Goal: Task Accomplishment & Management: Manage account settings

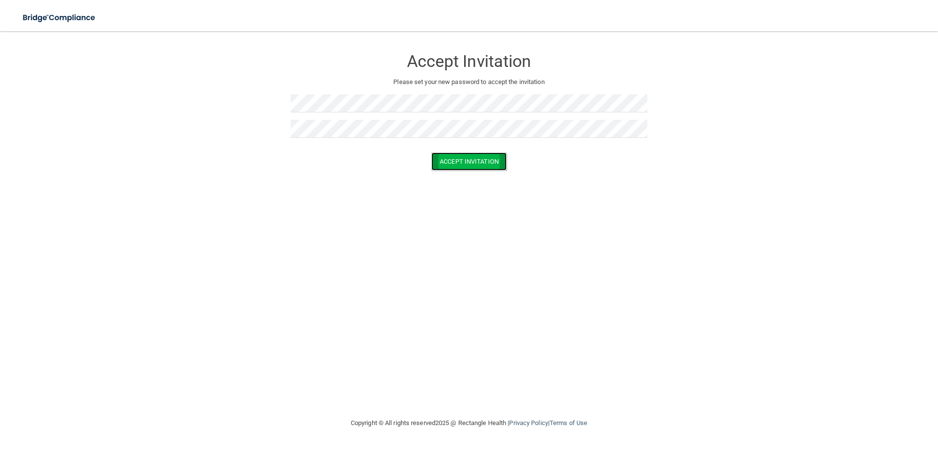
click at [477, 164] on button "Accept Invitation" at bounding box center [468, 161] width 75 height 18
click at [472, 171] on button "Accept Invitation" at bounding box center [468, 176] width 75 height 18
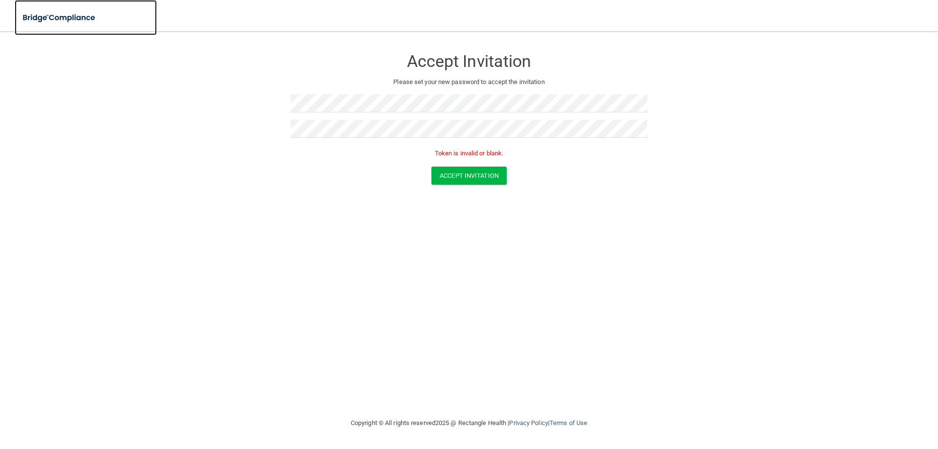
click at [58, 15] on img at bounding box center [60, 18] width 90 height 20
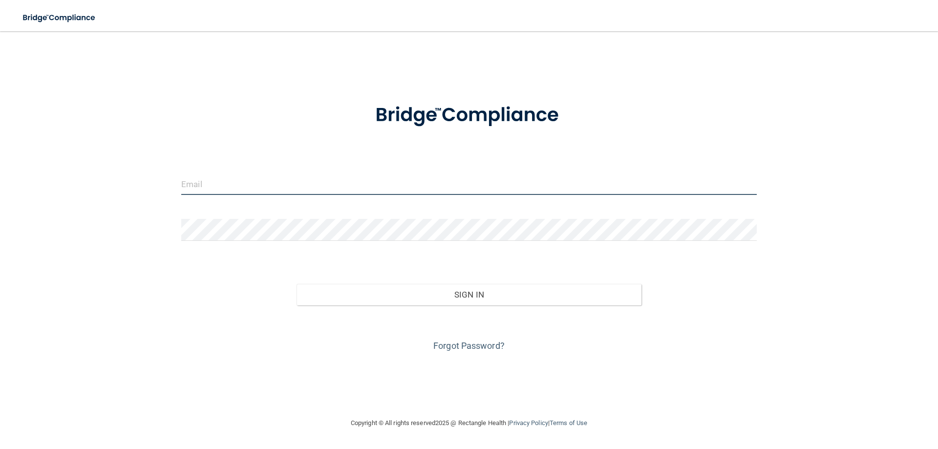
type input "[EMAIL_ADDRESS][DOMAIN_NAME]"
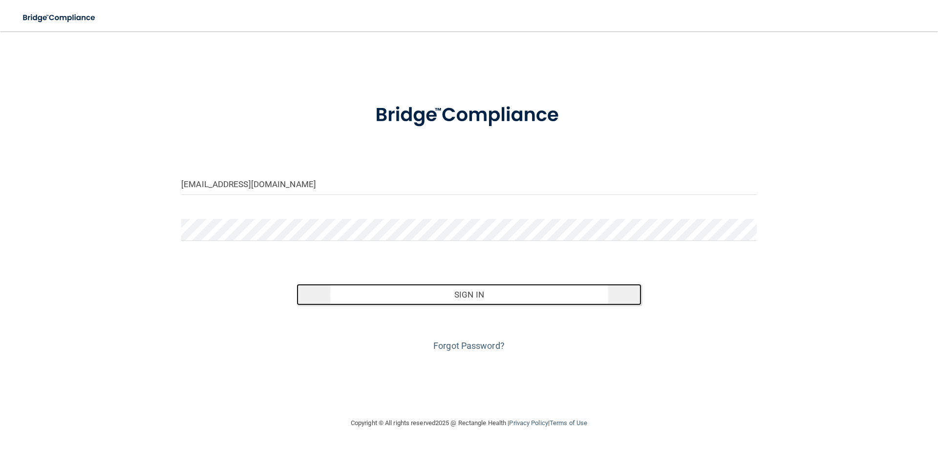
click at [461, 301] on button "Sign In" at bounding box center [469, 294] width 345 height 21
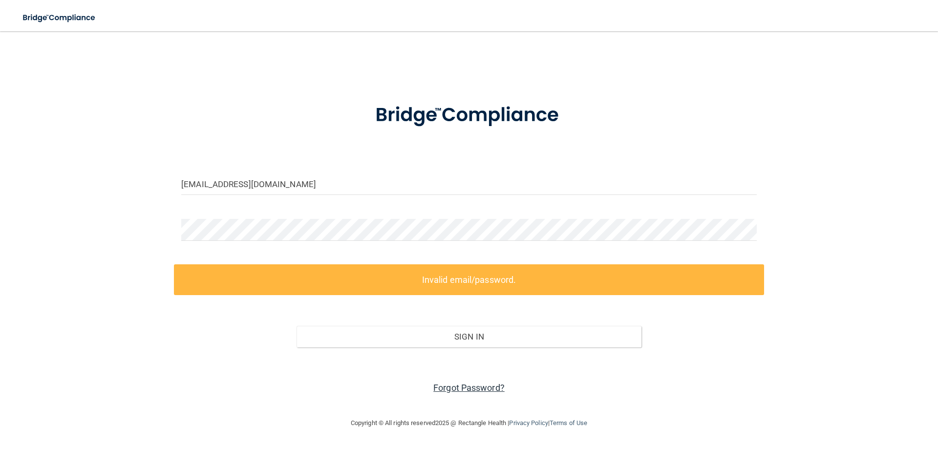
click at [480, 388] on link "Forgot Password?" at bounding box center [468, 388] width 71 height 10
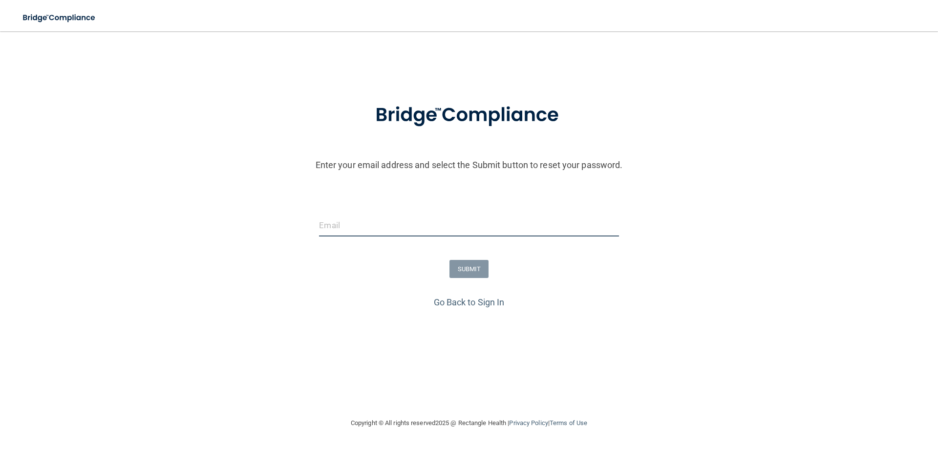
click at [411, 230] on input "email" at bounding box center [468, 225] width 299 height 22
type input "[EMAIL_ADDRESS][DOMAIN_NAME]"
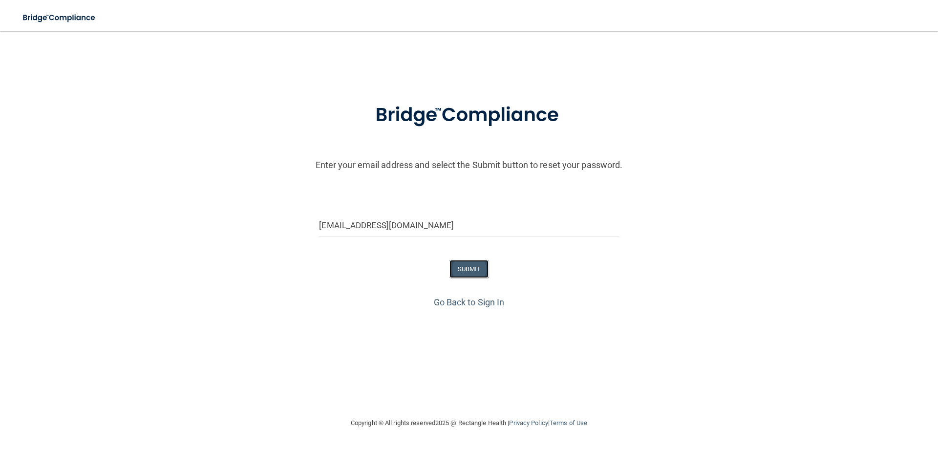
click at [487, 274] on button "SUBMIT" at bounding box center [469, 269] width 40 height 18
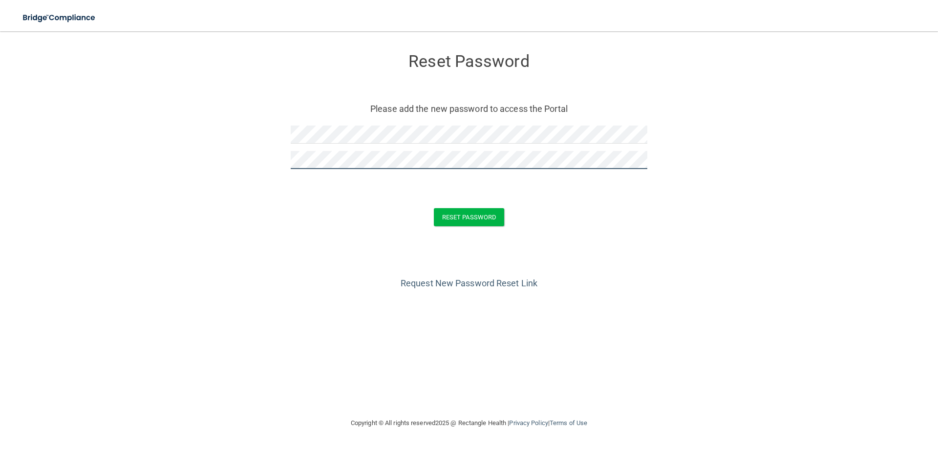
click at [434, 208] on button "Reset Password" at bounding box center [469, 217] width 70 height 18
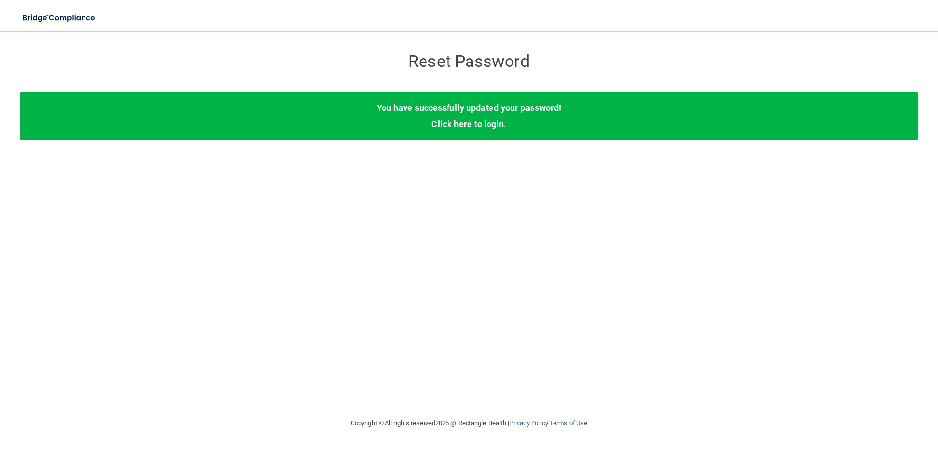
click at [484, 128] on link "Click here to login" at bounding box center [467, 124] width 72 height 10
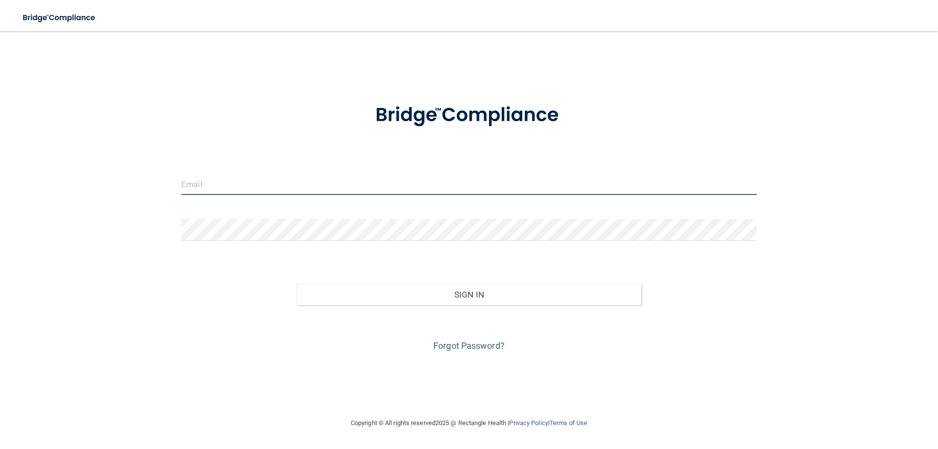
type input "[EMAIL_ADDRESS][DOMAIN_NAME]"
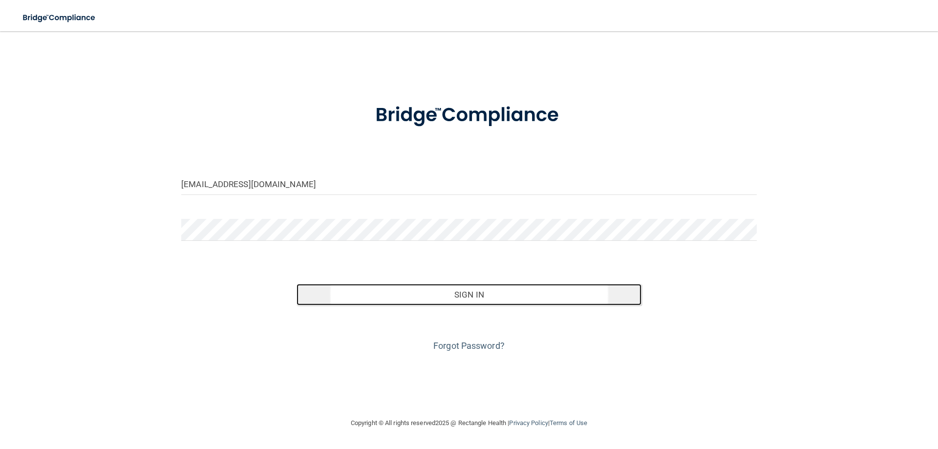
click at [439, 294] on button "Sign In" at bounding box center [469, 294] width 345 height 21
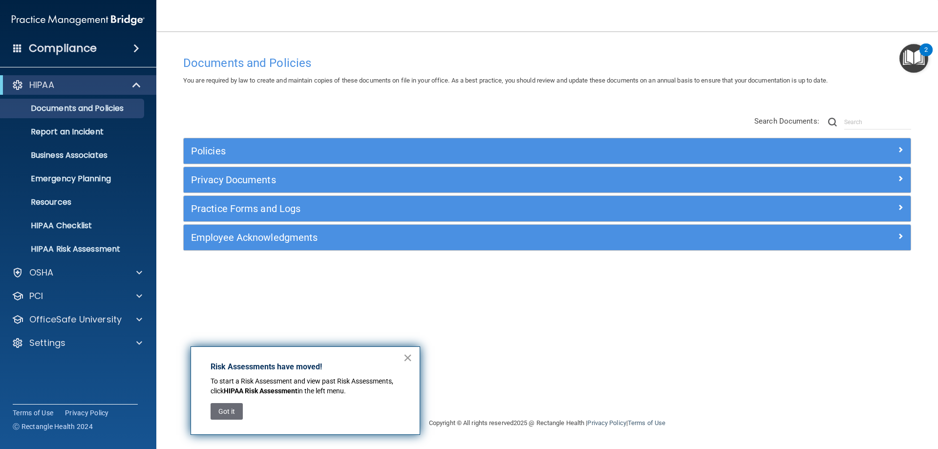
click at [411, 355] on button "×" at bounding box center [407, 358] width 9 height 16
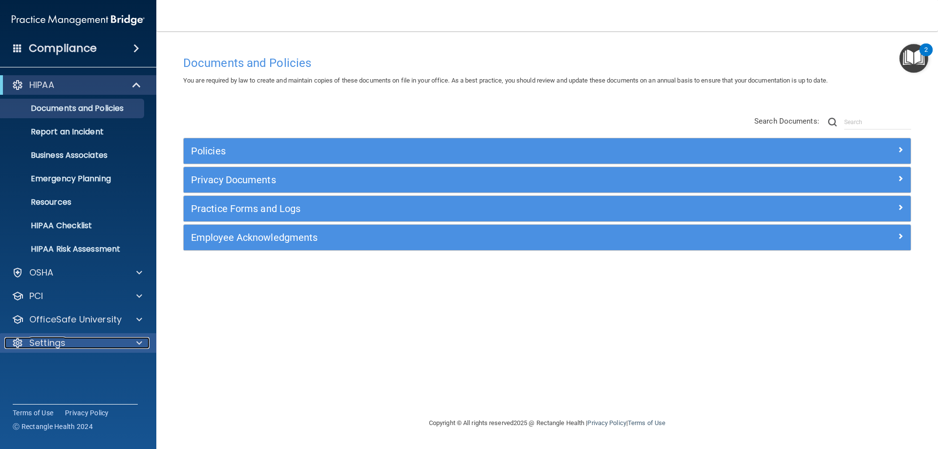
click at [137, 346] on span at bounding box center [139, 343] width 6 height 12
click at [94, 377] on ul "My Account My Users Services Sign Out" at bounding box center [78, 400] width 177 height 94
click at [63, 369] on p "My Account" at bounding box center [72, 367] width 133 height 10
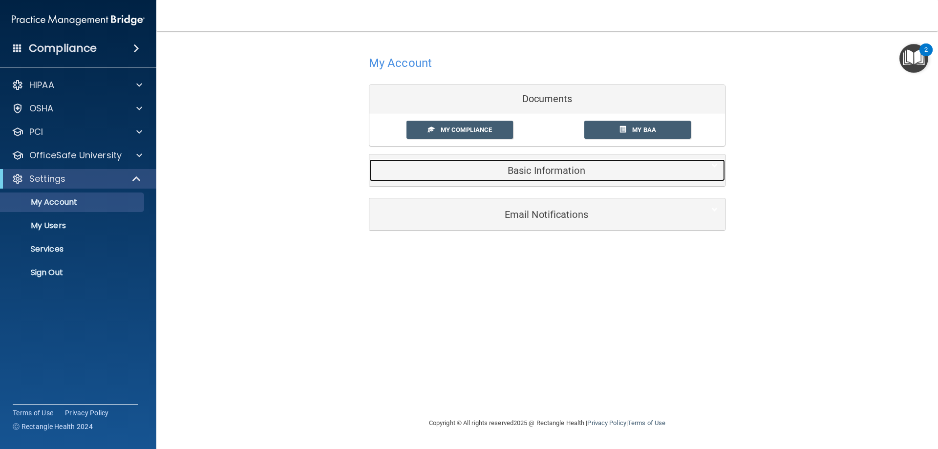
click at [538, 172] on h5 "Basic Information" at bounding box center [532, 170] width 311 height 11
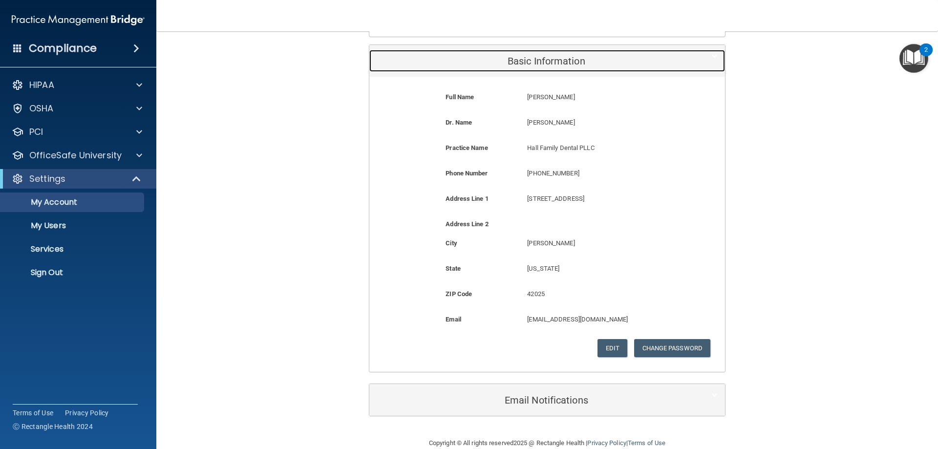
scroll to position [127, 0]
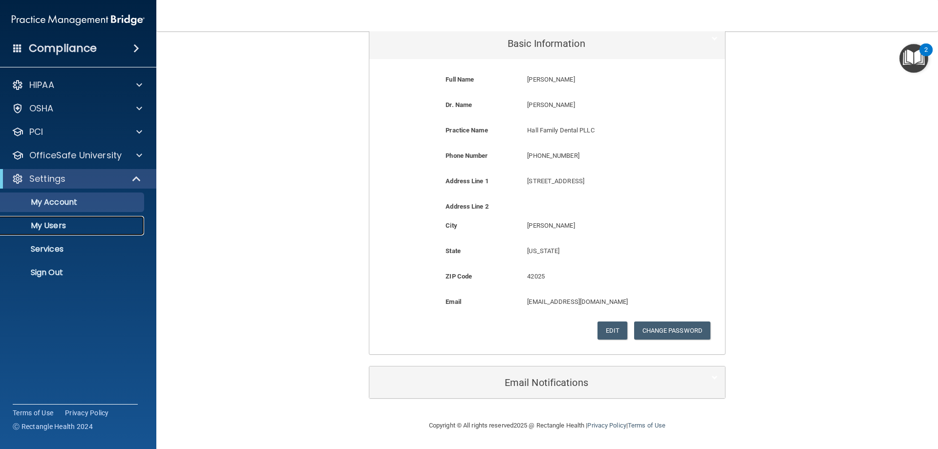
click at [94, 217] on link "My Users" at bounding box center [67, 226] width 154 height 20
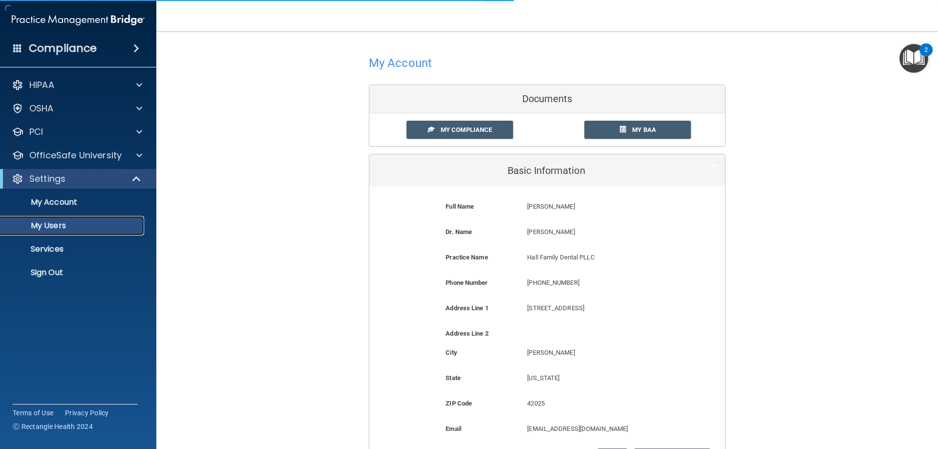
select select "20"
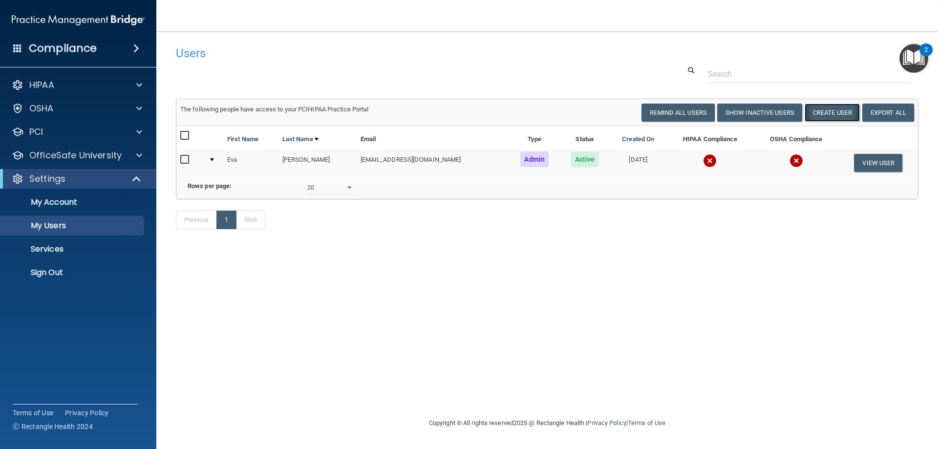
click at [826, 112] on button "Create User" at bounding box center [832, 113] width 55 height 18
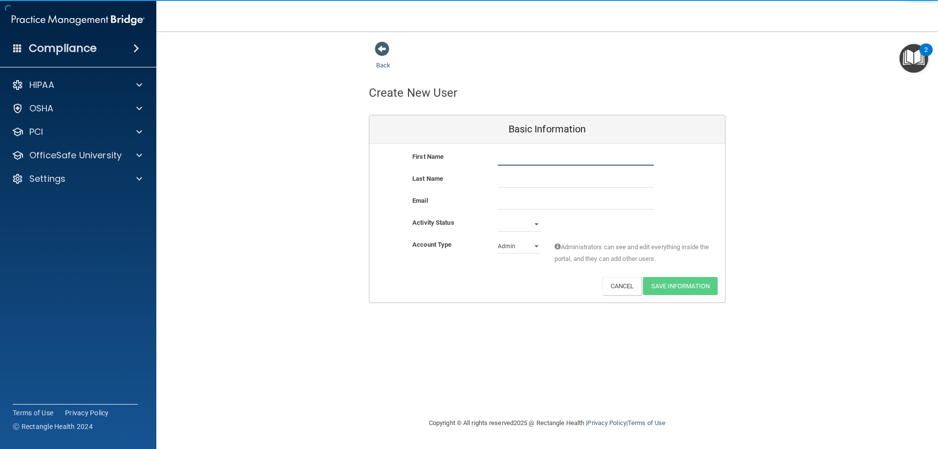
click at [519, 160] on input "text" at bounding box center [576, 158] width 156 height 15
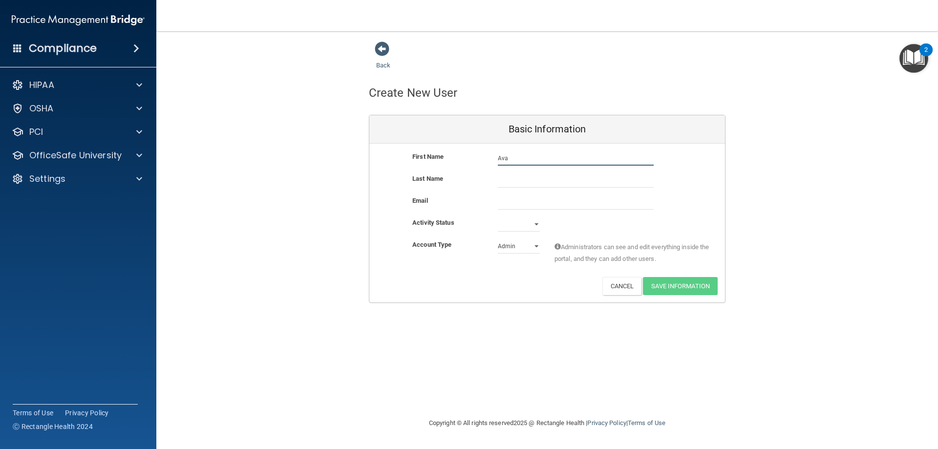
type input "Ava"
type input "Moore"
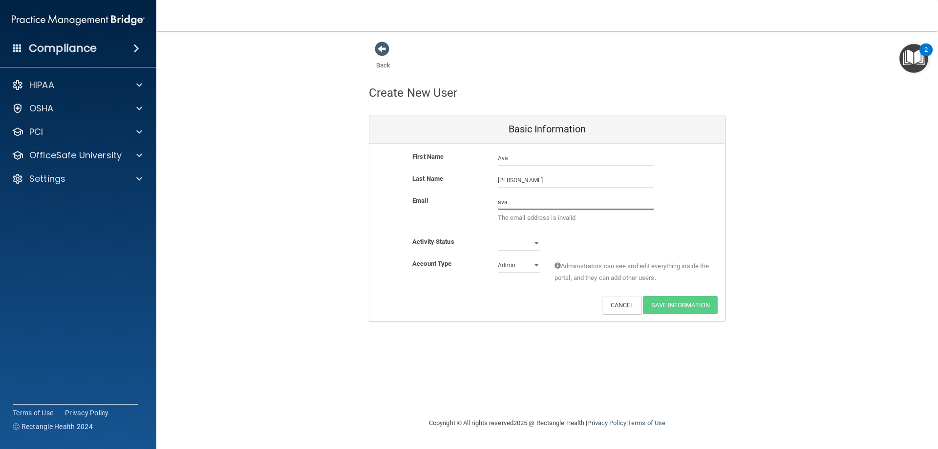
type input "ava.moore@stu.marshall.kyschools.us"
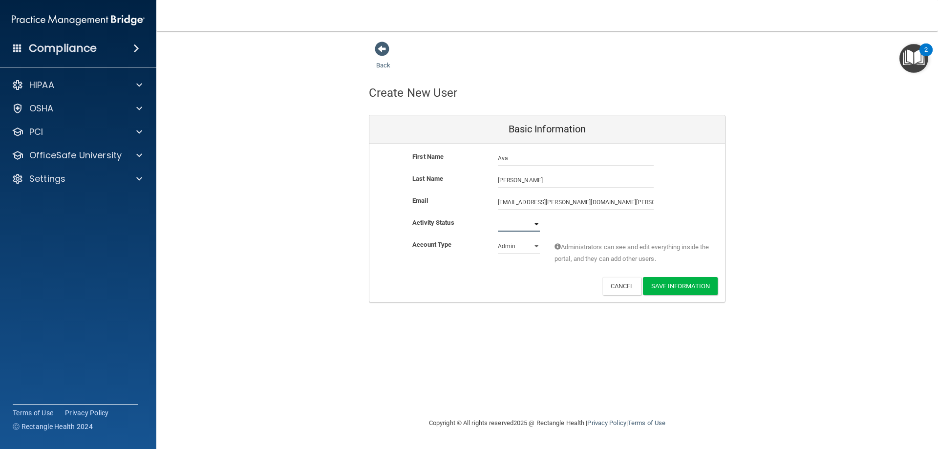
click at [539, 227] on select "Active Inactive" at bounding box center [519, 224] width 42 height 15
select select "active"
click at [498, 217] on select "Active Inactive" at bounding box center [519, 224] width 42 height 15
click at [535, 244] on select "Admin Member" at bounding box center [519, 246] width 42 height 15
select select "practice_member"
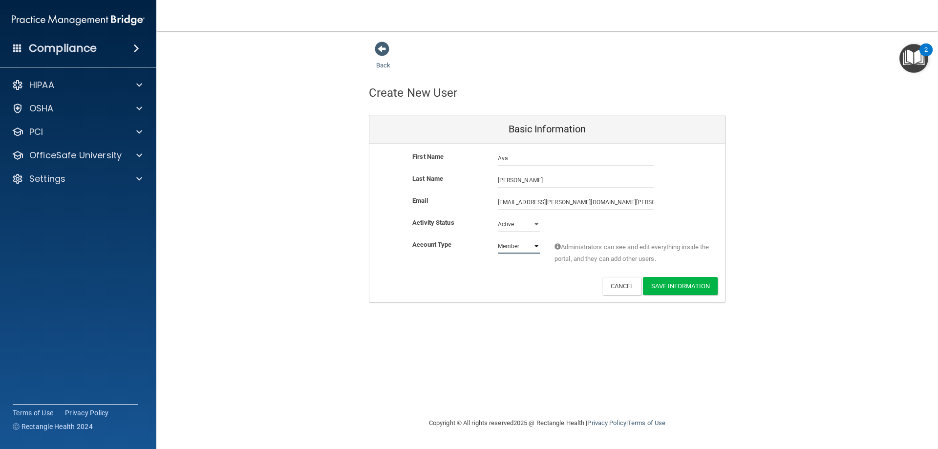
click at [498, 239] on select "Admin Member" at bounding box center [519, 246] width 42 height 15
click at [694, 287] on button "Save Information" at bounding box center [680, 286] width 75 height 18
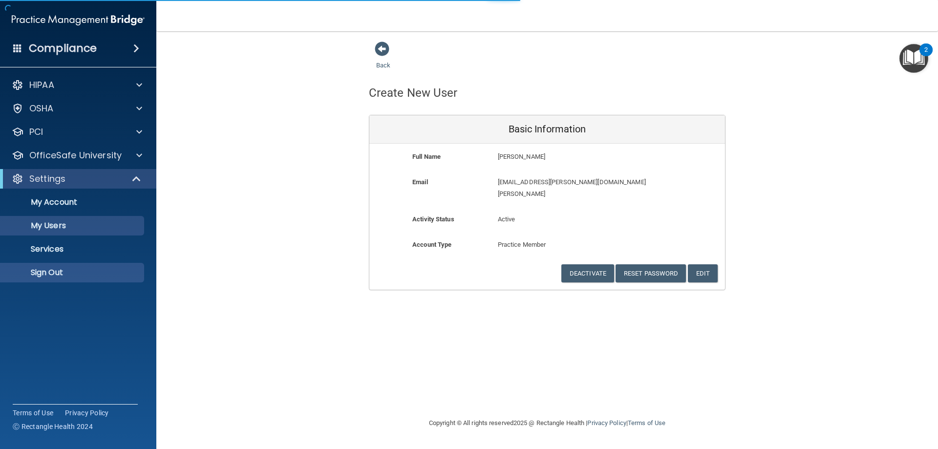
select select "20"
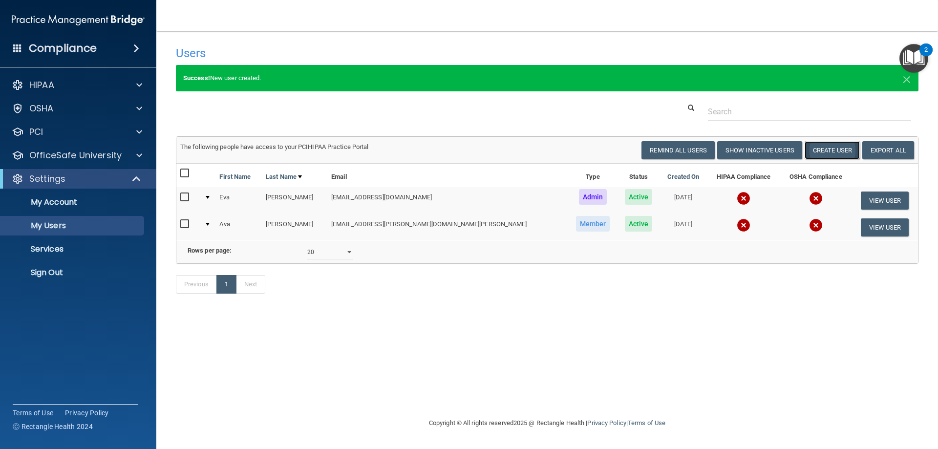
click at [831, 152] on button "Create User" at bounding box center [832, 150] width 55 height 18
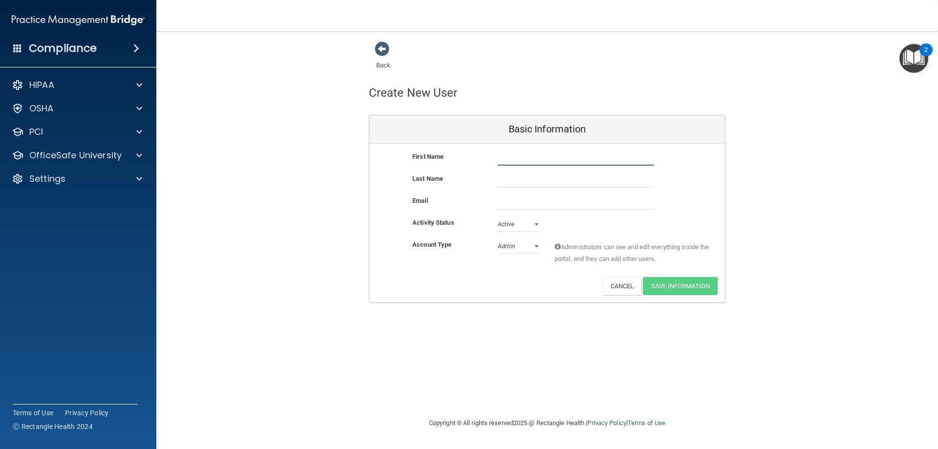
click at [545, 158] on input "text" at bounding box center [576, 158] width 156 height 15
type input "Lakin"
type input "Wolfe"
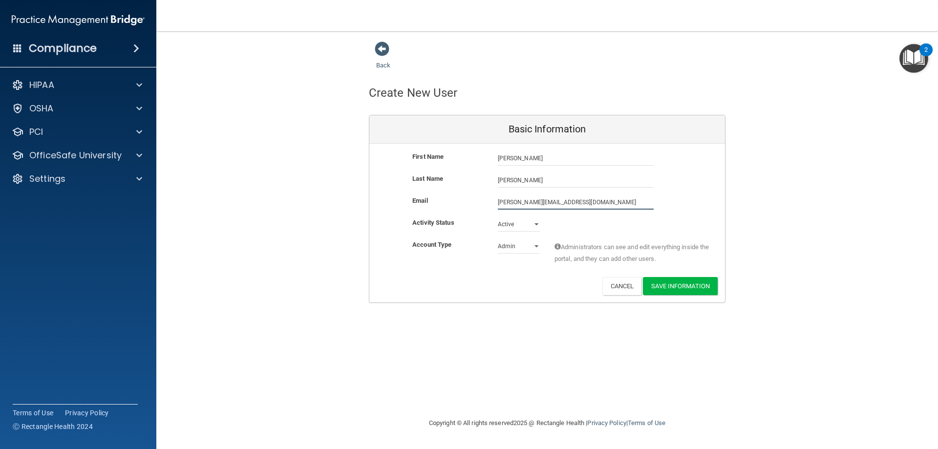
type input "lakin@hallfamilydentalky.com"
click at [520, 250] on select "Admin Member" at bounding box center [519, 246] width 42 height 15
click at [510, 278] on div "Deactivate Reset Password Edit Cancel Save Information" at bounding box center [547, 286] width 356 height 18
click at [509, 244] on select "Admin Member" at bounding box center [519, 246] width 42 height 15
select select "practice_member"
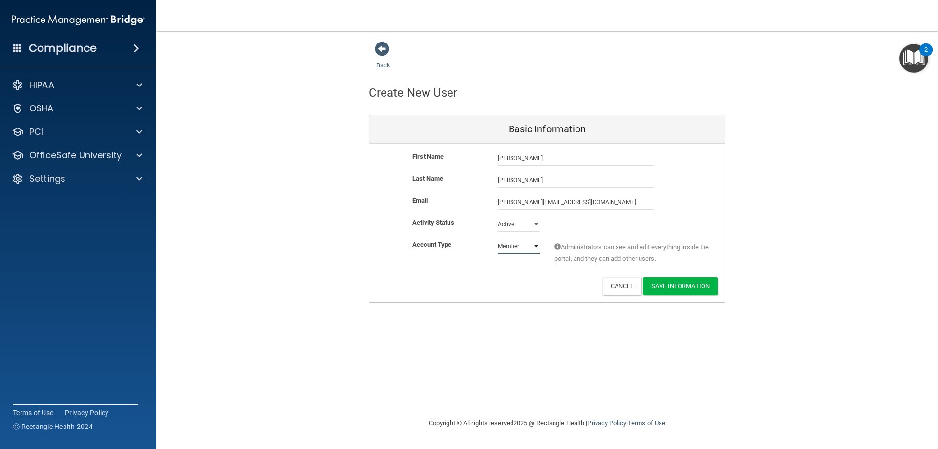
click at [498, 239] on select "Admin Member" at bounding box center [519, 246] width 42 height 15
click at [671, 286] on button "Save Information" at bounding box center [680, 286] width 75 height 18
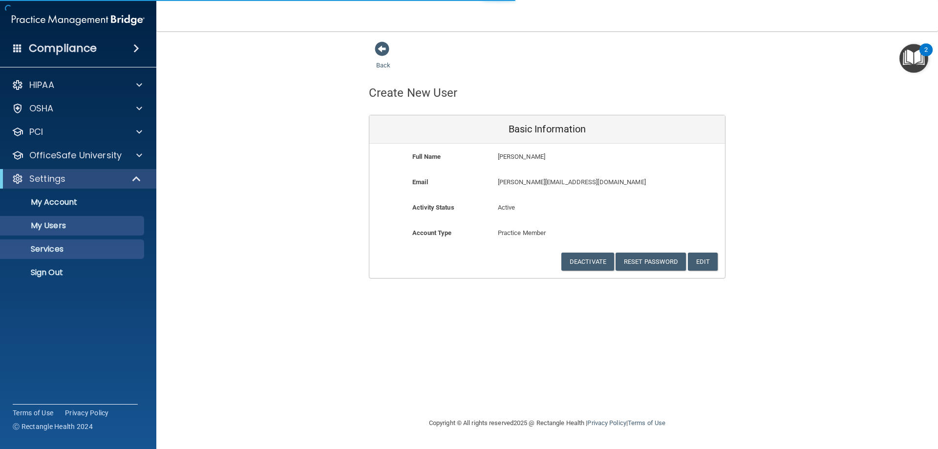
select select "20"
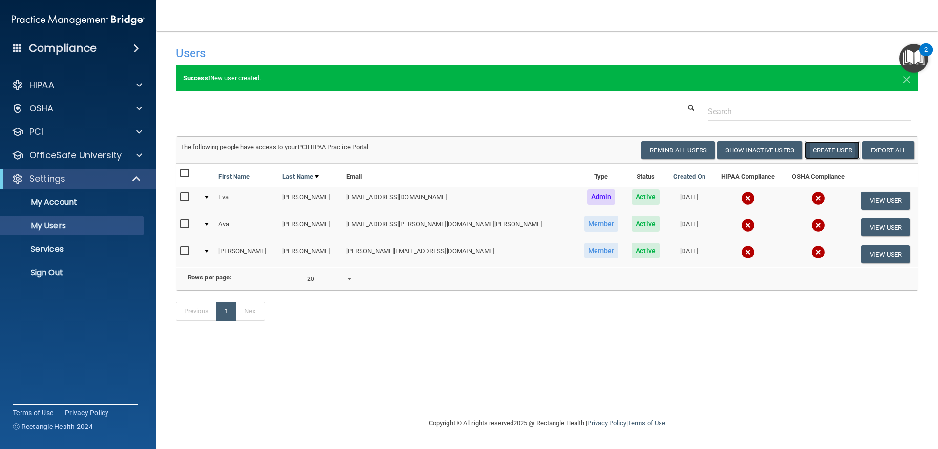
click at [826, 154] on button "Create User" at bounding box center [832, 150] width 55 height 18
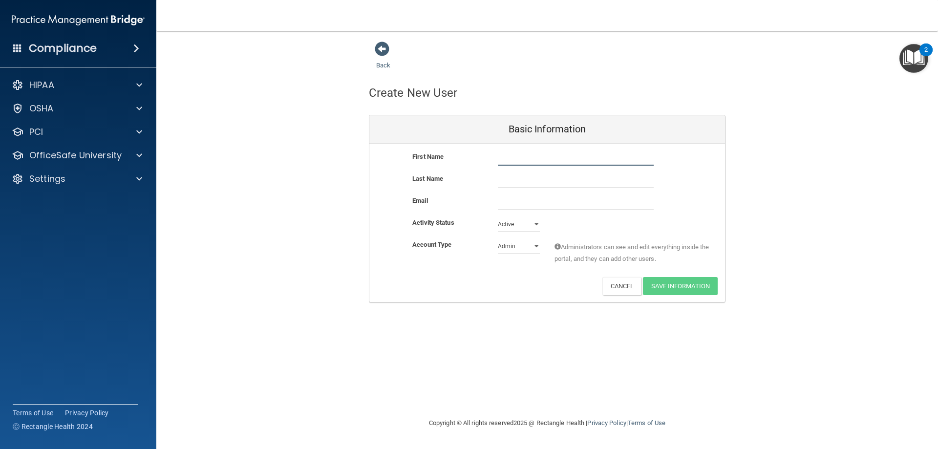
click at [582, 161] on input "text" at bounding box center [576, 158] width 156 height 15
type input "Erica"
type input "Turner"
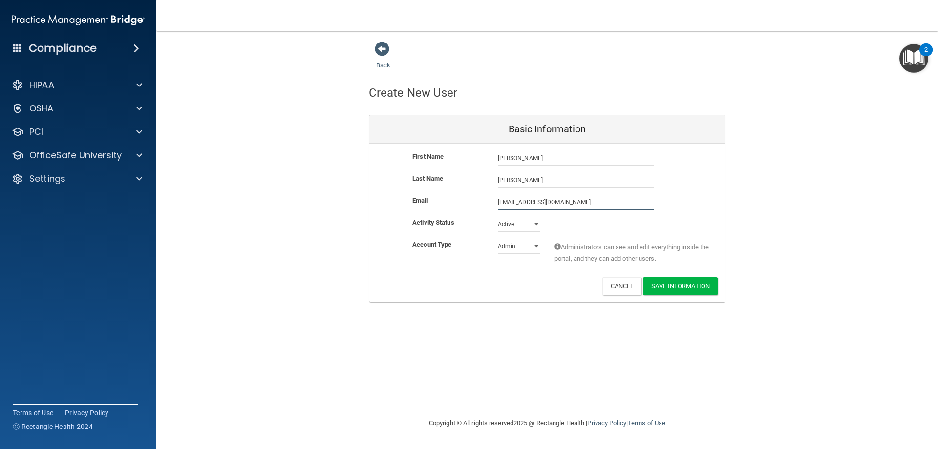
type input "ericaturner77@gmail.com"
select select "practice_member"
click at [685, 285] on button "Save Information" at bounding box center [680, 286] width 75 height 18
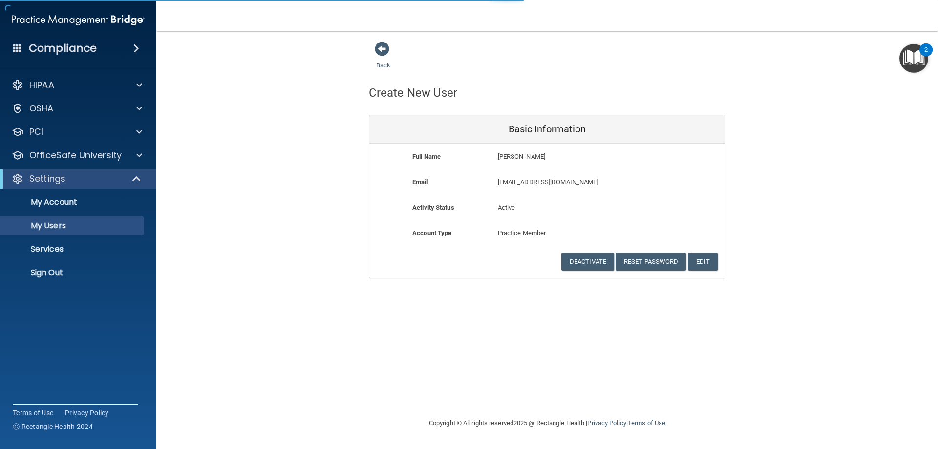
select select "20"
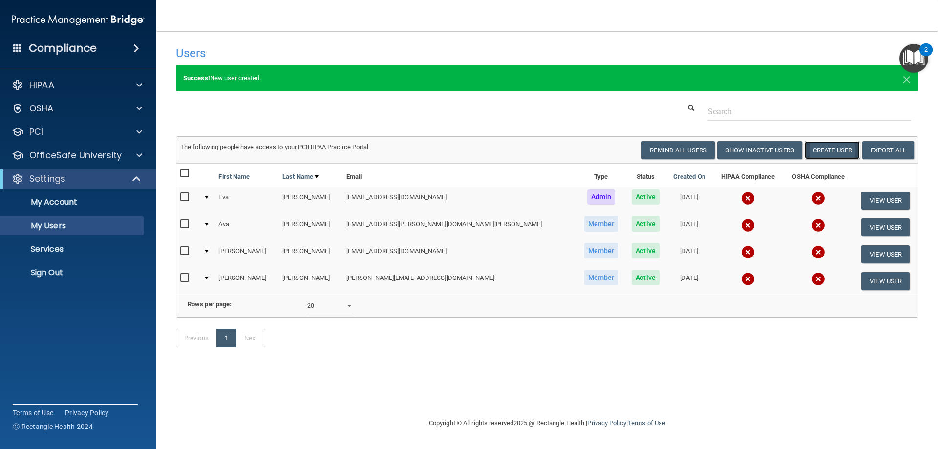
click at [828, 154] on button "Create User" at bounding box center [832, 150] width 55 height 18
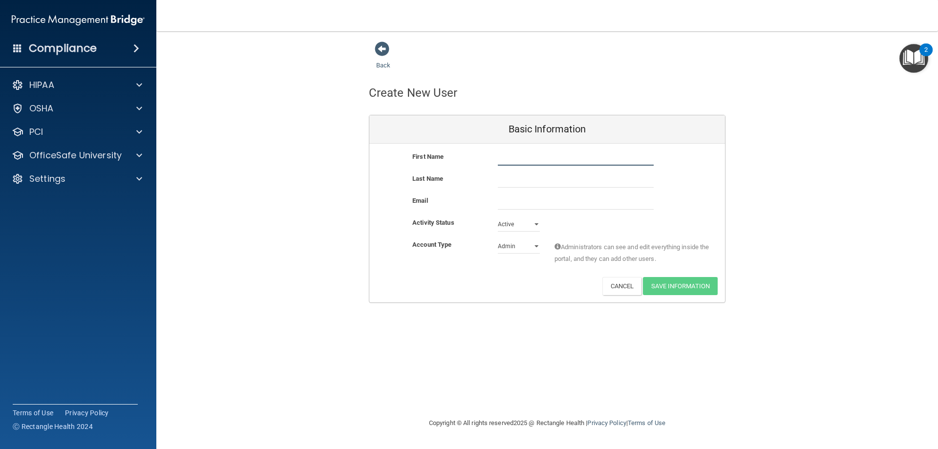
click at [565, 158] on input "text" at bounding box center [576, 158] width 156 height 15
type input "Jannie"
type input "Dukes"
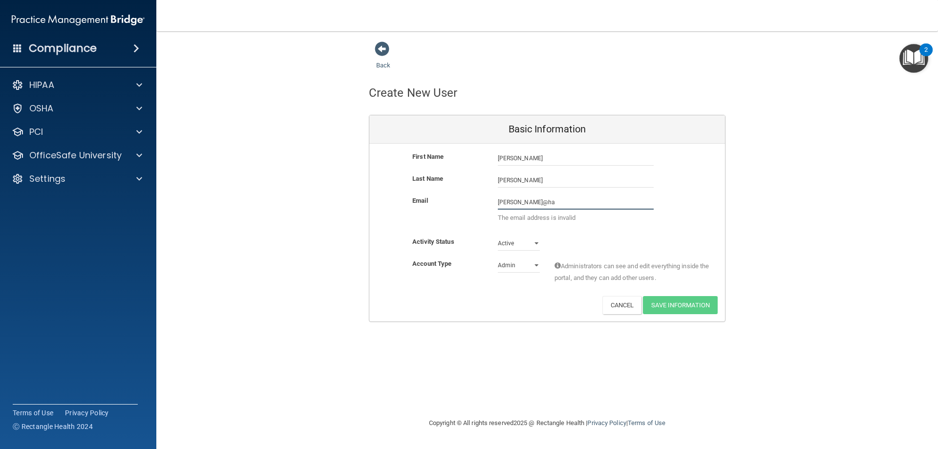
type input "jannie@hallfamilydentalky.com"
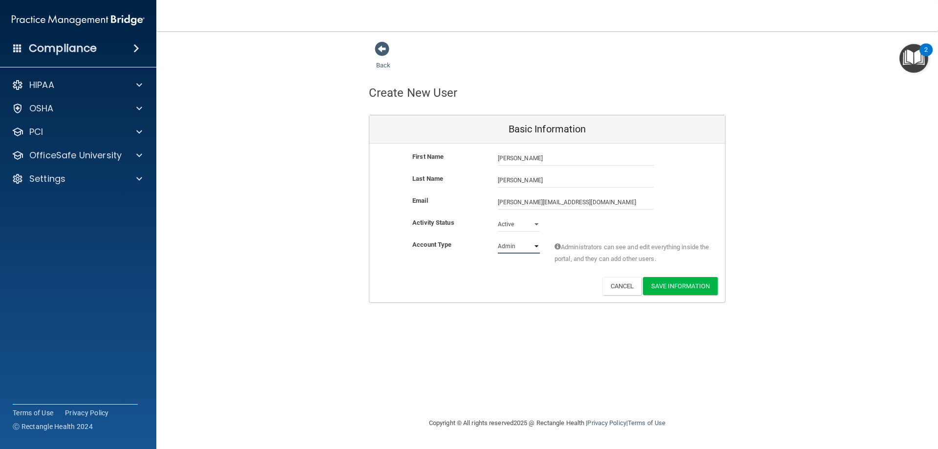
select select "practice_member"
click at [705, 289] on button "Save Information" at bounding box center [680, 286] width 75 height 18
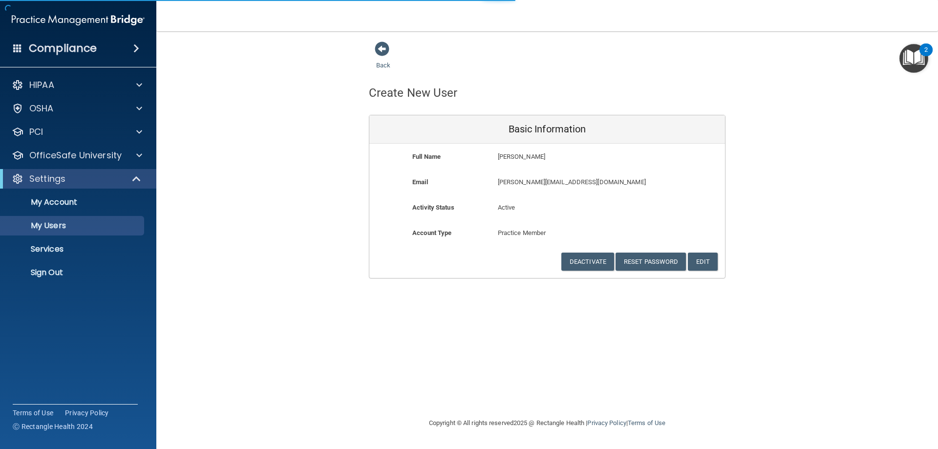
select select "20"
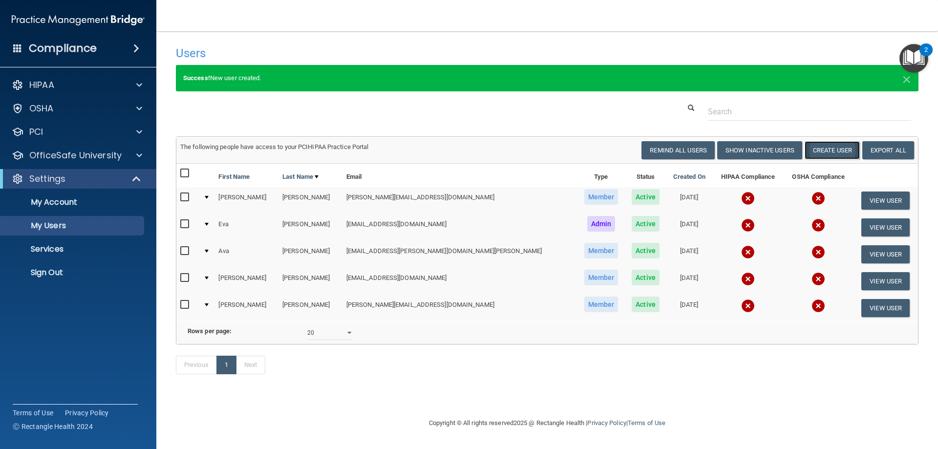
click at [830, 145] on button "Create User" at bounding box center [832, 150] width 55 height 18
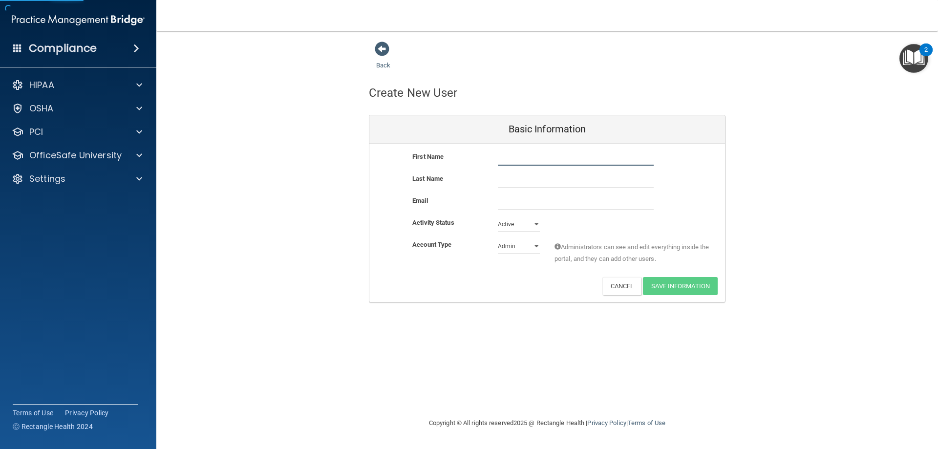
click at [529, 162] on input "text" at bounding box center [576, 158] width 156 height 15
type input "Maggie"
type input "Rogers"
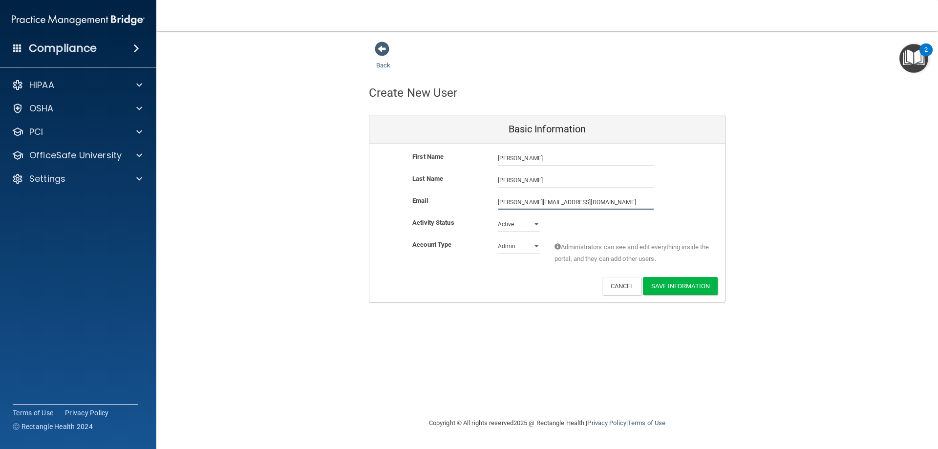
type input "maggie@hallfamilydentalky.com"
click at [525, 243] on select "Admin Member" at bounding box center [519, 246] width 42 height 15
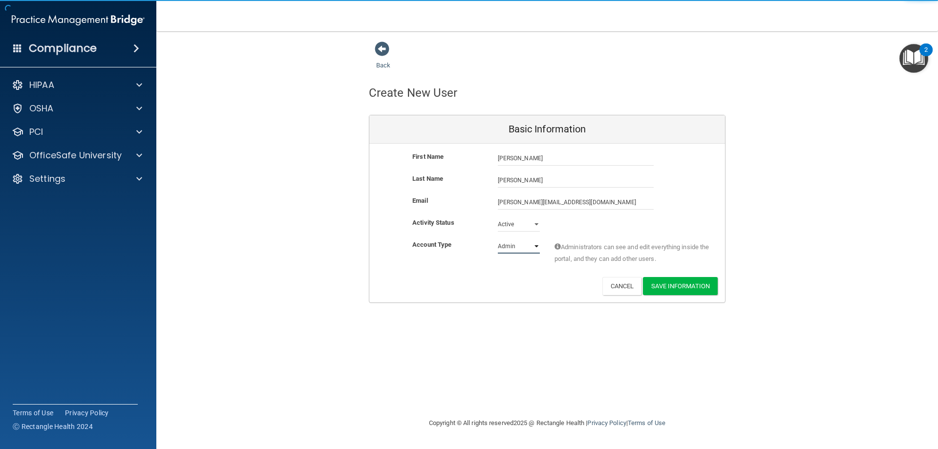
select select "practice_member"
click at [498, 239] on select "Admin Member" at bounding box center [519, 246] width 42 height 15
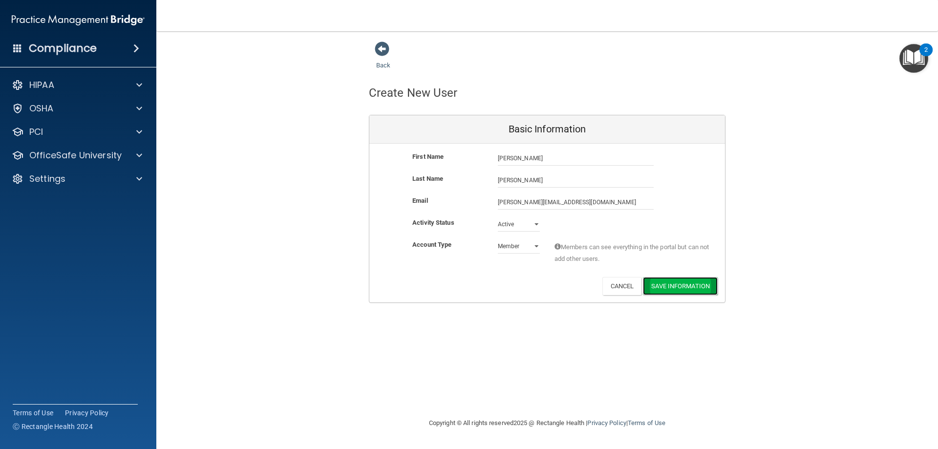
click at [697, 287] on button "Save Information" at bounding box center [680, 286] width 75 height 18
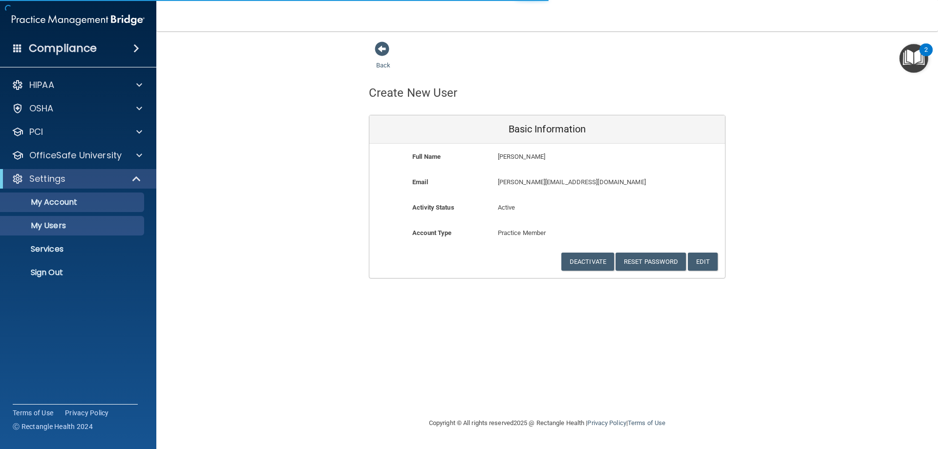
select select "20"
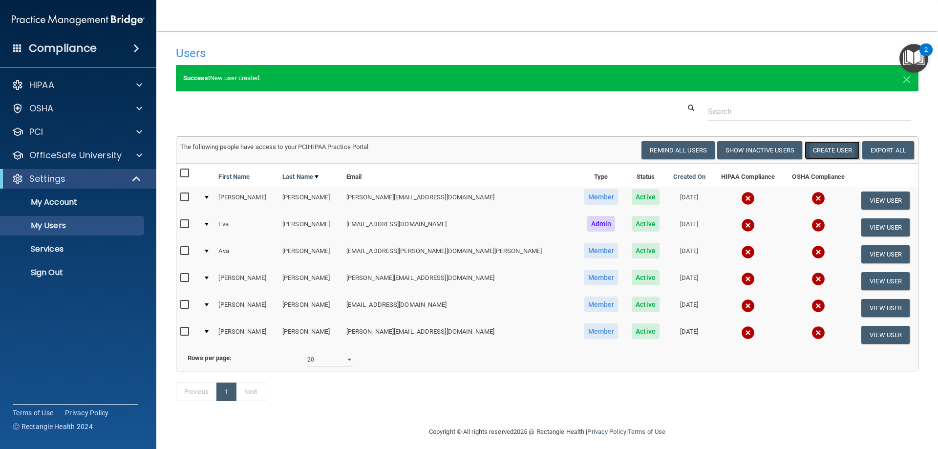
click at [829, 150] on button "Create User" at bounding box center [832, 150] width 55 height 18
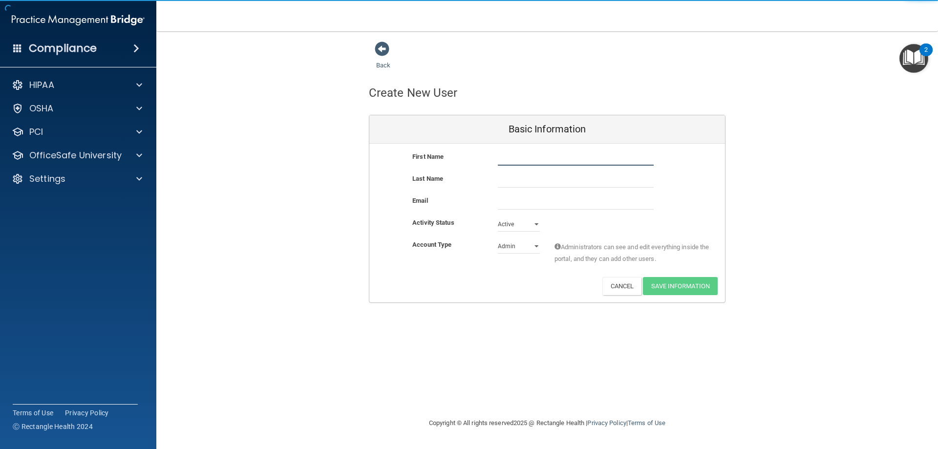
click at [552, 160] on input "text" at bounding box center [576, 158] width 156 height 15
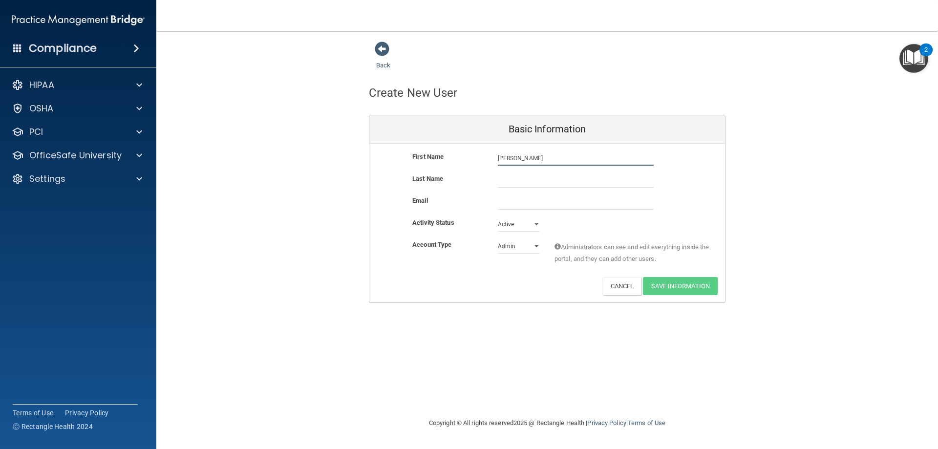
type input "Robert"
type input "Pruitt"
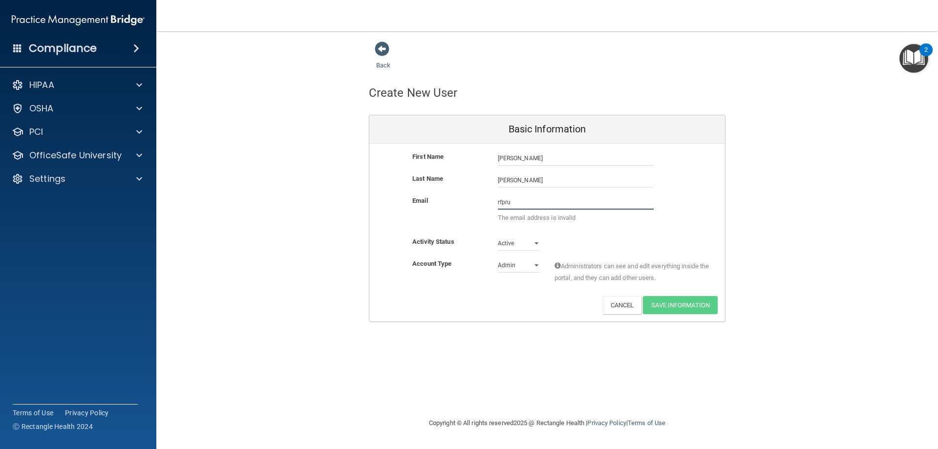
type input "rfpruittdmd@gmail.com"
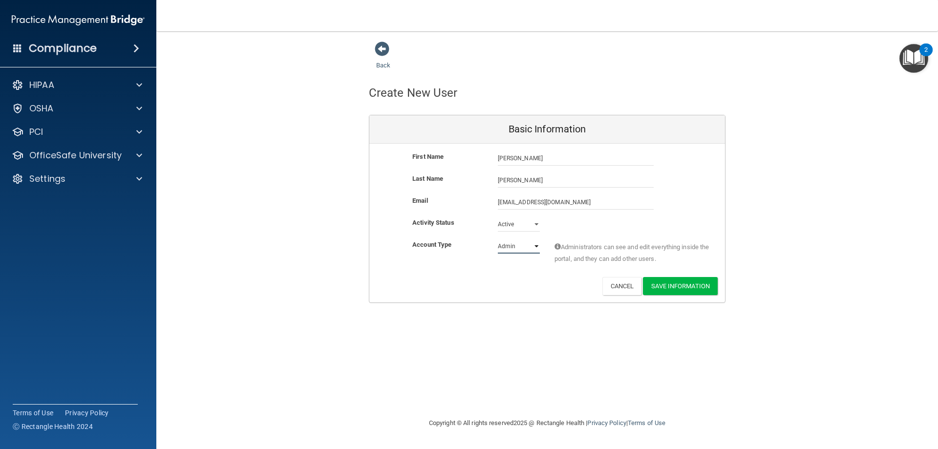
drag, startPoint x: 529, startPoint y: 242, endPoint x: 520, endPoint y: 248, distance: 11.0
click at [529, 242] on select "Admin Member" at bounding box center [519, 246] width 42 height 15
select select "practice_member"
click at [498, 239] on select "Admin Member" at bounding box center [519, 246] width 42 height 15
click at [672, 283] on button "Save Information" at bounding box center [680, 286] width 75 height 18
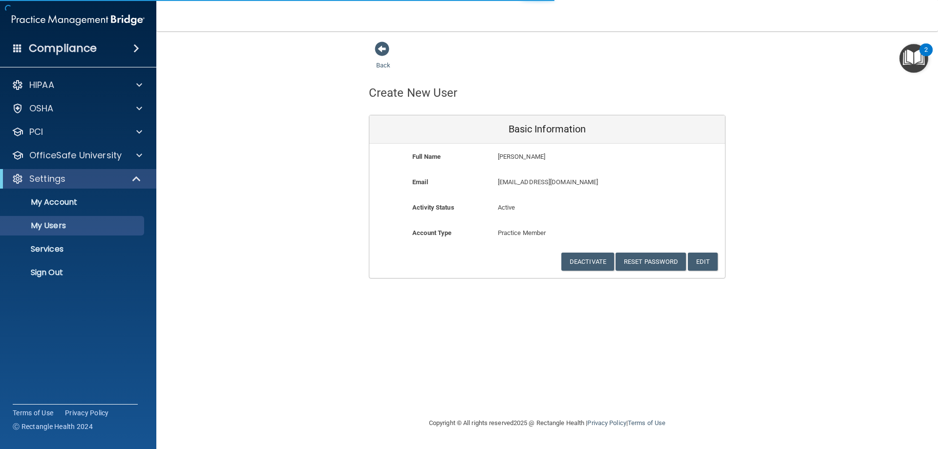
select select "20"
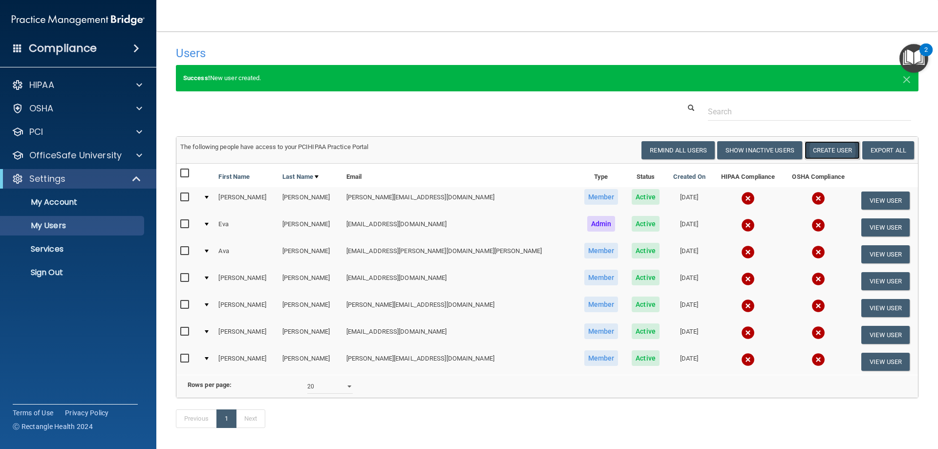
click at [818, 151] on button "Create User" at bounding box center [832, 150] width 55 height 18
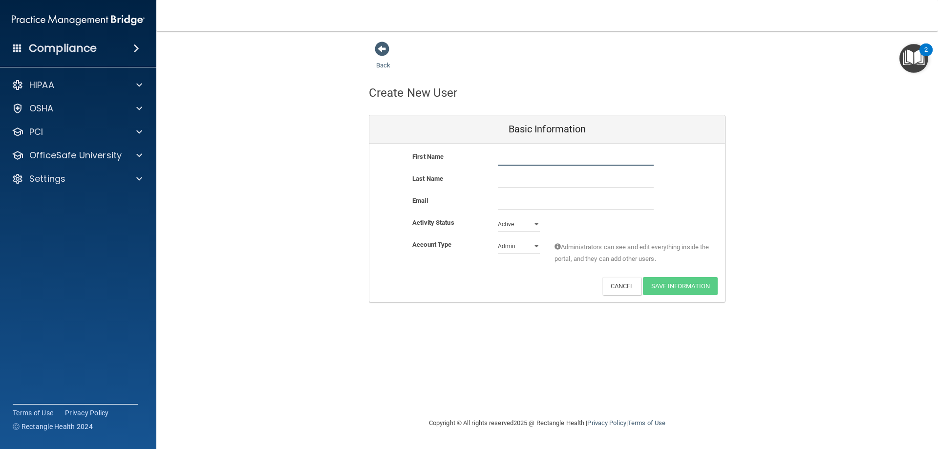
click at [577, 156] on input "text" at bounding box center [576, 158] width 156 height 15
type input "Lyndsi"
type input "Hall"
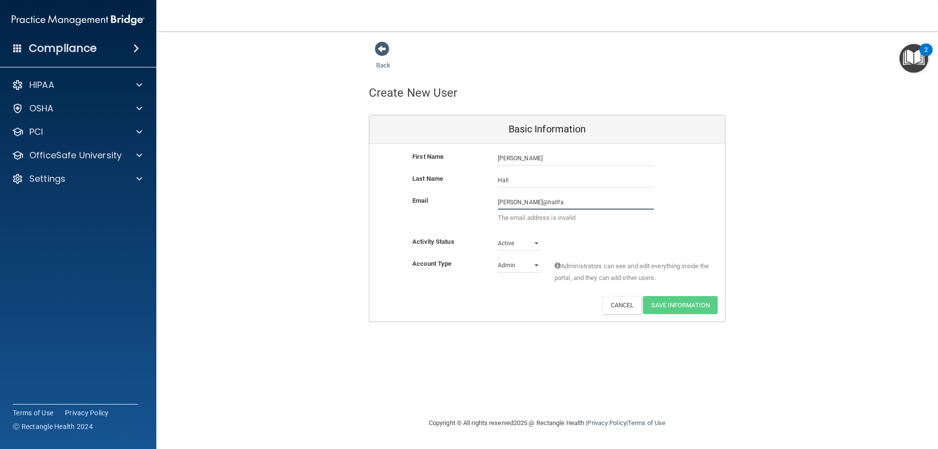
type input "lyndsi@hallfamilydentalky.com"
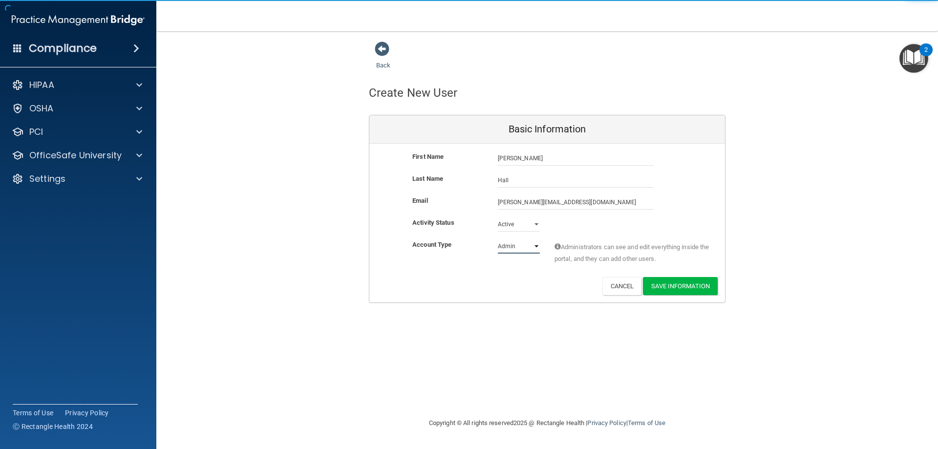
select select "practice_member"
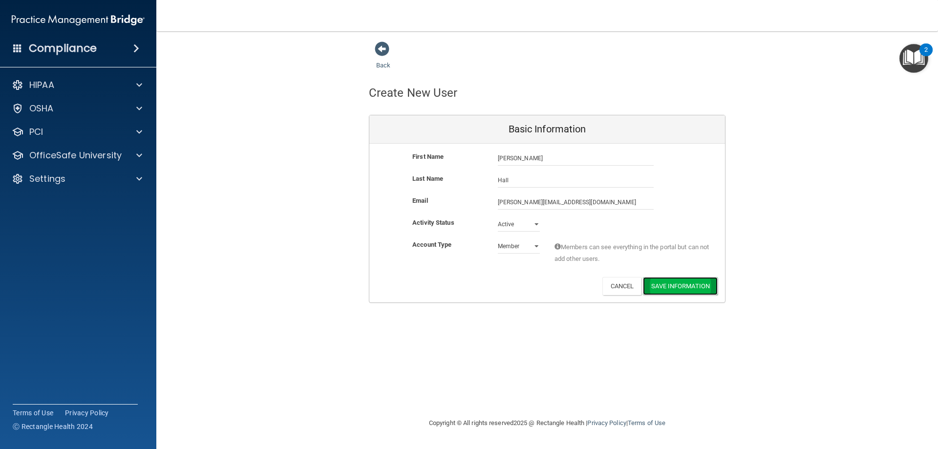
click at [703, 289] on button "Save Information" at bounding box center [680, 286] width 75 height 18
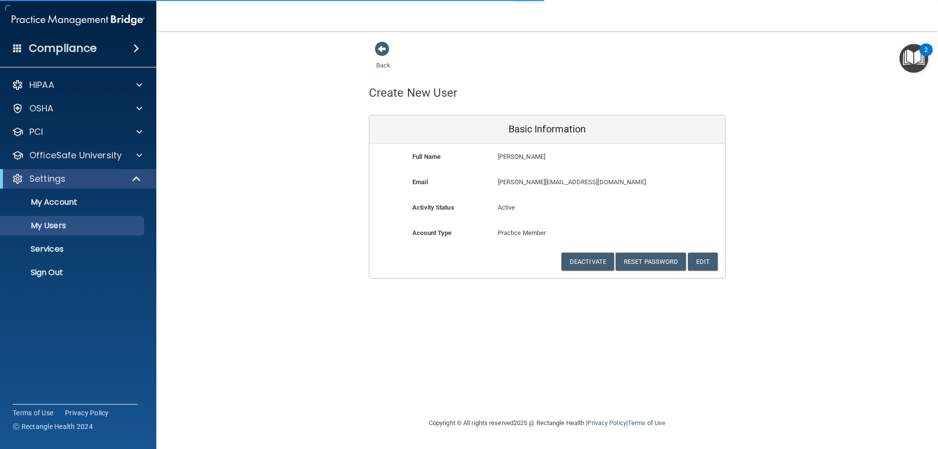
select select "20"
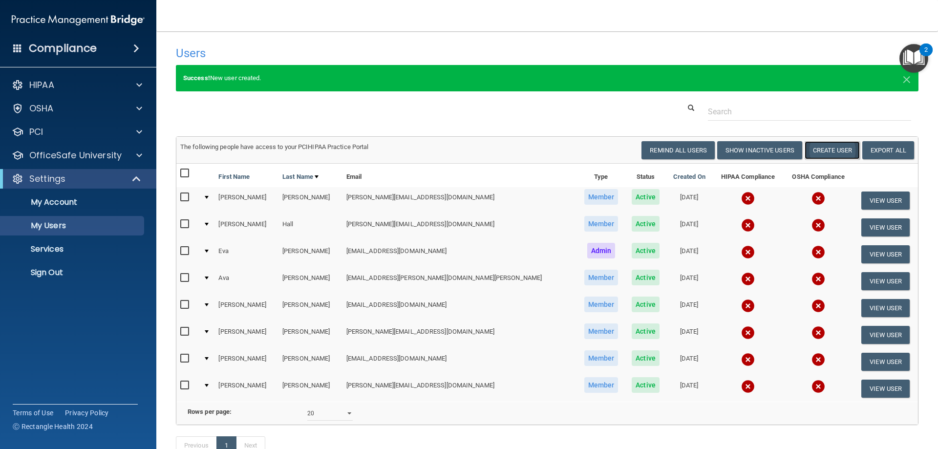
click at [819, 155] on button "Create User" at bounding box center [832, 150] width 55 height 18
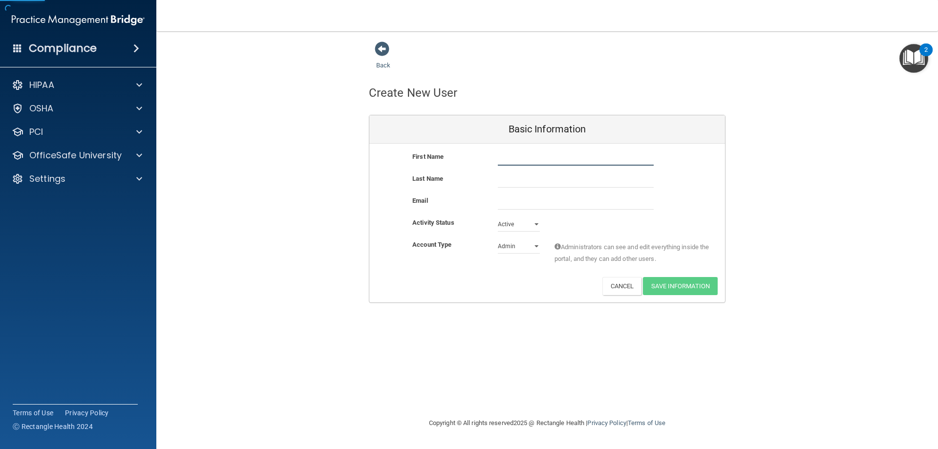
click at [563, 159] on input "text" at bounding box center [576, 158] width 156 height 15
type input "Ashlyn"
type input "Vanata"
type input "s"
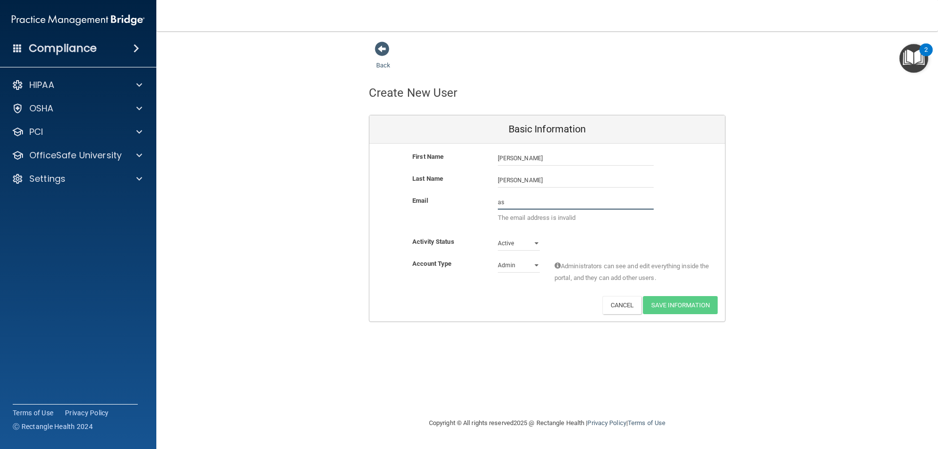
type input "ashlyn@hallfamilydentalky.com"
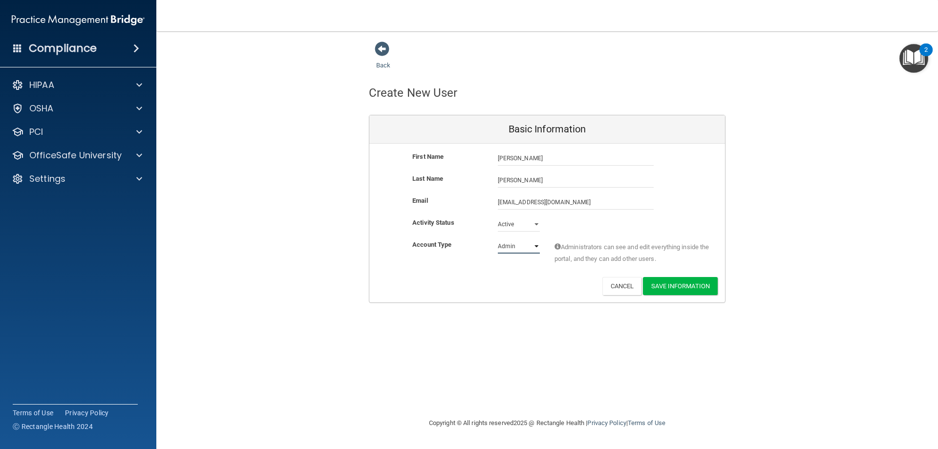
click at [513, 243] on select "Admin Member" at bounding box center [519, 246] width 42 height 15
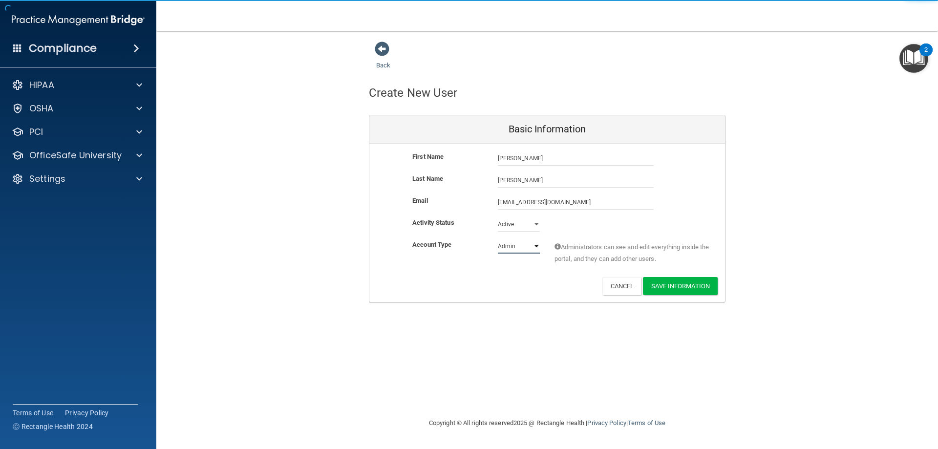
select select "practice_member"
click at [498, 239] on select "Admin Member" at bounding box center [519, 246] width 42 height 15
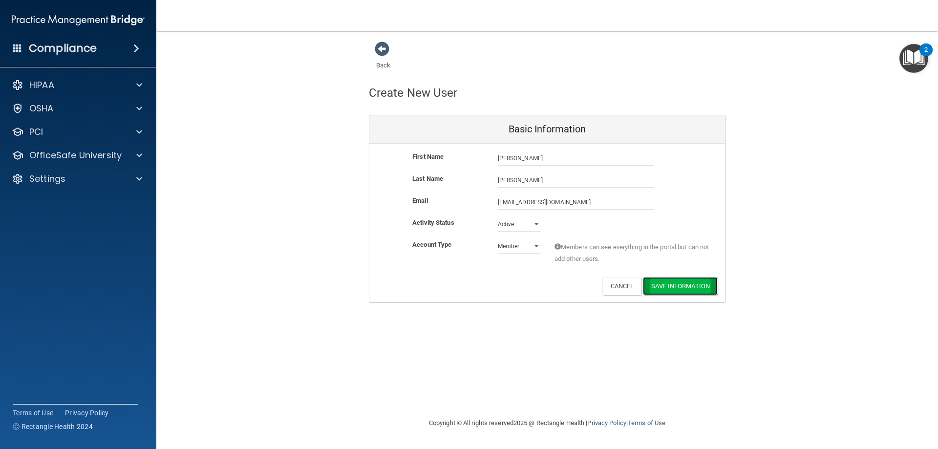
click at [663, 289] on button "Save Information" at bounding box center [680, 286] width 75 height 18
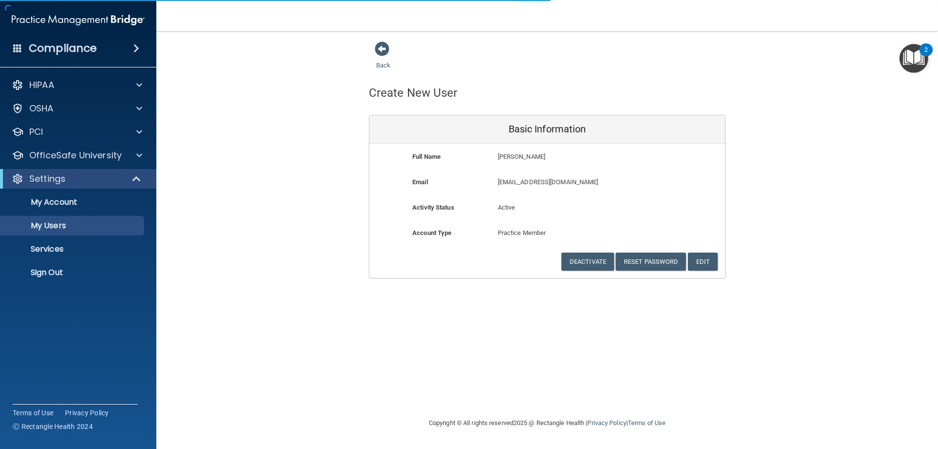
select select "20"
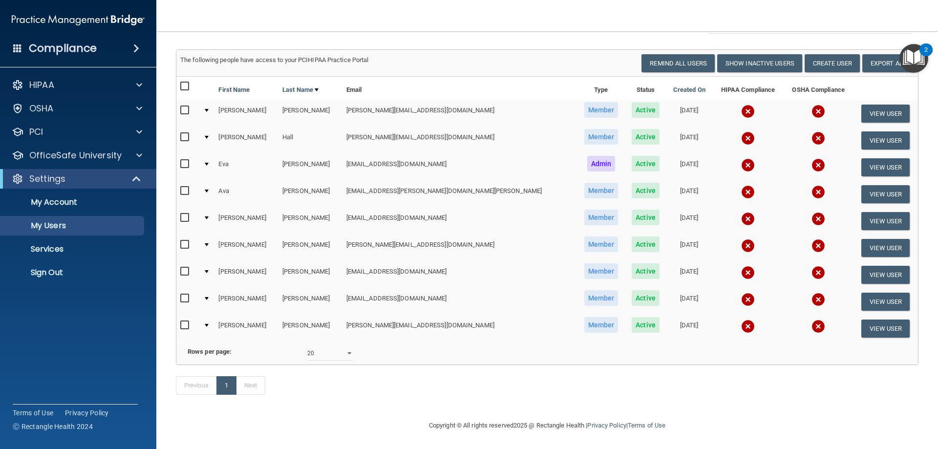
scroll to position [102, 0]
click at [823, 54] on button "Create User" at bounding box center [832, 63] width 55 height 18
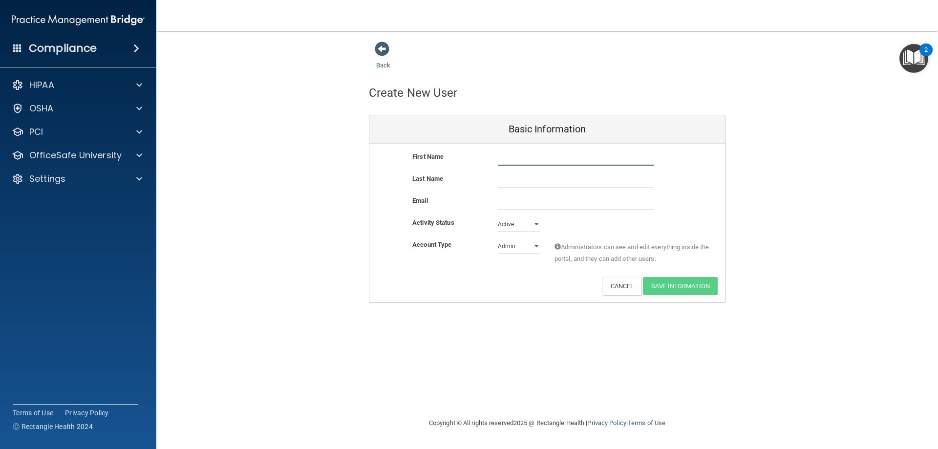
click at [545, 158] on input "text" at bounding box center [576, 158] width 156 height 15
type input "Dustin"
type input "Hall"
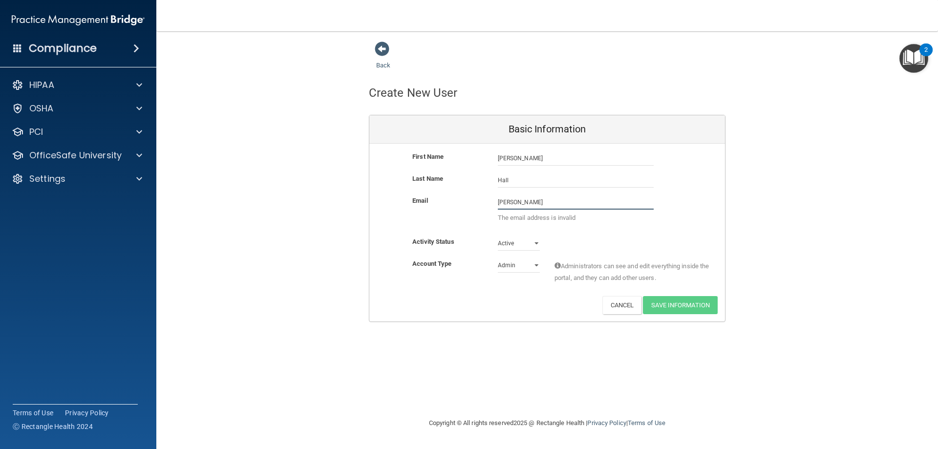
type input "dustinhall78@gmail.com"
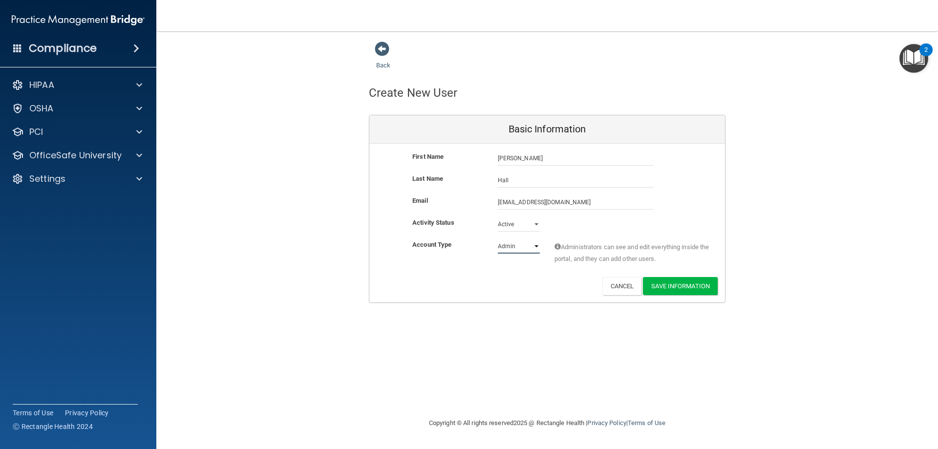
click at [526, 247] on select "Admin Member" at bounding box center [519, 246] width 42 height 15
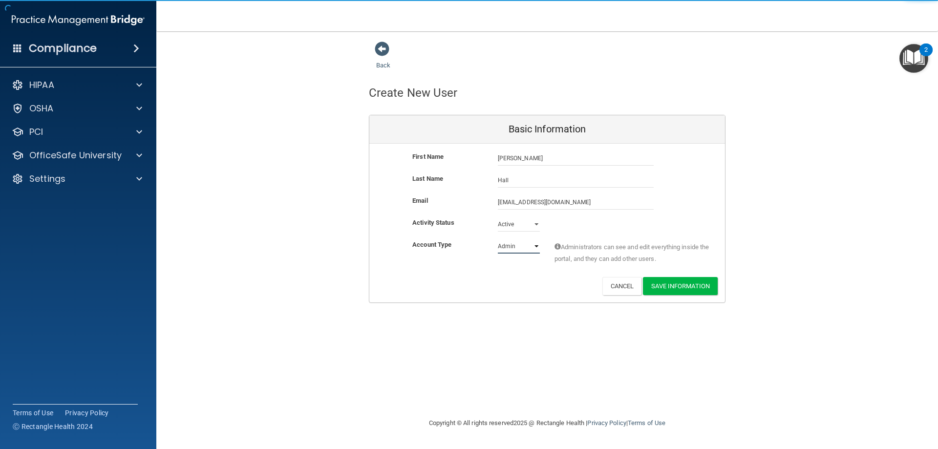
select select "practice_member"
click at [498, 239] on select "Admin Member" at bounding box center [519, 246] width 42 height 15
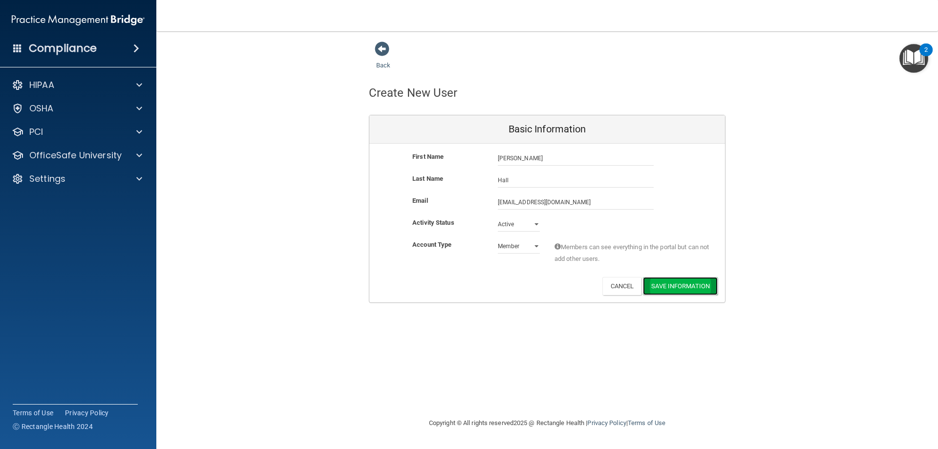
click at [658, 287] on button "Save Information" at bounding box center [680, 286] width 75 height 18
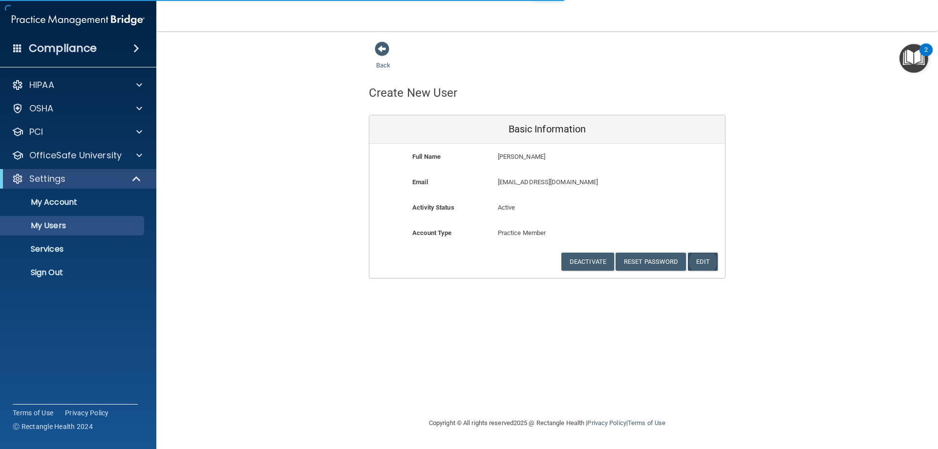
select select "20"
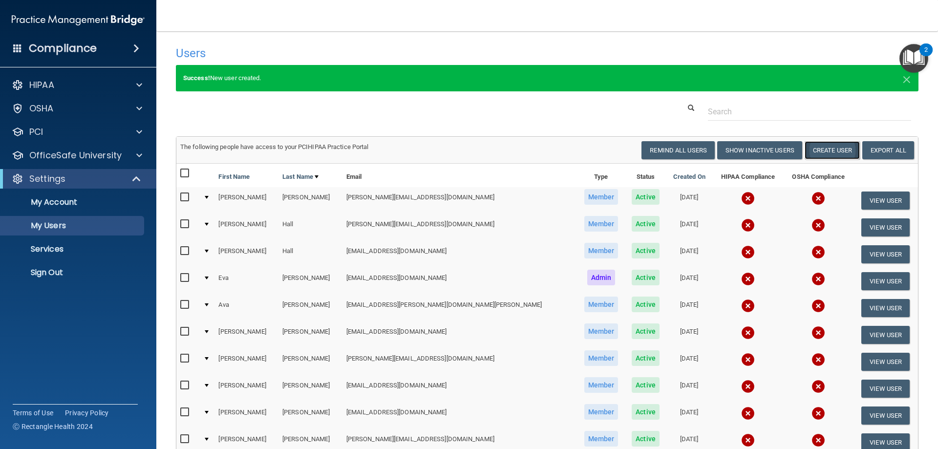
click at [824, 149] on button "Create User" at bounding box center [832, 150] width 55 height 18
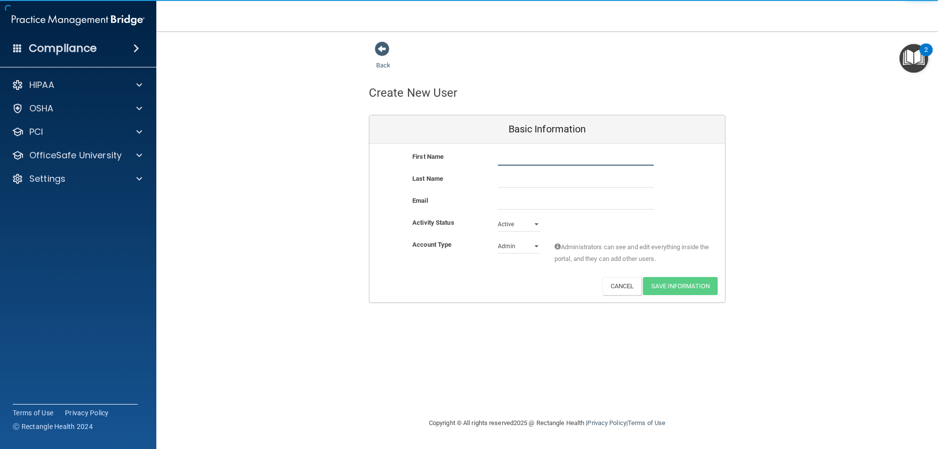
click at [575, 161] on input "text" at bounding box center [576, 158] width 156 height 15
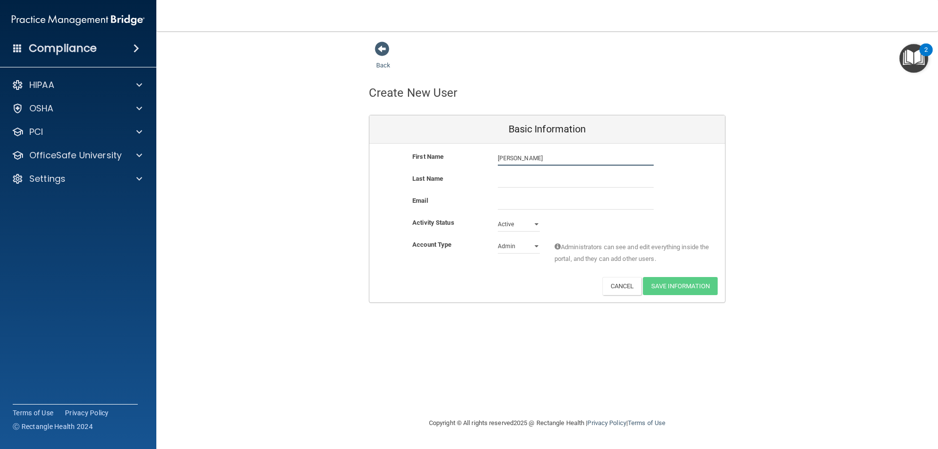
type input "Courtney"
type input "Hall"
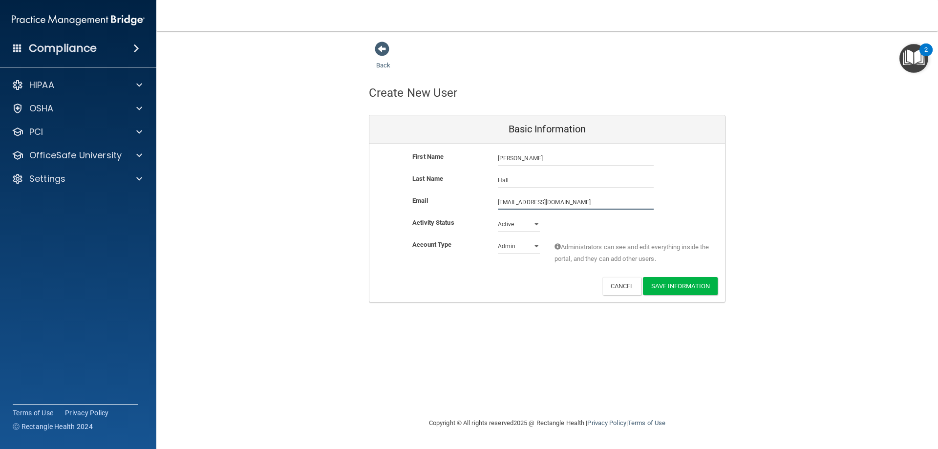
type input "courtneyhall221@gmail.com"
select select "practice_member"
click at [685, 283] on button "Save Information" at bounding box center [680, 286] width 75 height 18
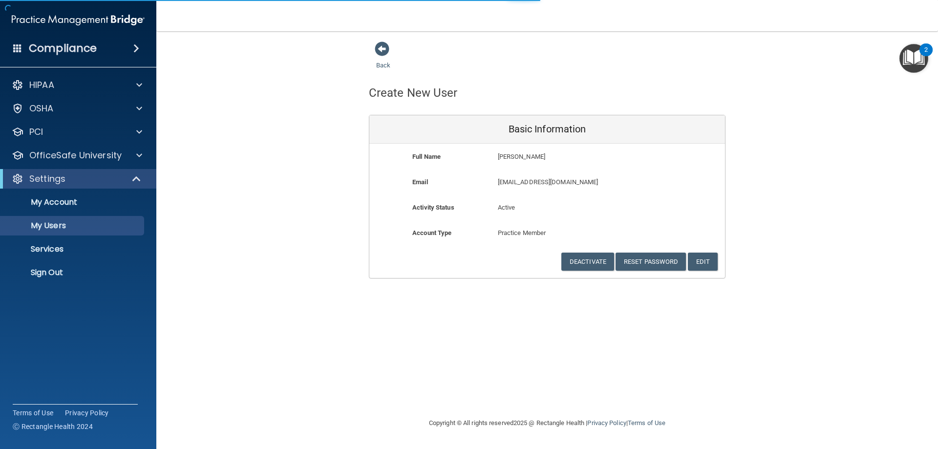
select select "20"
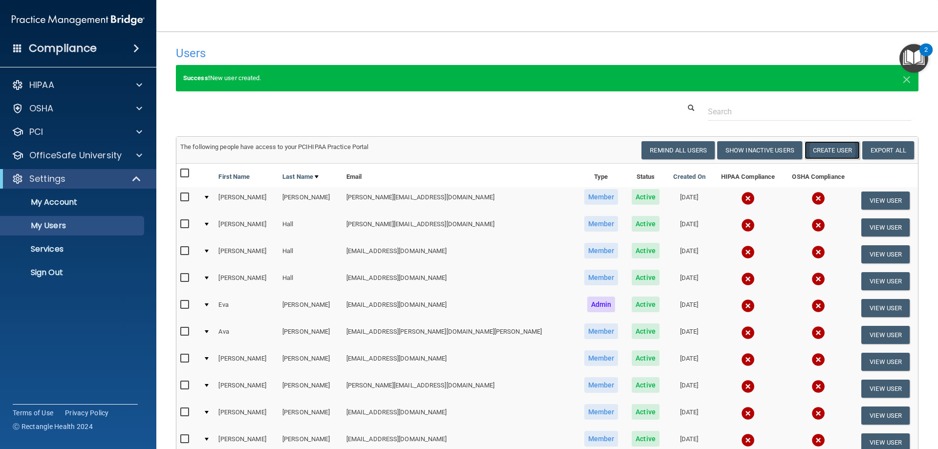
click at [820, 146] on button "Create User" at bounding box center [832, 150] width 55 height 18
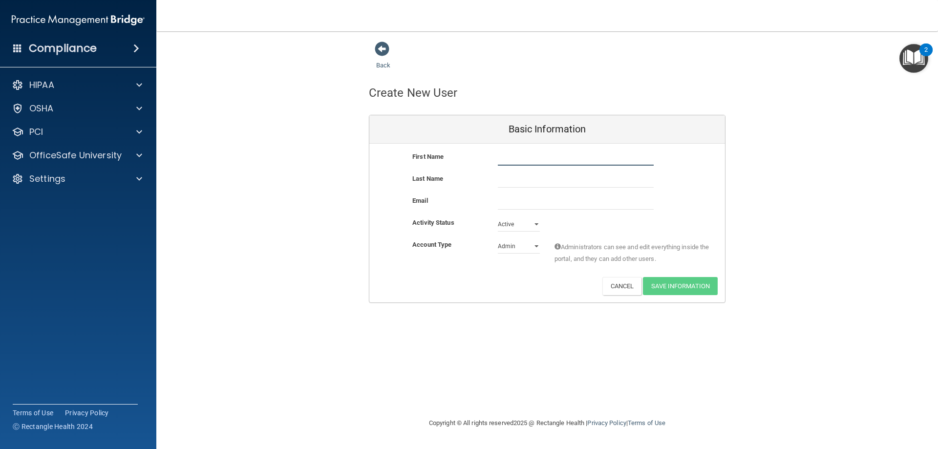
click at [579, 160] on input "text" at bounding box center [576, 158] width 156 height 15
type input "Sarah"
drag, startPoint x: 565, startPoint y: 181, endPoint x: 493, endPoint y: 184, distance: 71.9
click at [493, 184] on div "Jones" at bounding box center [575, 180] width 170 height 15
type input "Cupp"
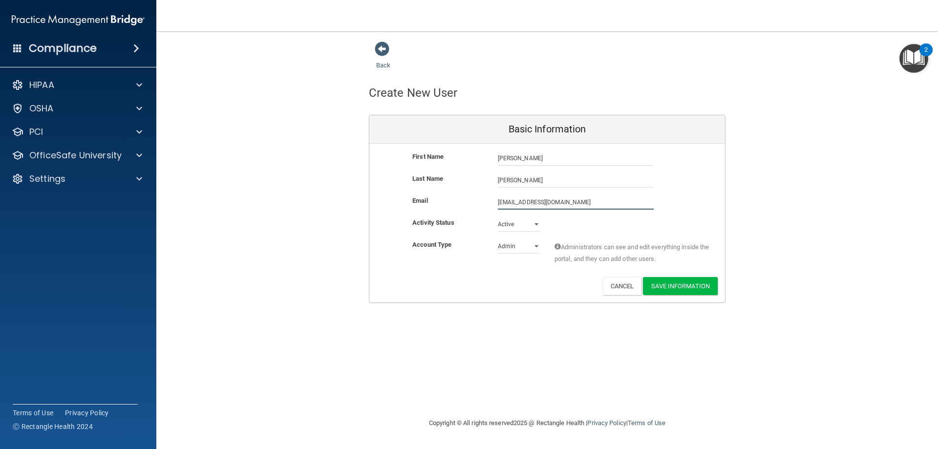
type input "sarahkjones14@gmail.com"
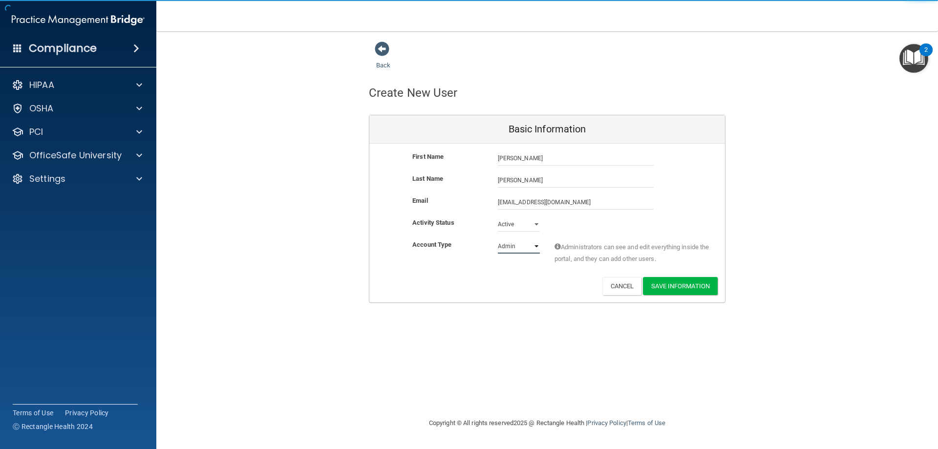
select select "practice_member"
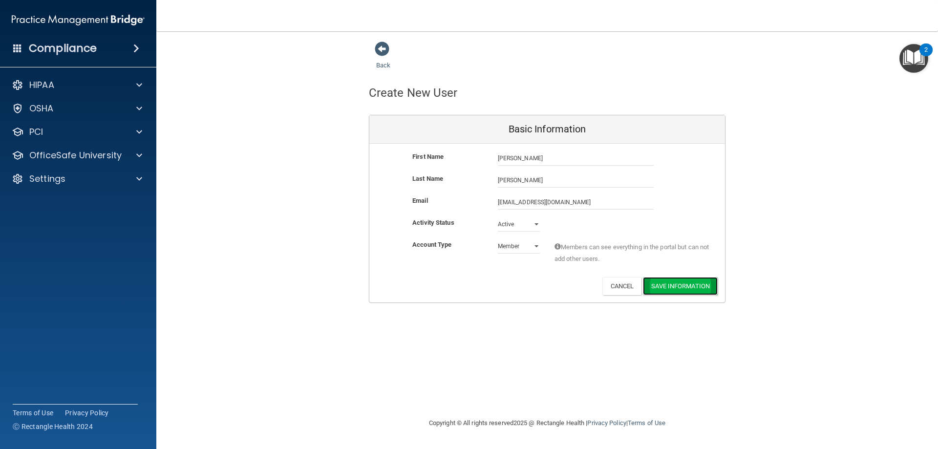
click at [675, 284] on button "Save Information" at bounding box center [680, 286] width 75 height 18
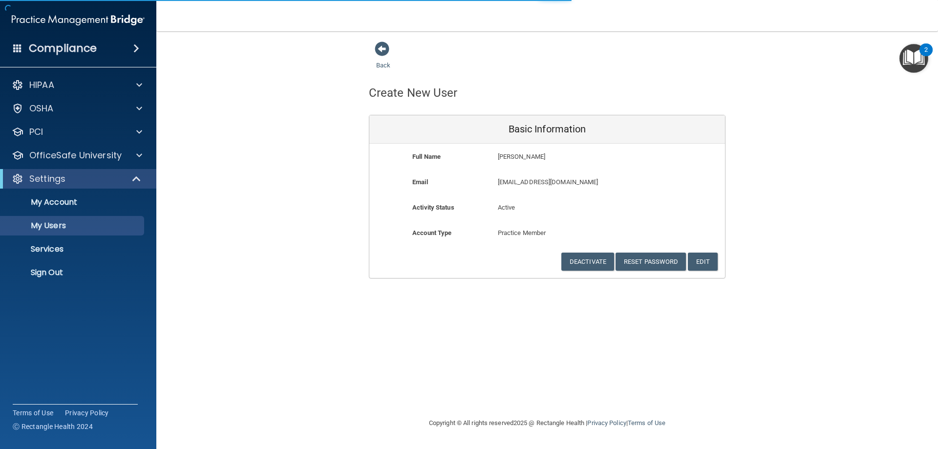
select select "20"
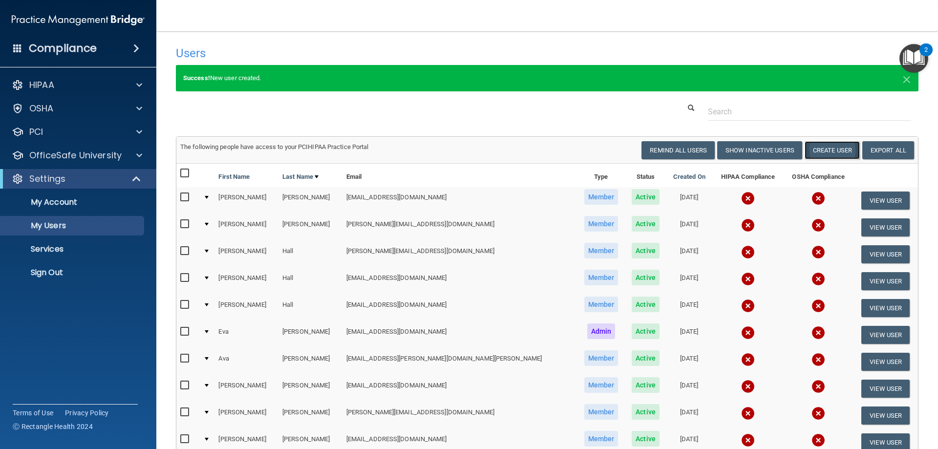
click at [820, 151] on button "Create User" at bounding box center [832, 150] width 55 height 18
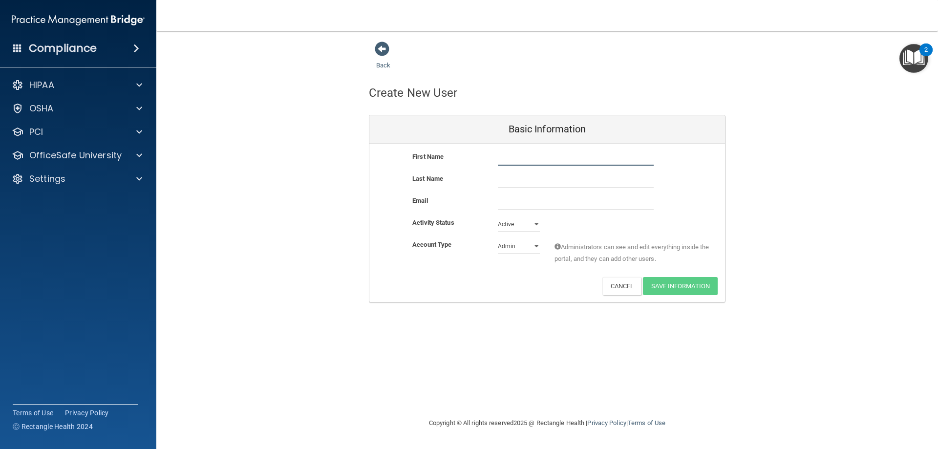
click at [527, 157] on input "text" at bounding box center [576, 158] width 156 height 15
type input "Lindsey"
type input "Morris"
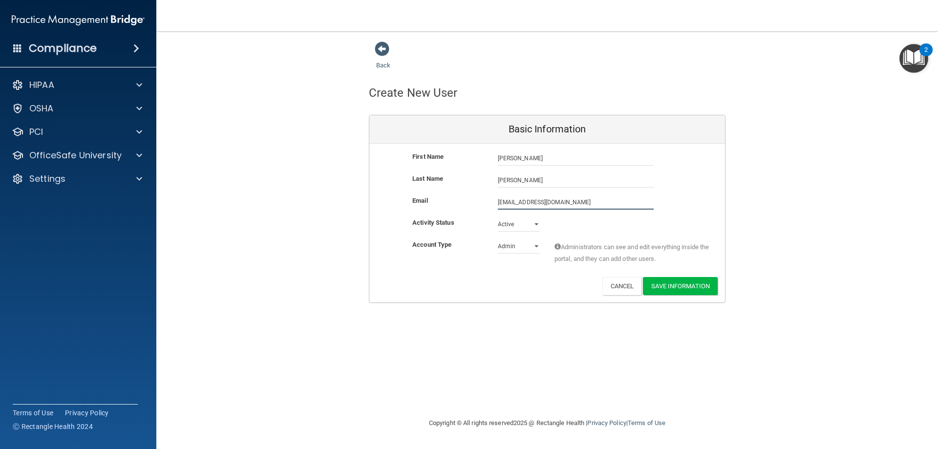
type input "lmorris0083@outlook.com"
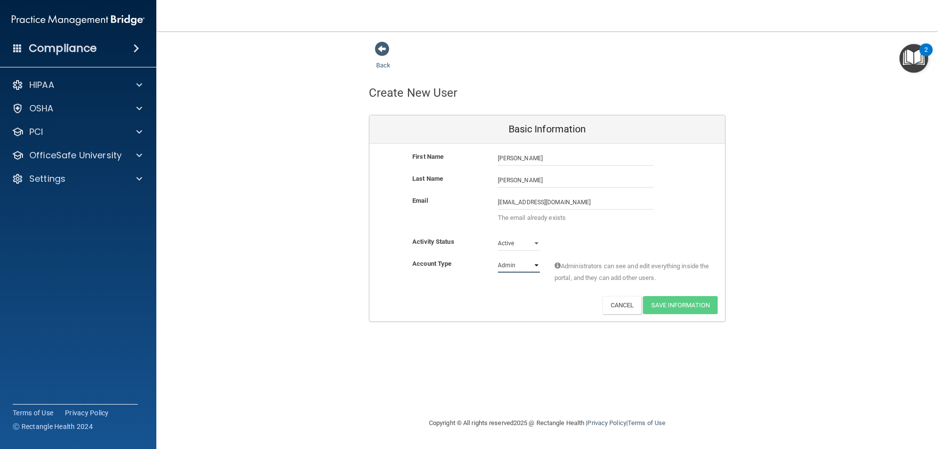
select select "practice_member"
click at [624, 302] on button "Cancel" at bounding box center [622, 305] width 40 height 18
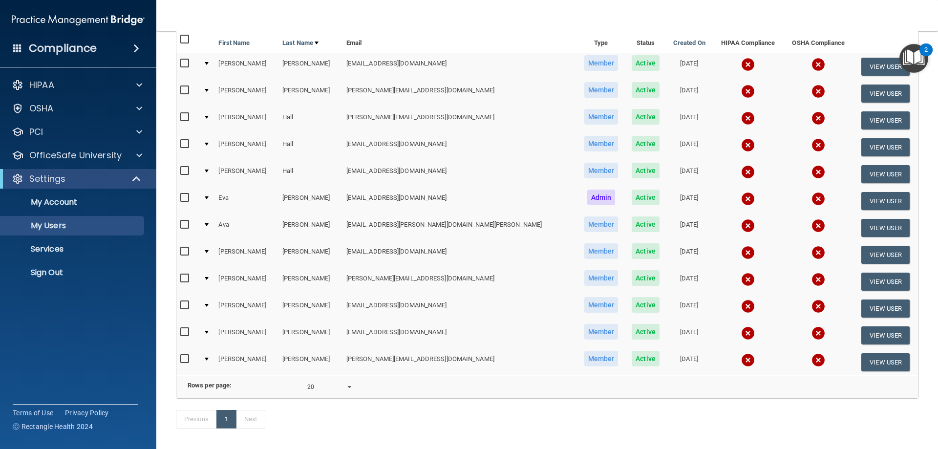
scroll to position [96, 0]
click at [350, 394] on select "10 20 30 40 all" at bounding box center [329, 387] width 45 height 15
select select "30"
click at [307, 387] on select "10 20 30 40 all" at bounding box center [329, 387] width 45 height 15
select select "30"
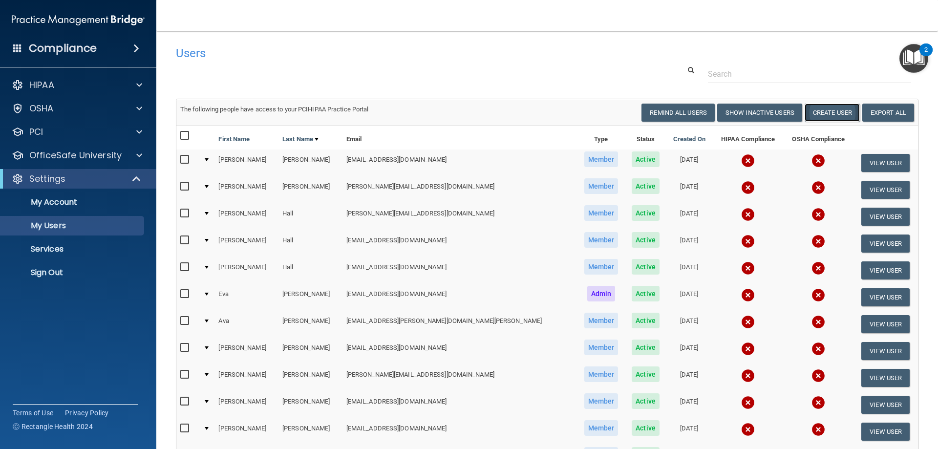
click at [817, 111] on button "Create User" at bounding box center [832, 113] width 55 height 18
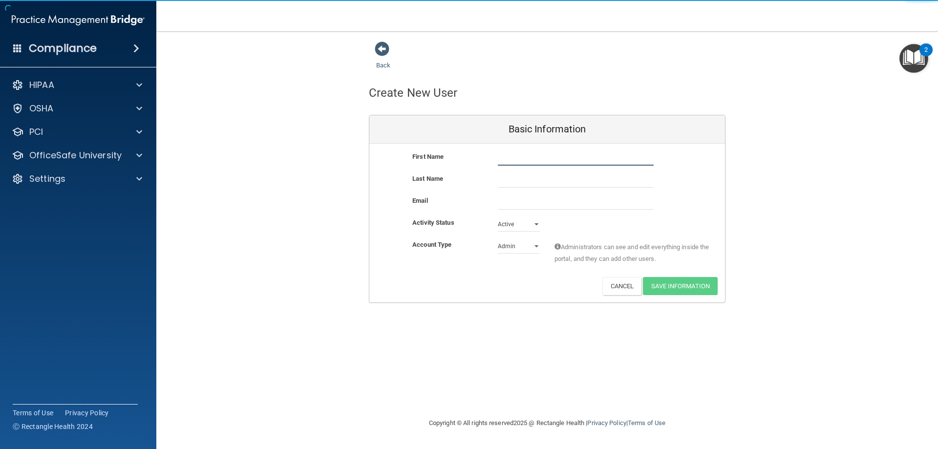
click at [518, 157] on input "text" at bounding box center [576, 158] width 156 height 15
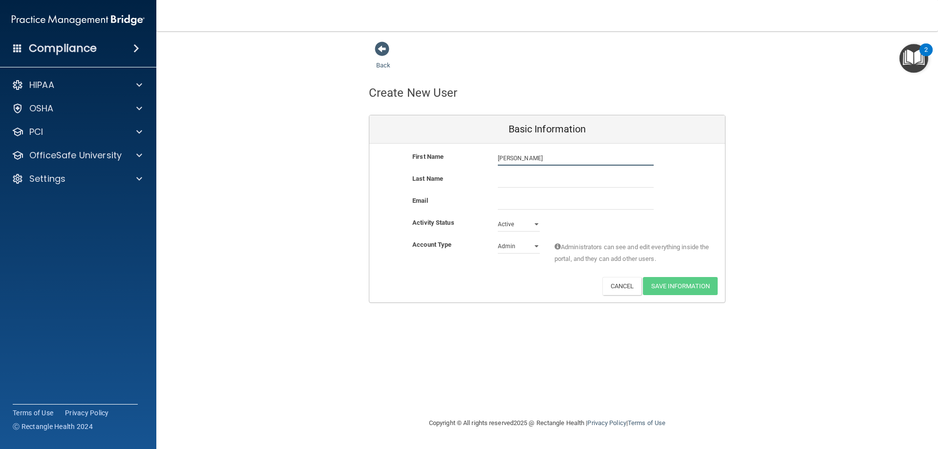
type input "Lindsey"
type input "Morris"
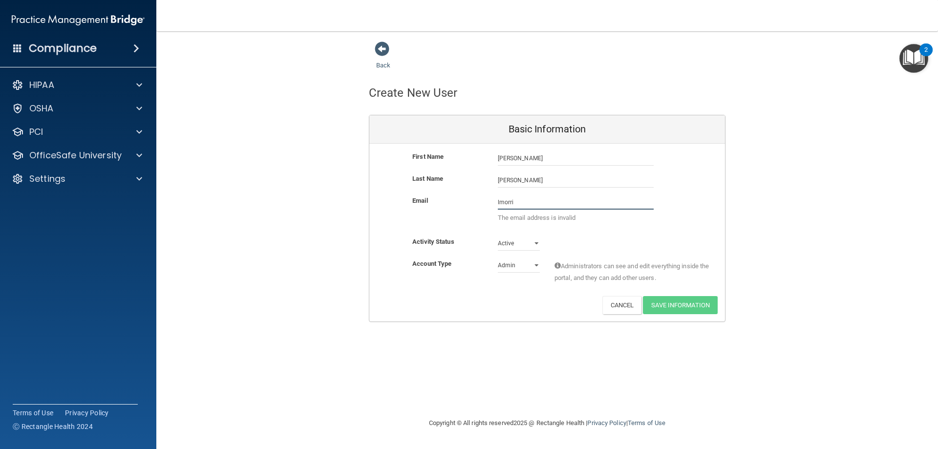
type input "lmorris0083@outlook.com"
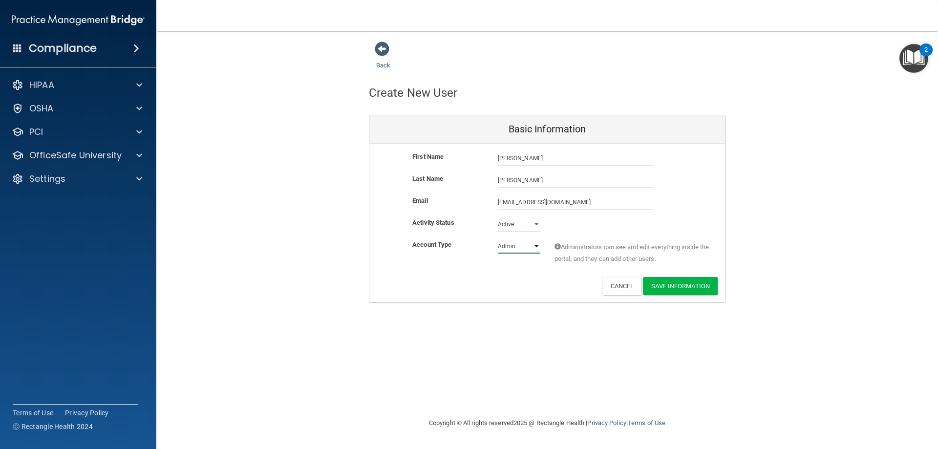
click at [520, 249] on select "Admin Member" at bounding box center [519, 246] width 42 height 15
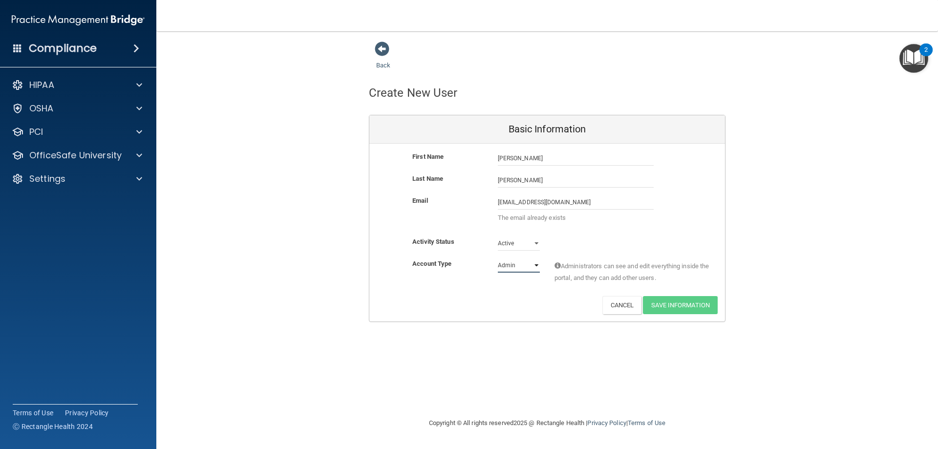
select select "practice_member"
click at [498, 258] on select "Admin Member" at bounding box center [519, 265] width 42 height 15
click at [614, 308] on button "Cancel" at bounding box center [622, 305] width 40 height 18
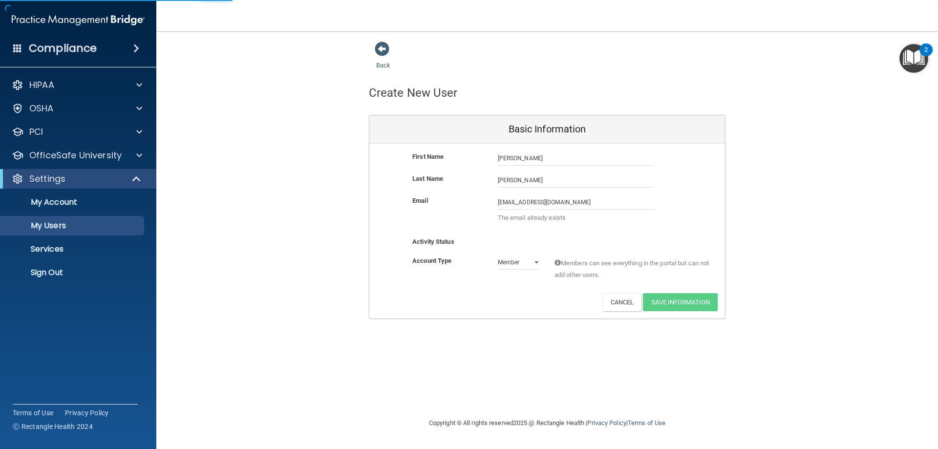
select select "30"
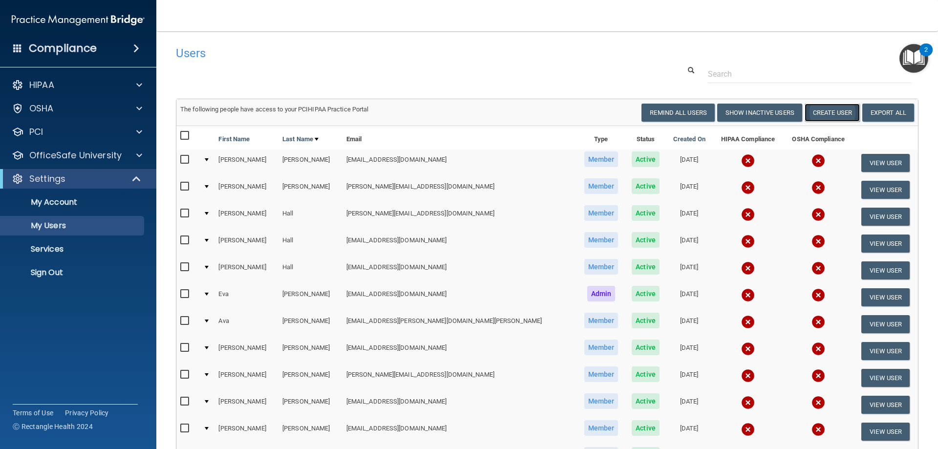
click at [820, 111] on button "Create User" at bounding box center [832, 113] width 55 height 18
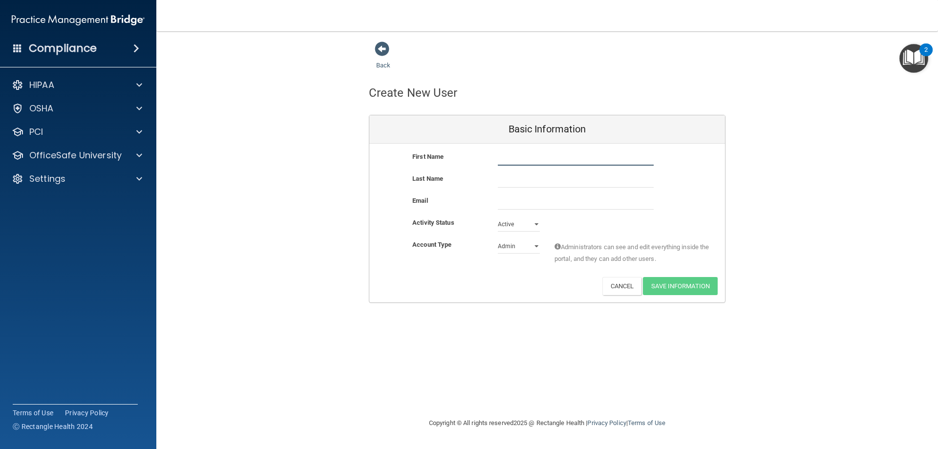
click at [540, 160] on input "text" at bounding box center [576, 158] width 156 height 15
type input "Callie"
type input "McKendree"
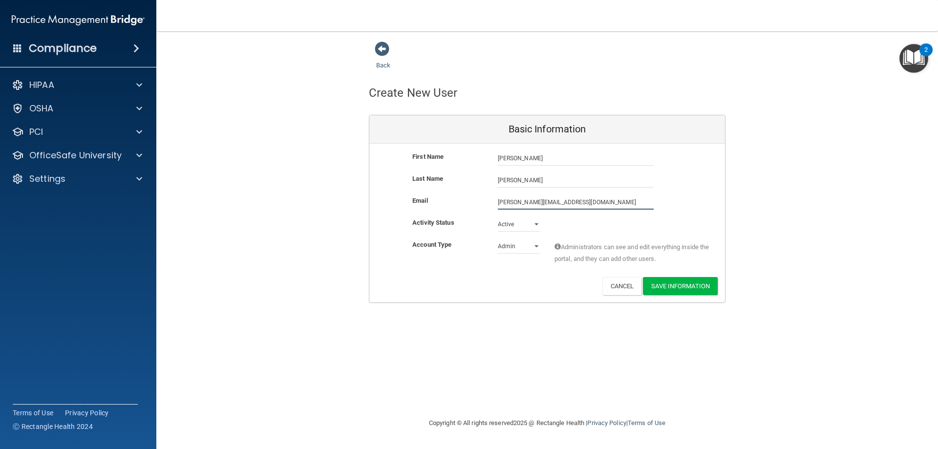
type input "callie@hallfamilydentalky.com"
click at [534, 247] on select "Admin Member" at bounding box center [519, 248] width 42 height 15
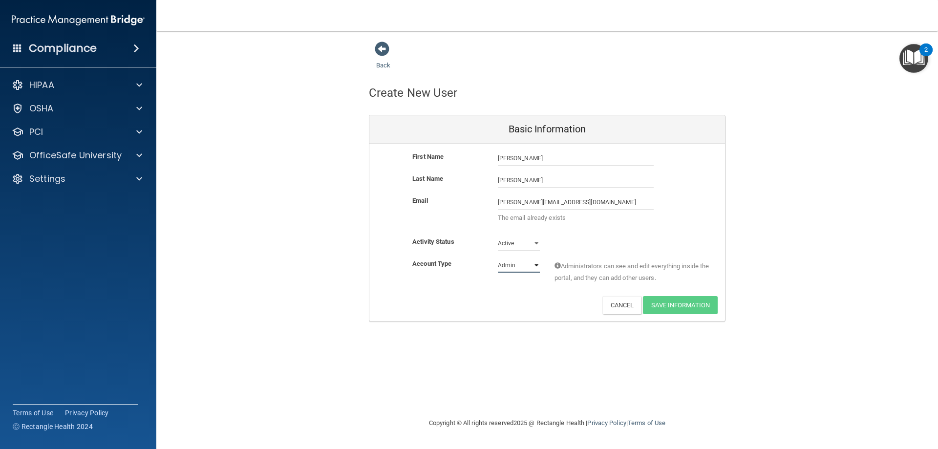
select select "practice_member"
click at [498, 258] on select "Admin Member" at bounding box center [519, 265] width 42 height 15
click at [625, 303] on button "Cancel" at bounding box center [622, 305] width 40 height 18
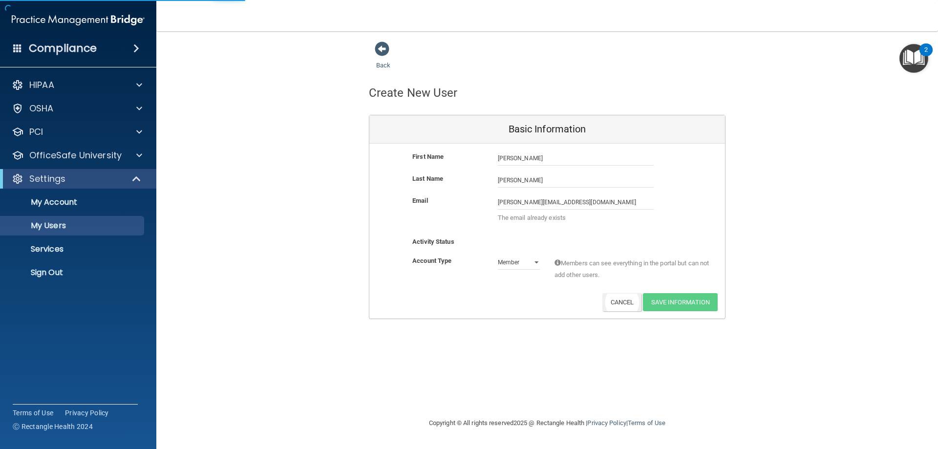
select select "30"
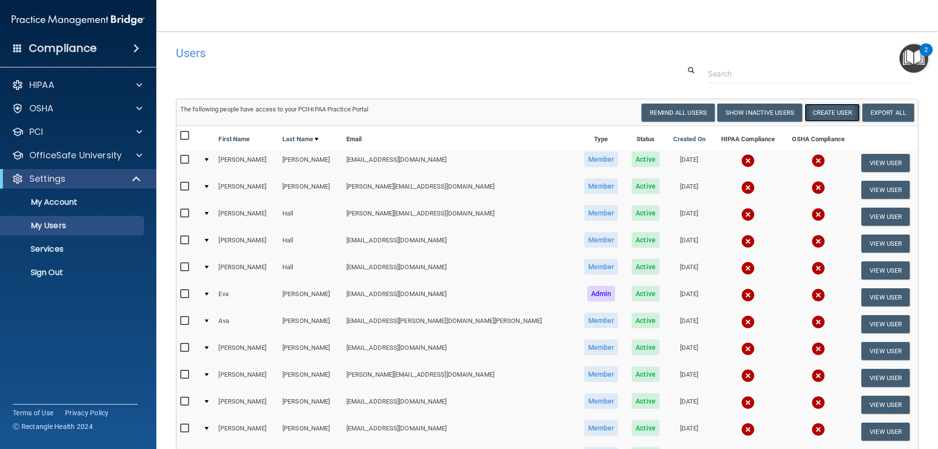
click at [834, 112] on button "Create User" at bounding box center [832, 113] width 55 height 18
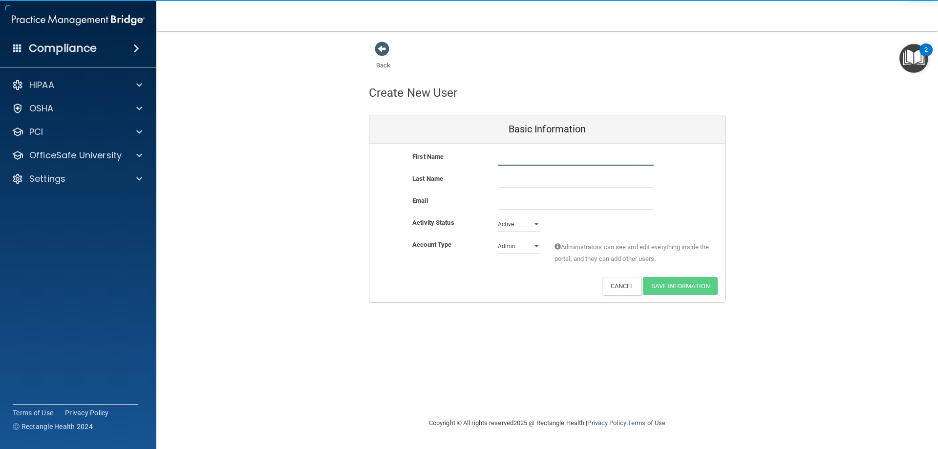
click at [548, 156] on input "text" at bounding box center [576, 158] width 156 height 15
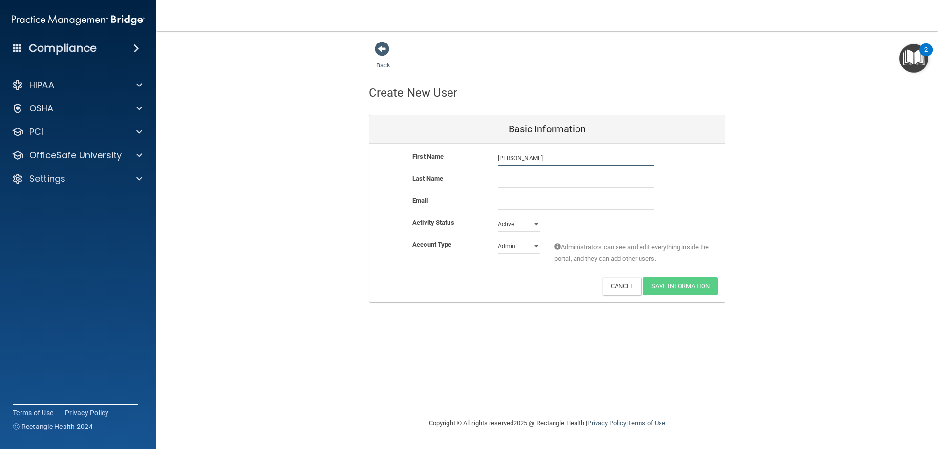
type input "Meaghan"
type input "Lampert"
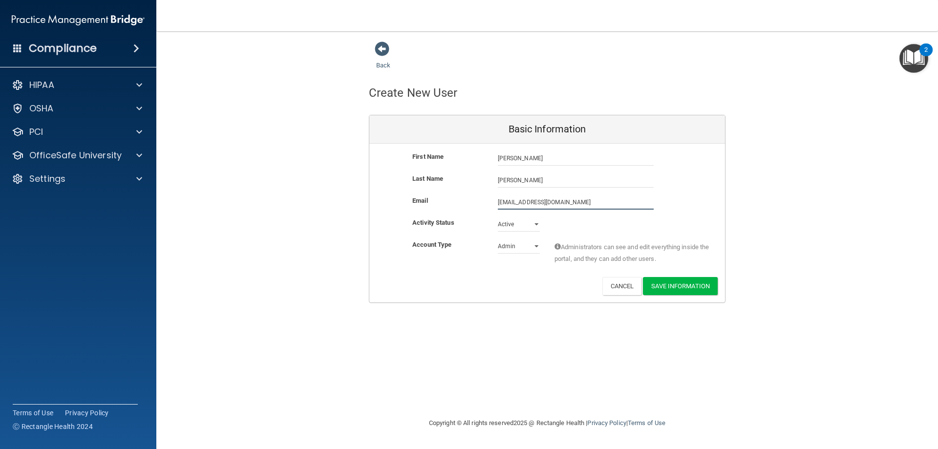
type input "meaghan@hallfamilydentalky.com"
click at [527, 246] on select "Admin Member" at bounding box center [519, 246] width 42 height 15
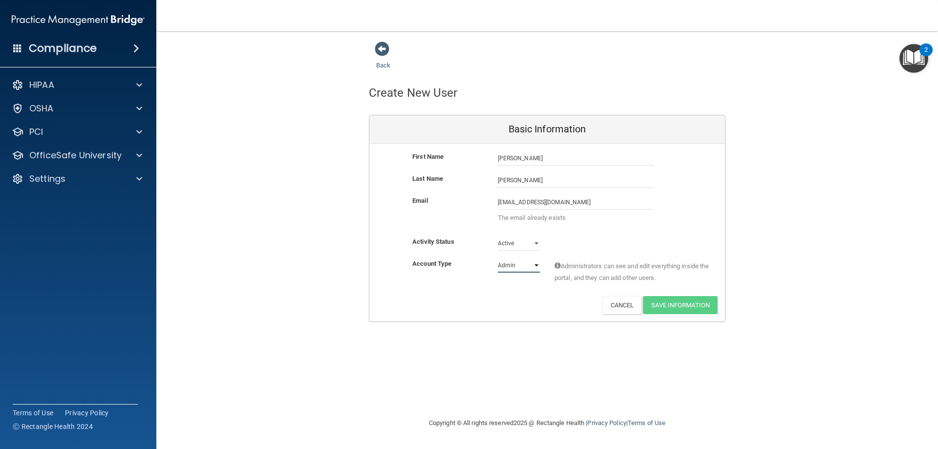
select select "practice_member"
click at [498, 258] on select "Admin Member" at bounding box center [519, 265] width 42 height 15
drag, startPoint x: 564, startPoint y: 156, endPoint x: 483, endPoint y: 167, distance: 82.2
click at [483, 167] on div "First Name Meaghan Lampert Meaghan" at bounding box center [547, 162] width 356 height 22
type input "Alex"
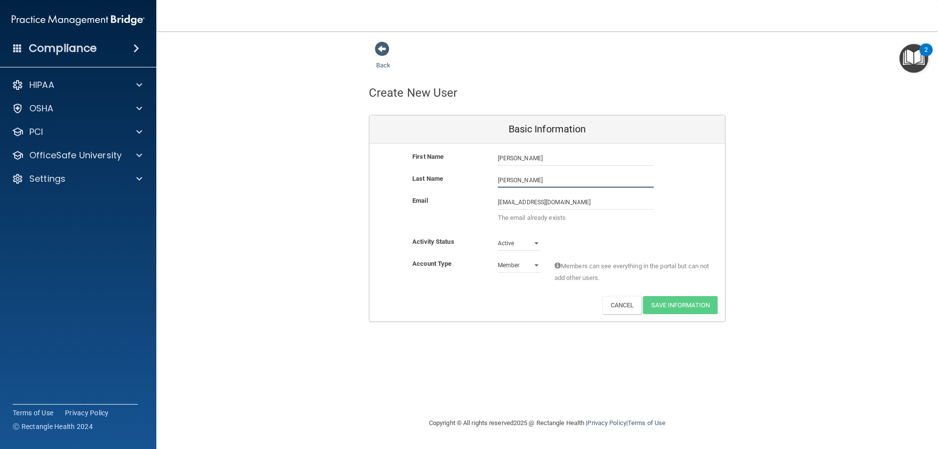
type input "Montgomery"
type input "alex@hallfamilydentalky.com"
click at [686, 304] on div "First Name Alex Montgomery Alex Last Name Montgomery Email alex@hallfamilydenta…" at bounding box center [547, 233] width 356 height 178
drag, startPoint x: 544, startPoint y: 158, endPoint x: 456, endPoint y: 169, distance: 88.6
click at [456, 169] on div "First Name Alex Montgomery Alex" at bounding box center [547, 162] width 356 height 22
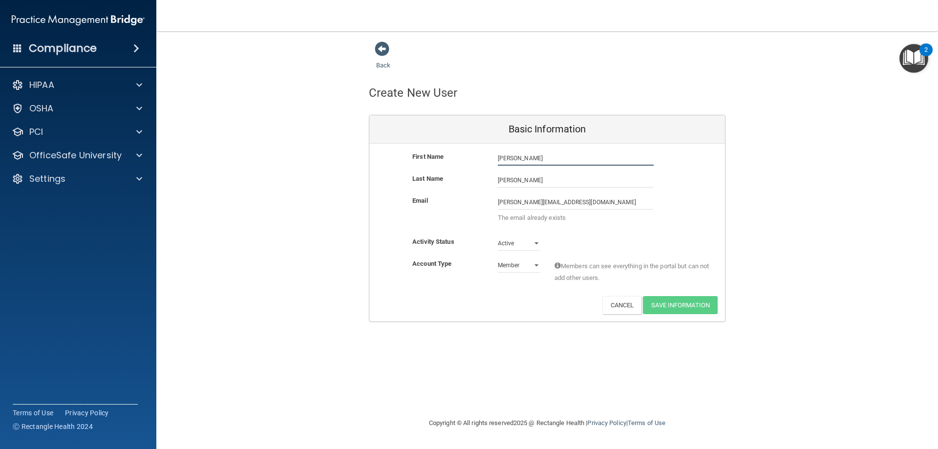
type input "Rebecca"
type input "Riley"
type input "becky@hallfamilydentalky.com"
click at [689, 308] on div "Back Create New User Basic Information First Name Rebecca Riley Rebecca Last Na…" at bounding box center [547, 224] width 743 height 366
drag, startPoint x: 528, startPoint y: 162, endPoint x: 484, endPoint y: 159, distance: 44.0
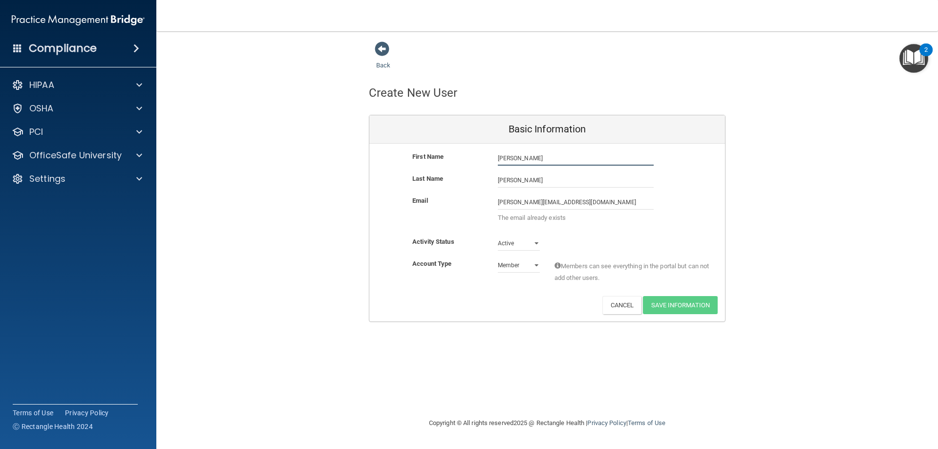
click at [484, 159] on div "First Name Rebecca Riley Rebecca" at bounding box center [547, 158] width 356 height 15
type input "Taylor"
type input "Courtney"
type input "taylor@hallfamilydentalky.com"
click at [679, 308] on div "Back Create New User Basic Information First Name Taylor Courtney Taylor Last N…" at bounding box center [547, 224] width 743 height 366
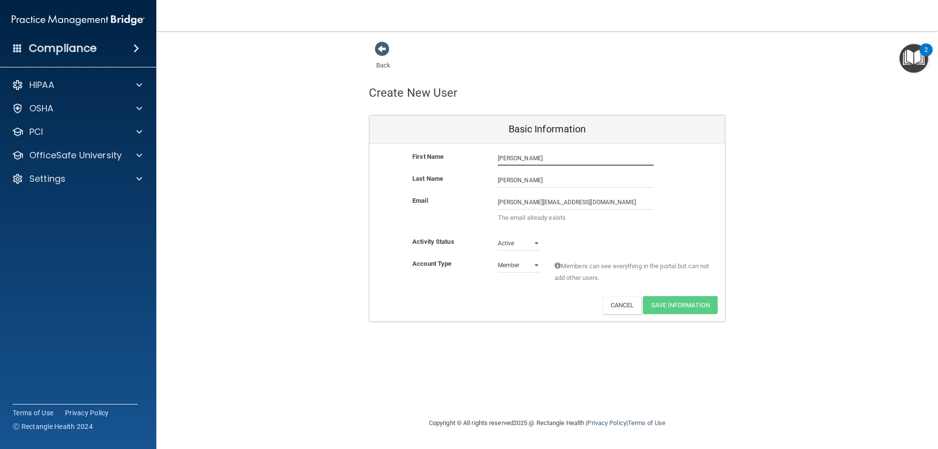
drag, startPoint x: 528, startPoint y: 156, endPoint x: 491, endPoint y: 156, distance: 36.6
click at [491, 156] on div "Taylor Courtney Taylor" at bounding box center [575, 158] width 170 height 15
type input "Scheila"
type input "Barrett"
type input "scheila@hallfamilydentalky.com"
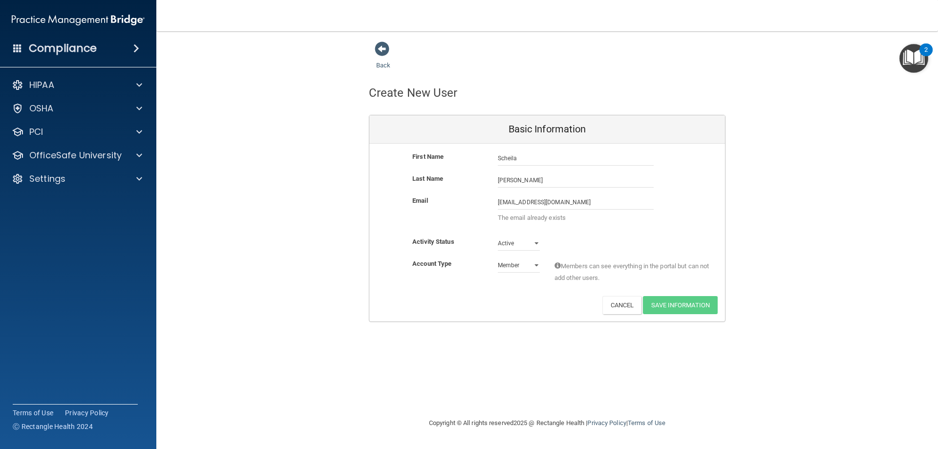
click at [608, 229] on div "First Name Scheila Barrett Scheila Last Name Barrett Email scheila@hallfamilyde…" at bounding box center [547, 233] width 356 height 178
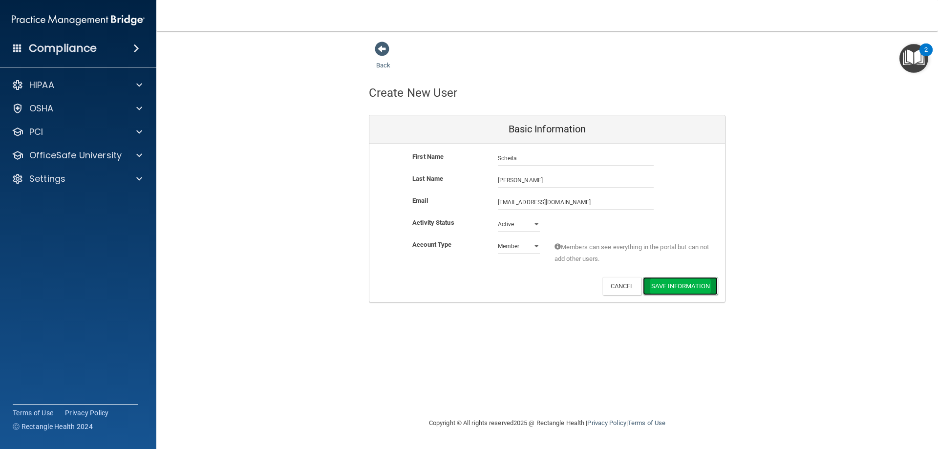
click at [675, 291] on button "Save Information" at bounding box center [680, 286] width 75 height 18
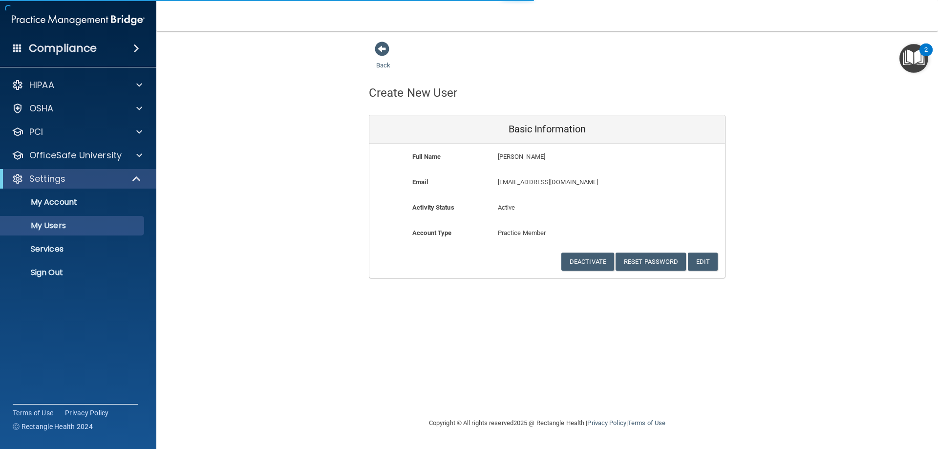
select select "20"
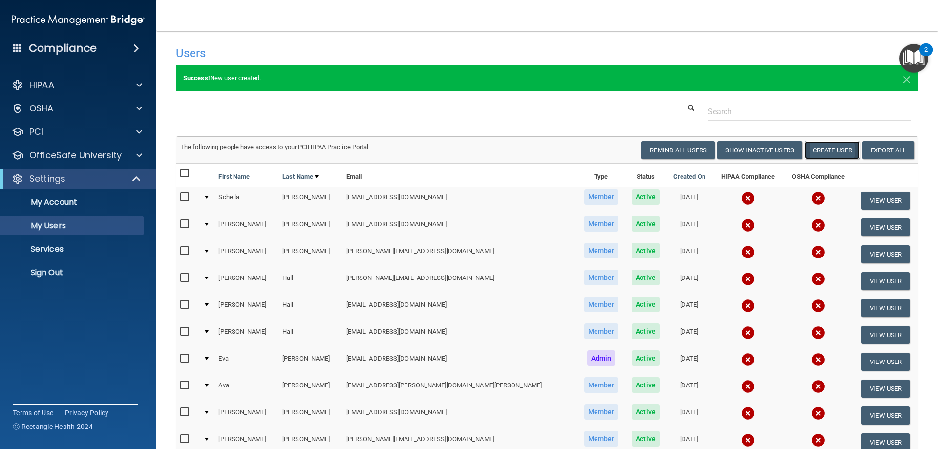
click at [833, 149] on button "Create User" at bounding box center [832, 150] width 55 height 18
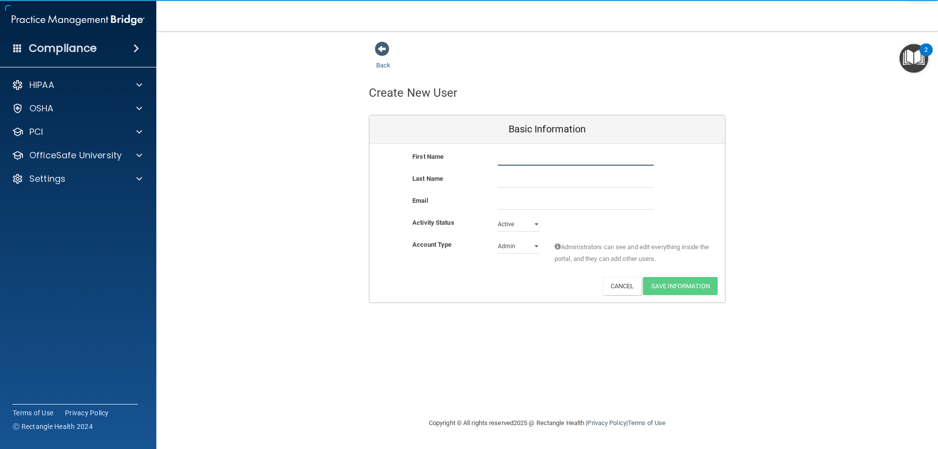
click at [551, 160] on input "text" at bounding box center [576, 158] width 156 height 15
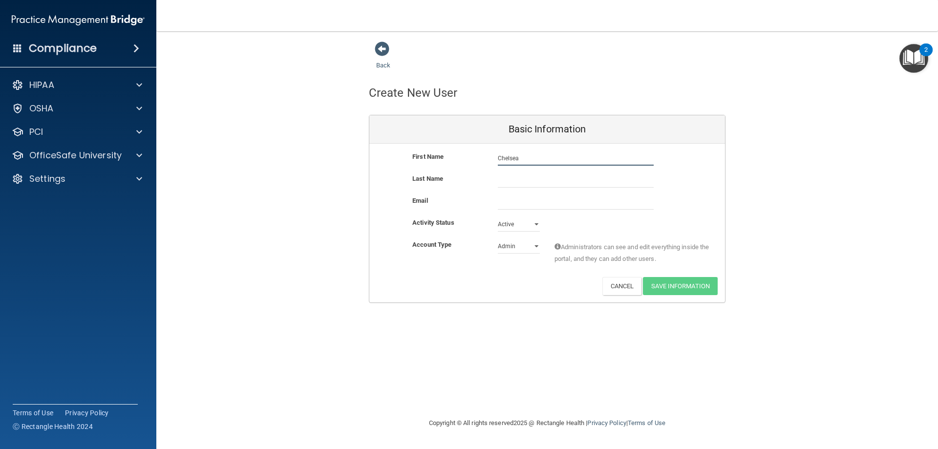
type input "Chelsea"
type input "Woodruff"
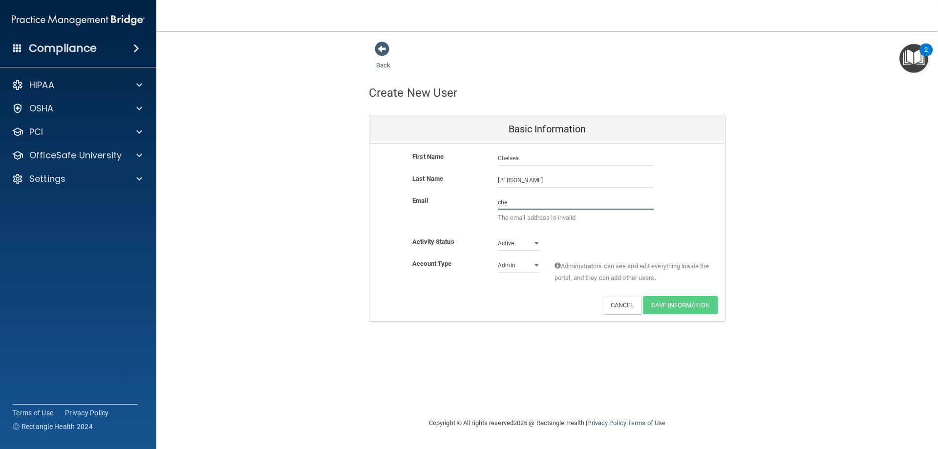
type input "chelsea@hallfamilydentalky.com"
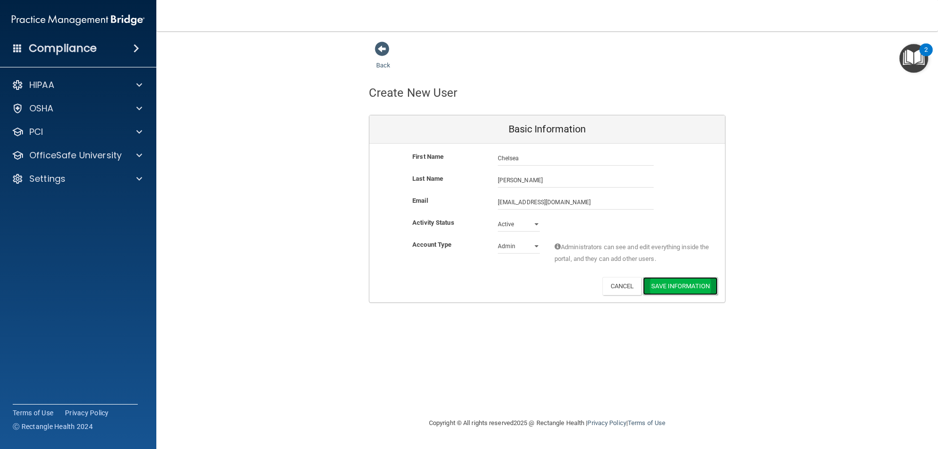
click at [683, 286] on button "Save Information" at bounding box center [680, 286] width 75 height 18
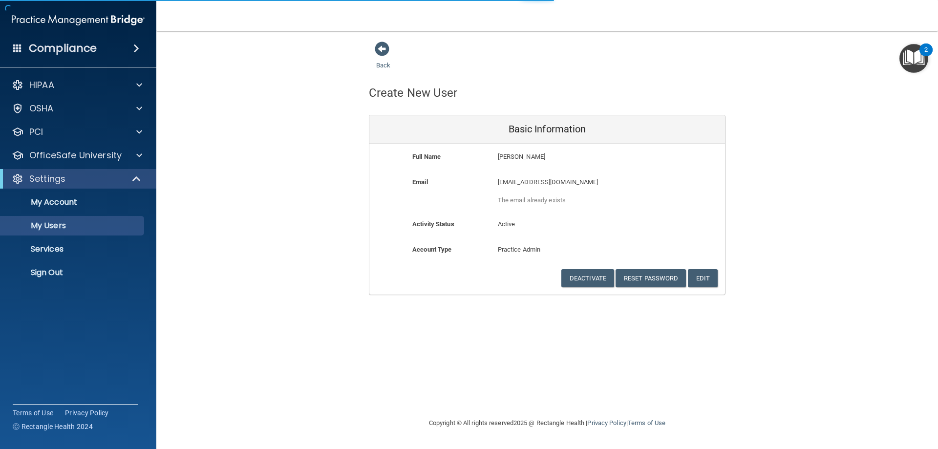
select select "20"
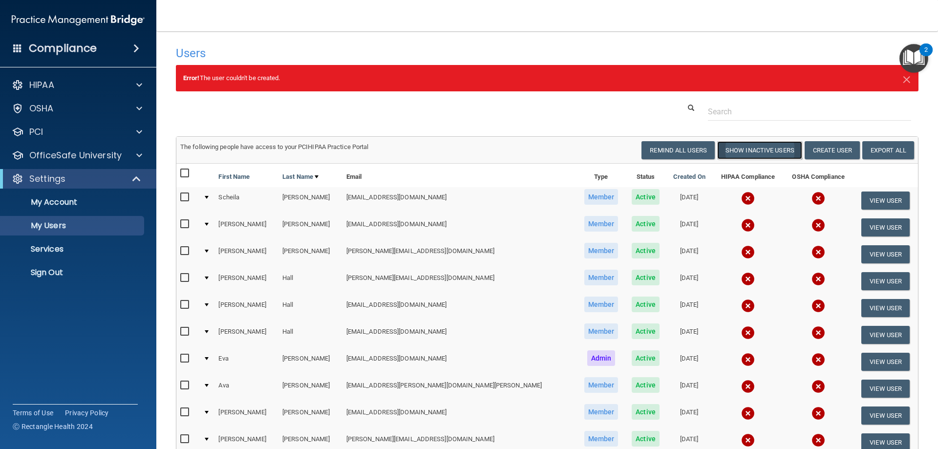
click at [749, 148] on button "Show Inactive Users" at bounding box center [759, 150] width 85 height 18
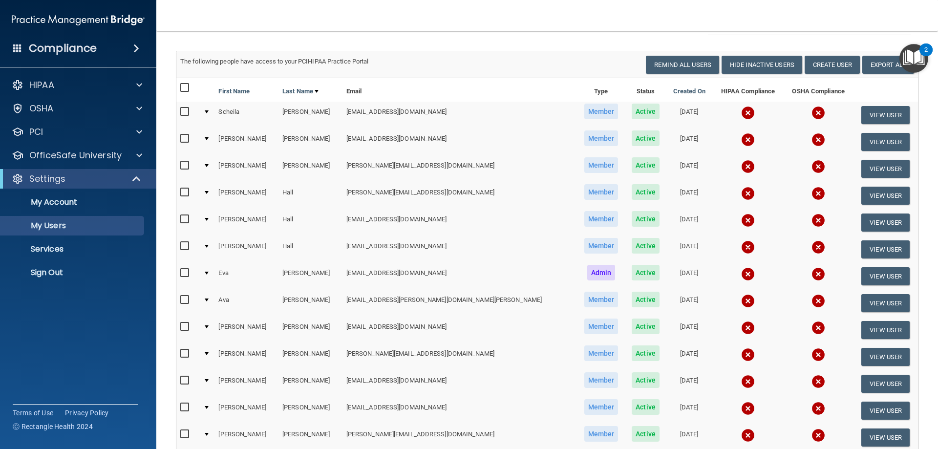
scroll to position [171, 0]
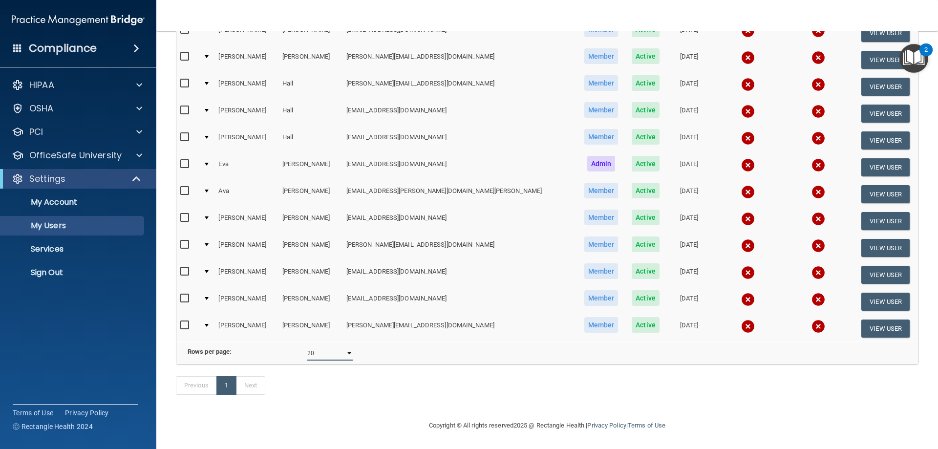
click at [344, 346] on select "10 20 30 40 all" at bounding box center [329, 353] width 45 height 15
select select "40"
click at [307, 346] on select "10 20 30 40 all" at bounding box center [329, 353] width 45 height 15
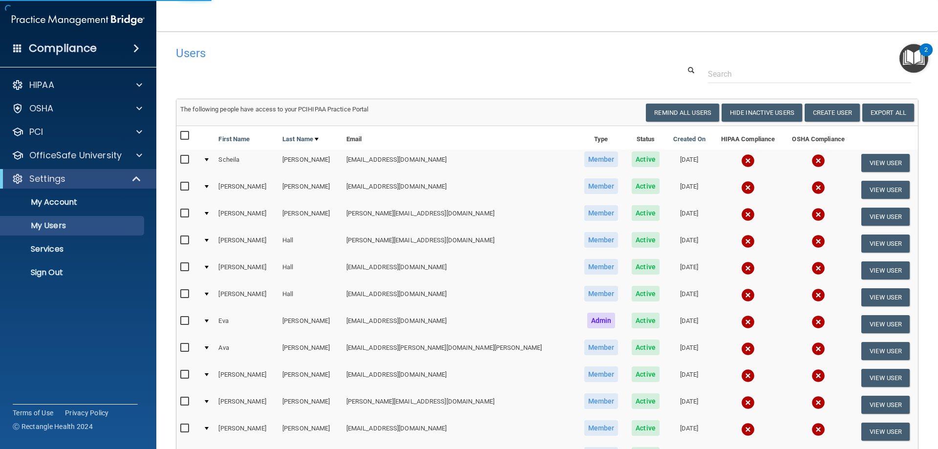
select select "40"
click at [64, 223] on p "My Users" at bounding box center [72, 226] width 133 height 10
select select "20"
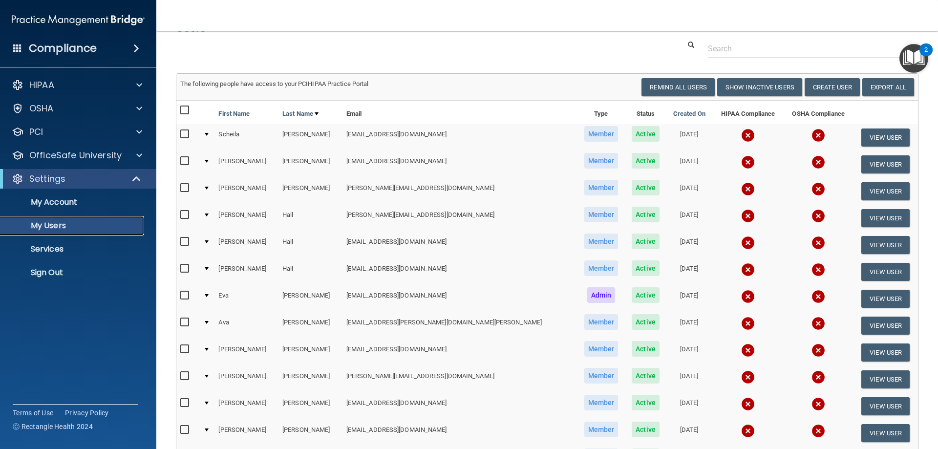
scroll to position [49, 0]
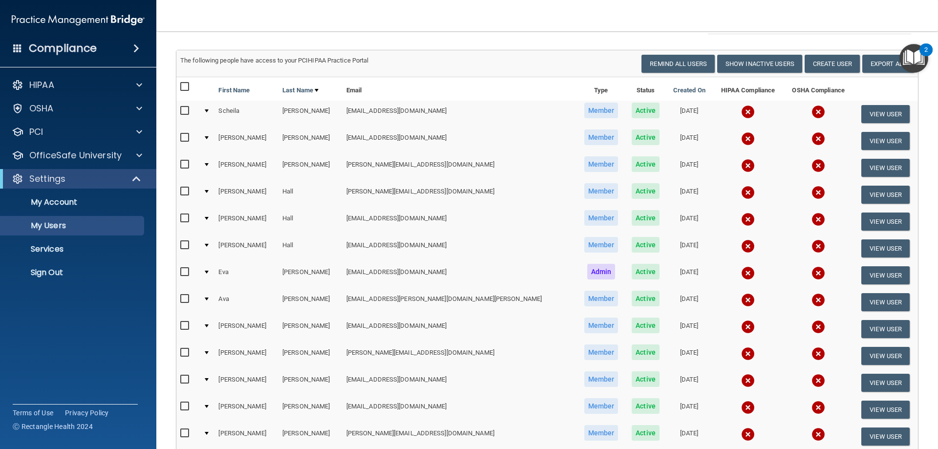
click at [915, 55] on img "Open Resource Center, 2 new notifications" at bounding box center [913, 58] width 29 height 29
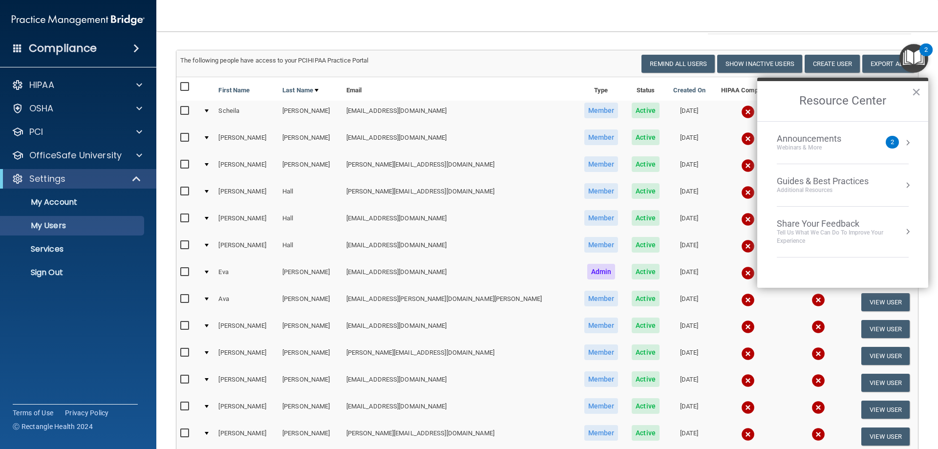
click at [511, 60] on div "The following people have access to your PCIHIPAA Practice Portal" at bounding box center [360, 61] width 374 height 12
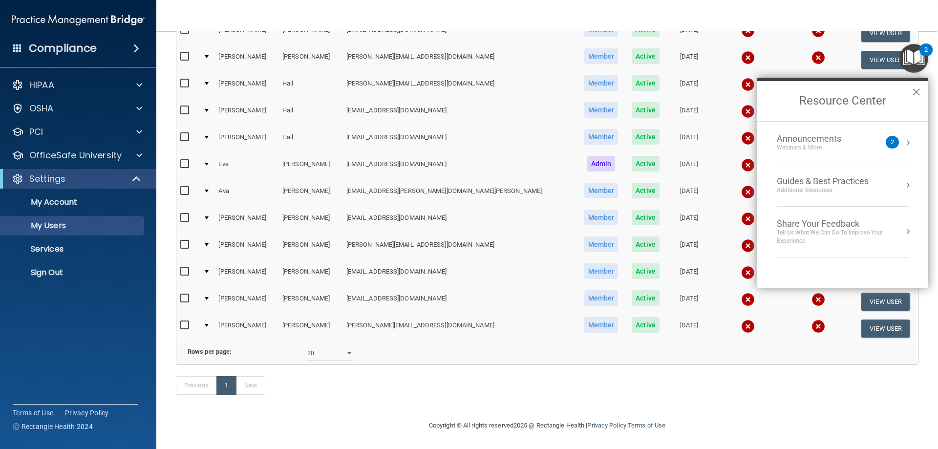
click at [917, 95] on button "×" at bounding box center [916, 92] width 9 height 16
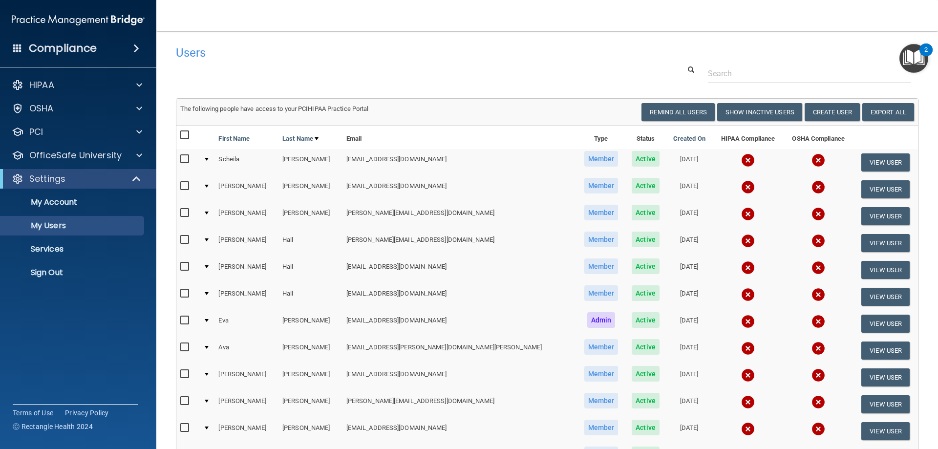
scroll to position [0, 0]
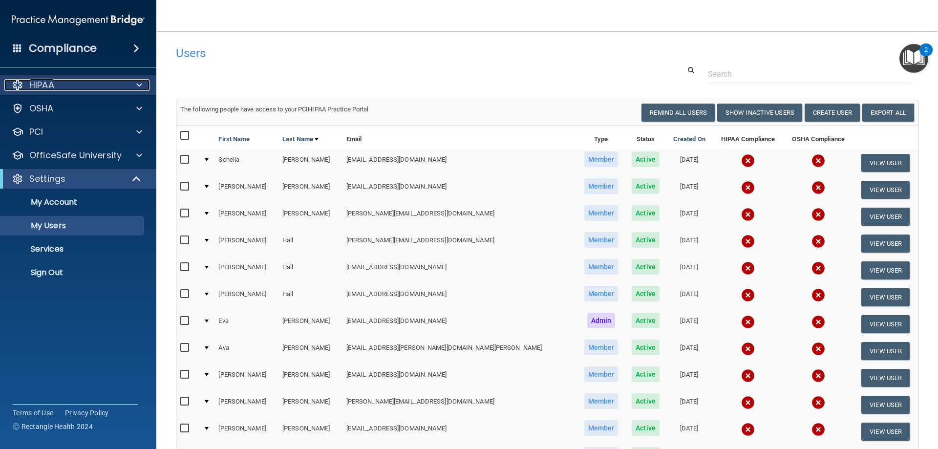
click at [139, 86] on span at bounding box center [139, 85] width 6 height 12
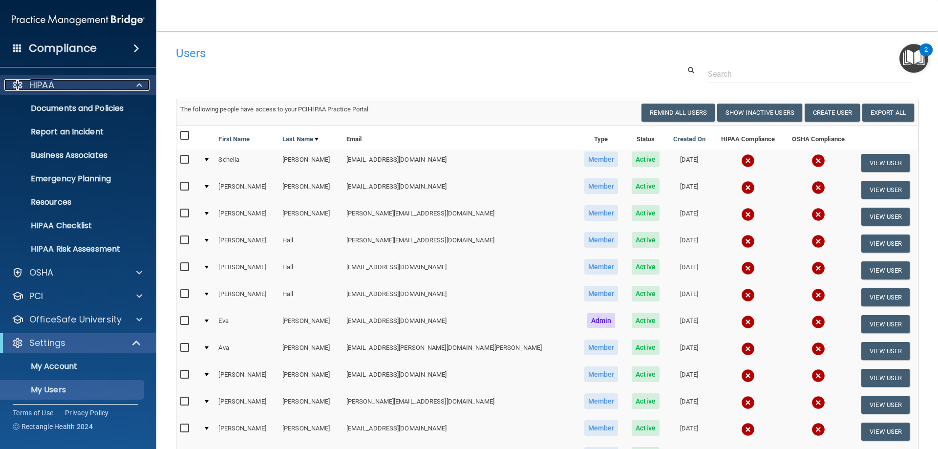
click at [140, 86] on span at bounding box center [139, 85] width 6 height 12
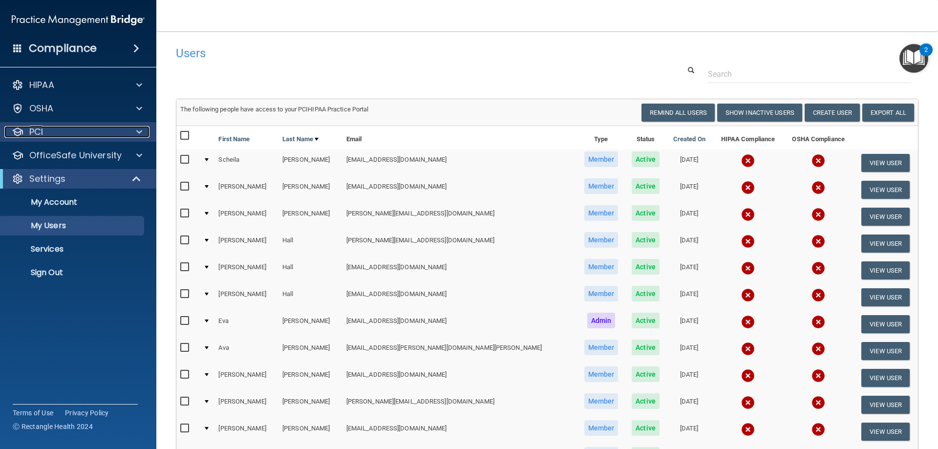
click at [145, 127] on div at bounding box center [138, 132] width 24 height 12
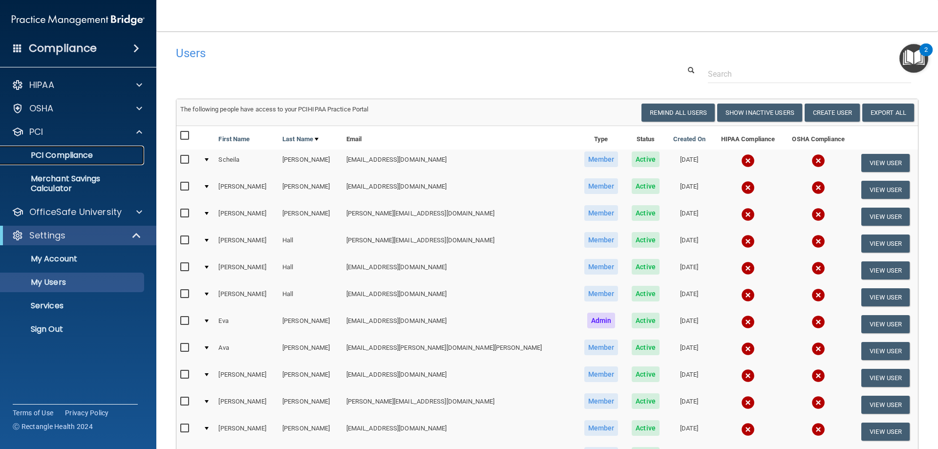
click at [92, 153] on p "PCI Compliance" at bounding box center [72, 155] width 133 height 10
click at [85, 260] on p "My Account" at bounding box center [72, 259] width 133 height 10
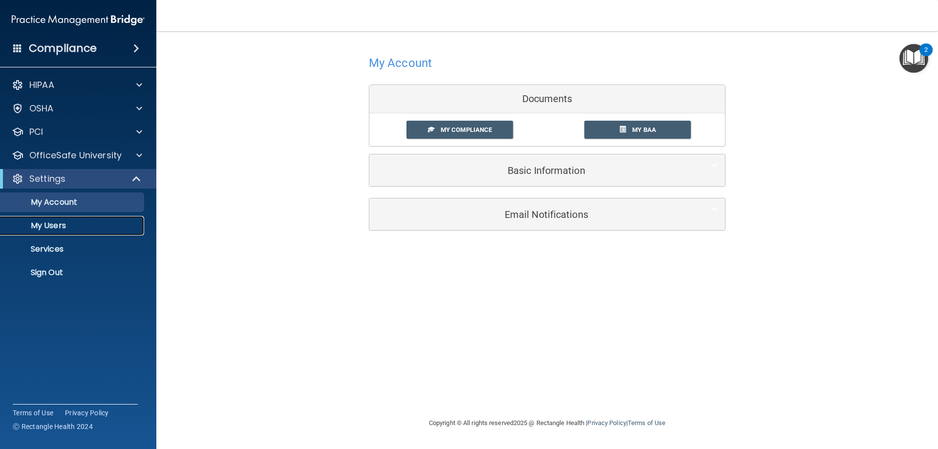
click at [70, 232] on link "My Users" at bounding box center [67, 226] width 154 height 20
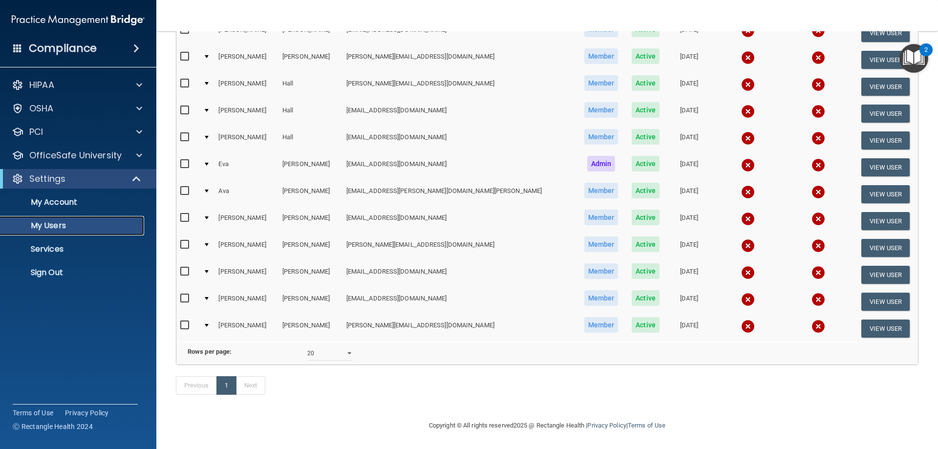
scroll to position [171, 0]
click at [344, 347] on select "10 20 30 40 all" at bounding box center [329, 353] width 45 height 15
select select "13"
click at [307, 346] on select "10 20 30 40 all" at bounding box center [329, 353] width 45 height 15
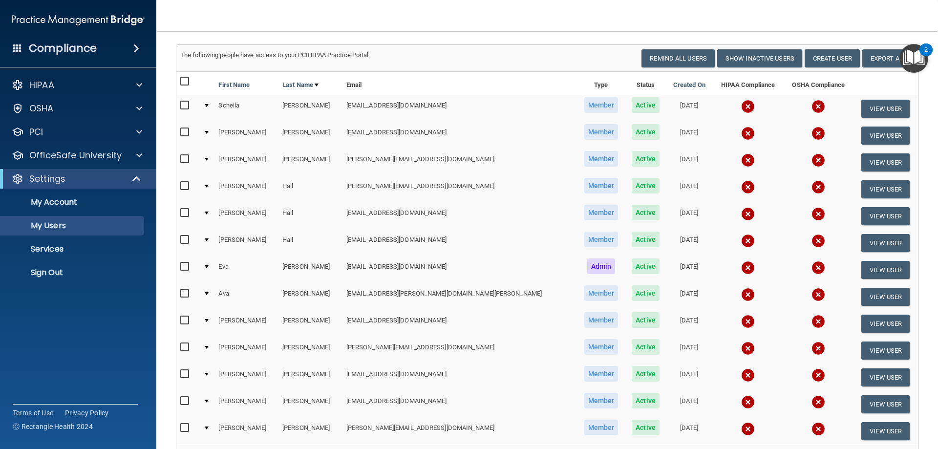
scroll to position [25, 0]
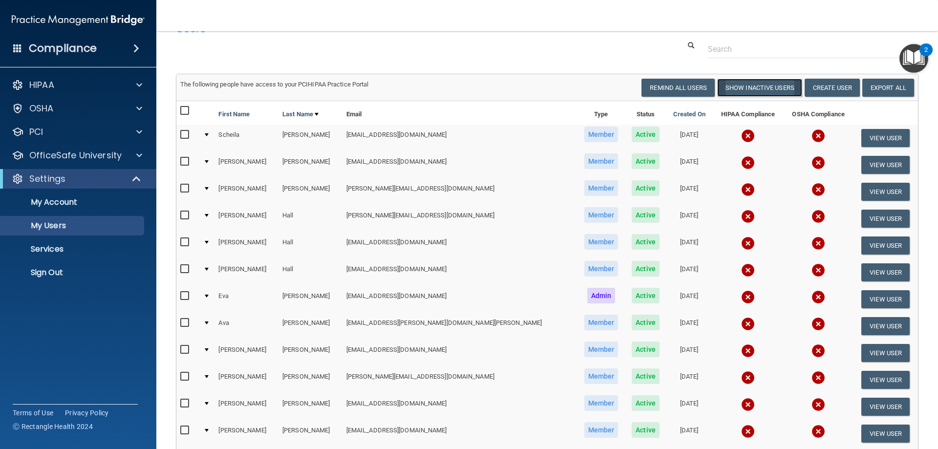
click at [768, 89] on button "Show Inactive Users" at bounding box center [759, 88] width 85 height 18
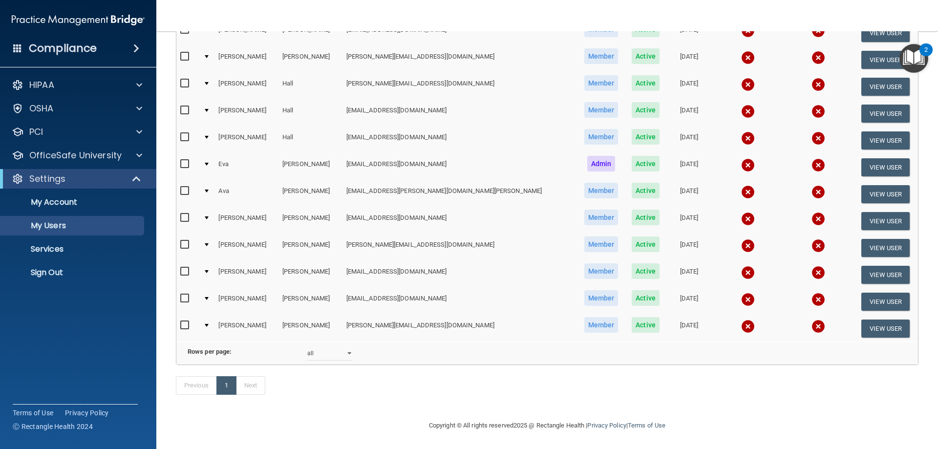
scroll to position [123, 0]
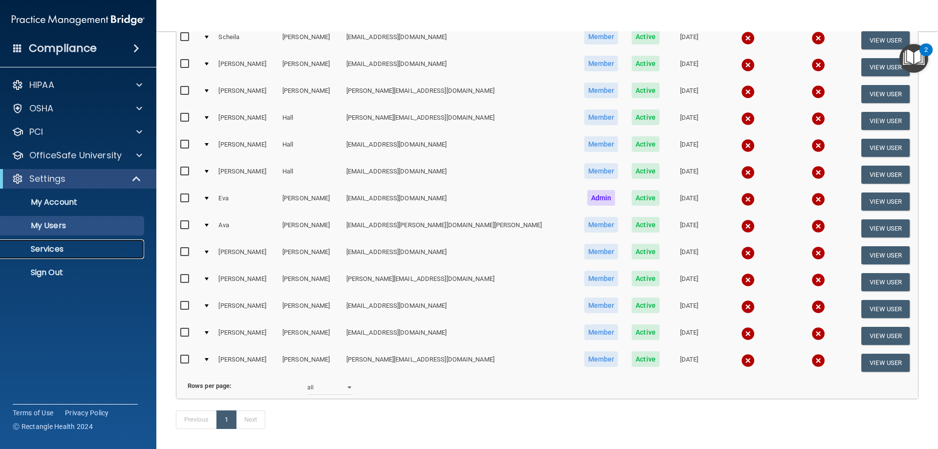
click at [75, 251] on p "Services" at bounding box center [72, 249] width 133 height 10
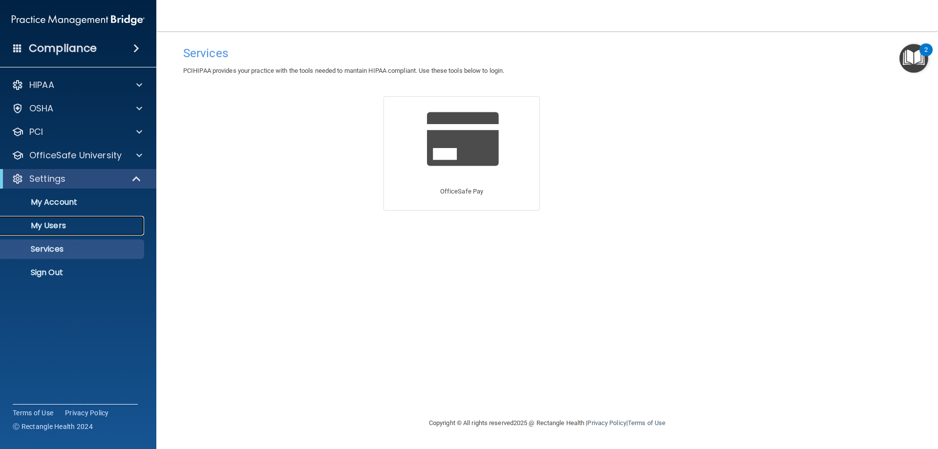
click at [79, 223] on p "My Users" at bounding box center [72, 226] width 133 height 10
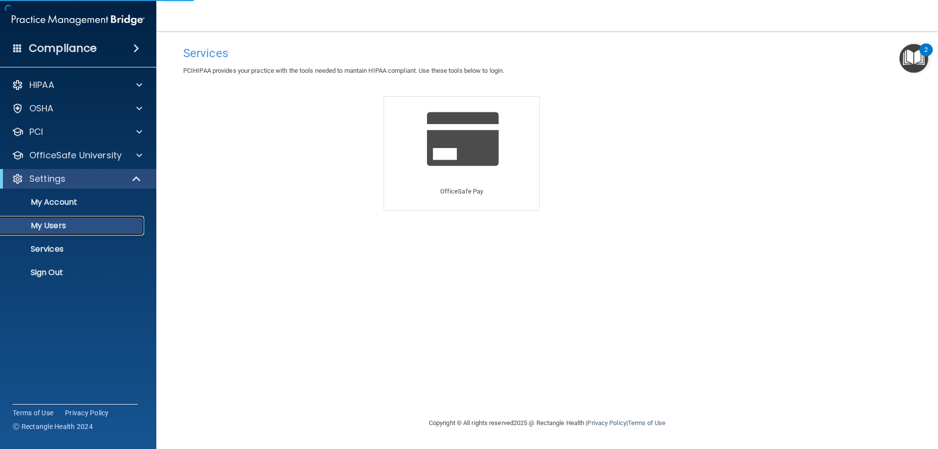
select select "20"
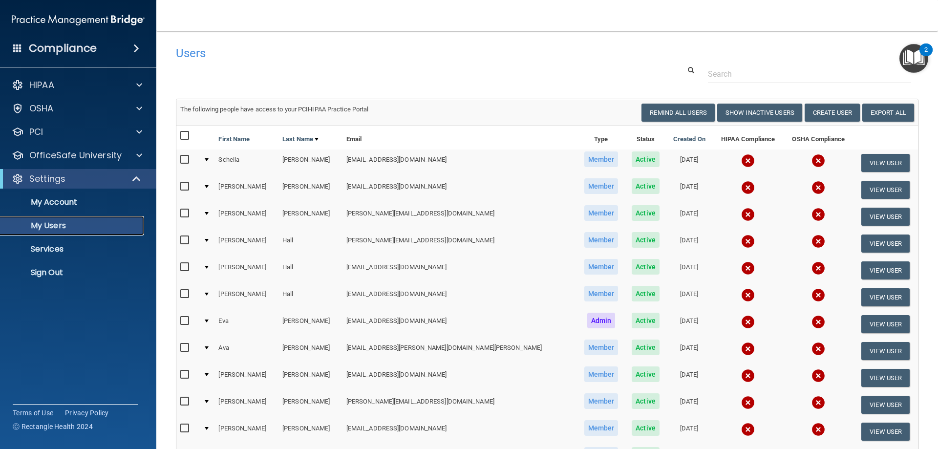
scroll to position [49, 0]
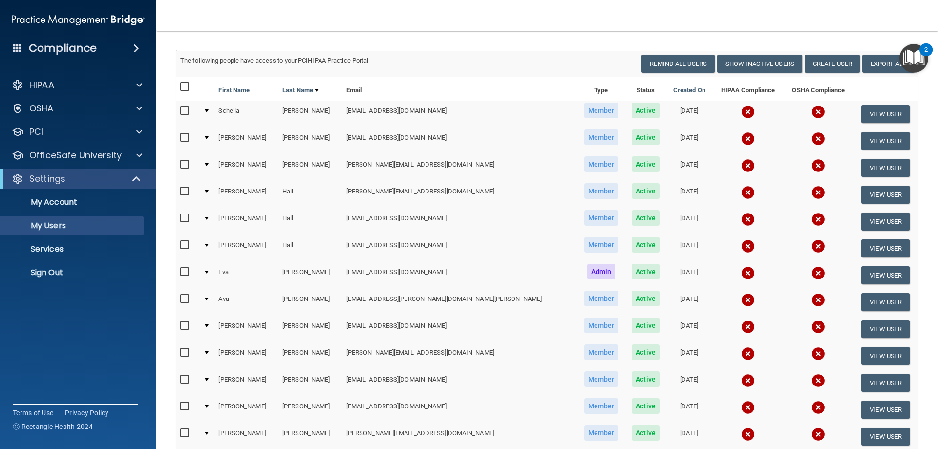
click at [209, 217] on div at bounding box center [207, 218] width 4 height 3
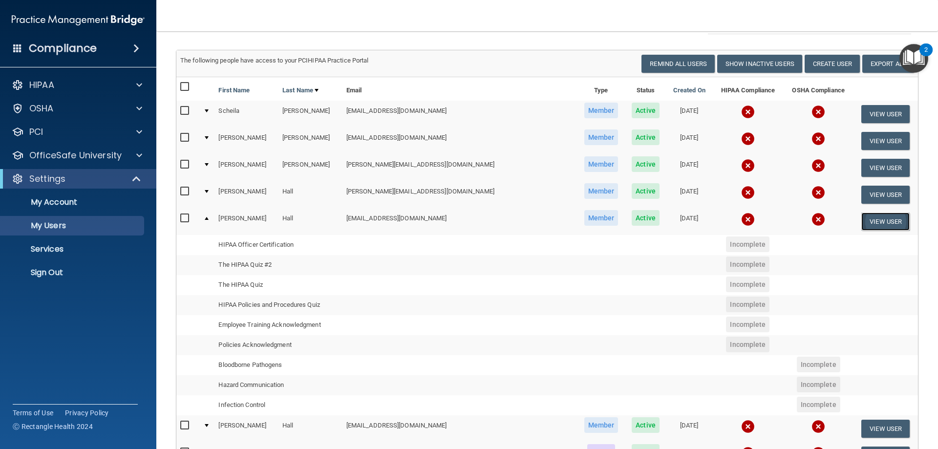
click at [885, 227] on button "View User" at bounding box center [885, 222] width 48 height 18
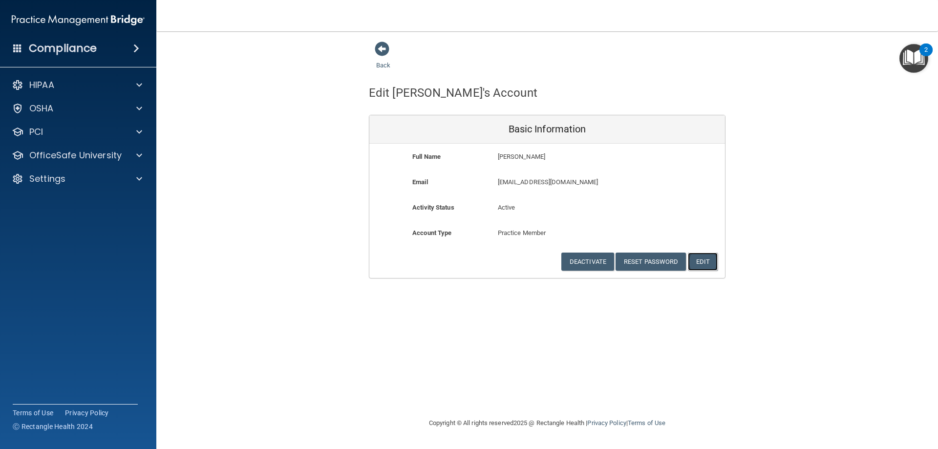
click at [716, 259] on button "Edit" at bounding box center [703, 262] width 30 height 18
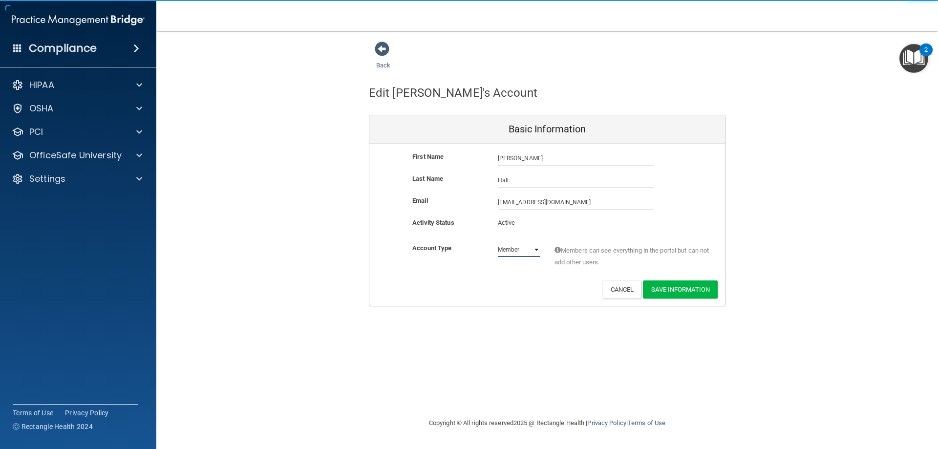
click at [533, 251] on select "Admin Member" at bounding box center [519, 249] width 42 height 15
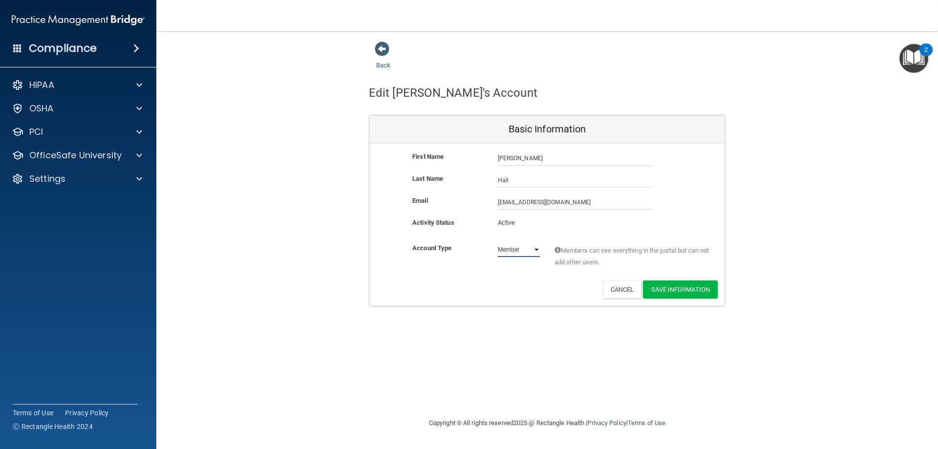
select select "practice_admin"
click at [498, 242] on select "Admin Member" at bounding box center [519, 249] width 42 height 15
click at [536, 292] on div "Deactivate Reset Password Edit Cancel Save Information" at bounding box center [547, 289] width 356 height 18
click at [693, 288] on button "Save Information" at bounding box center [680, 289] width 75 height 18
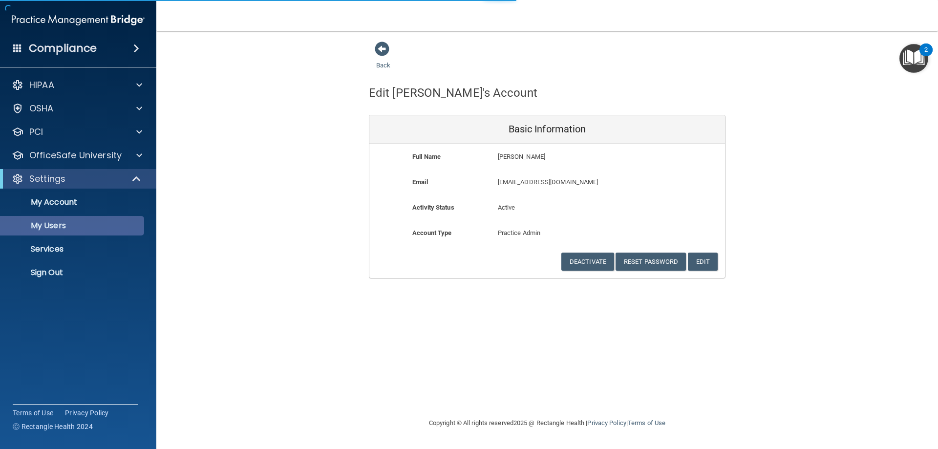
select select "20"
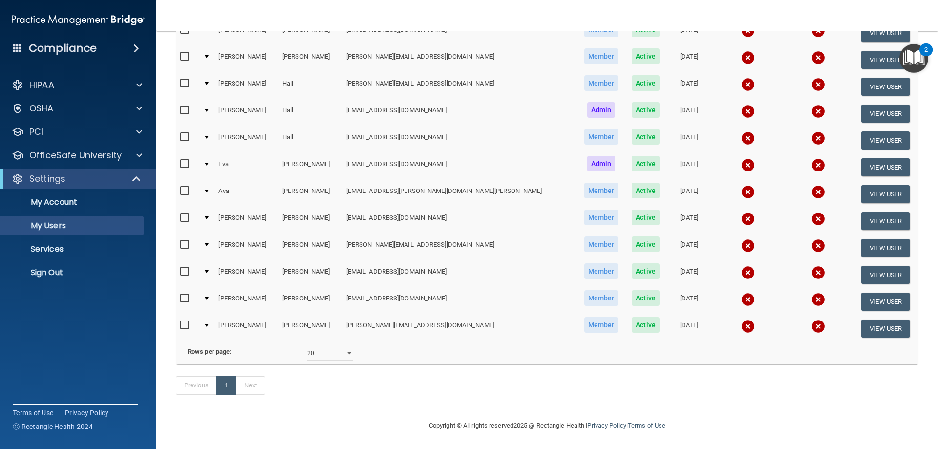
scroll to position [209, 0]
click at [252, 392] on link "Next" at bounding box center [250, 385] width 29 height 19
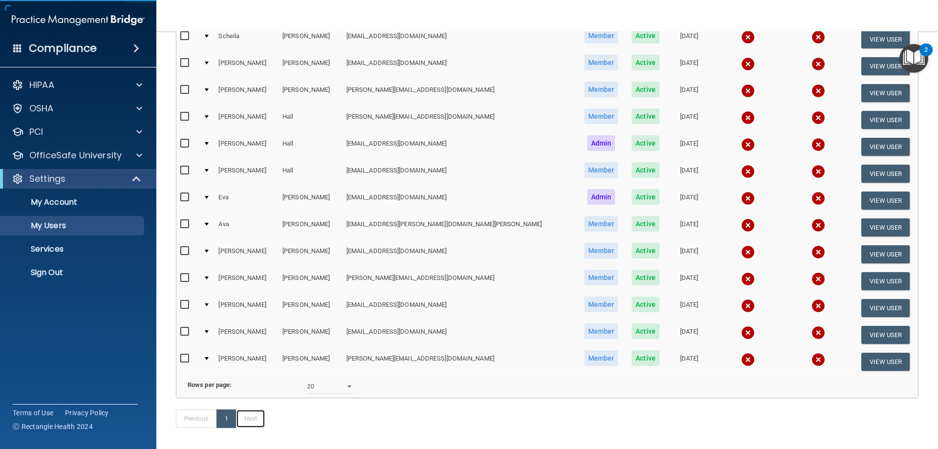
scroll to position [14, 0]
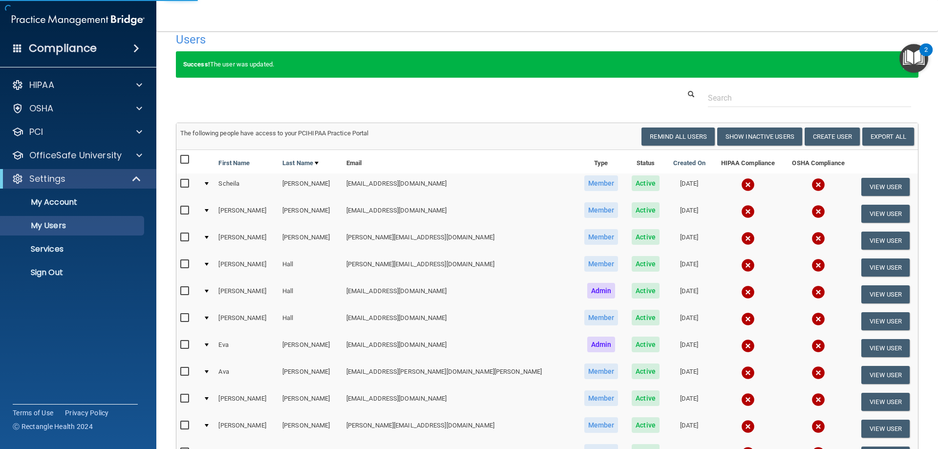
select select "20"
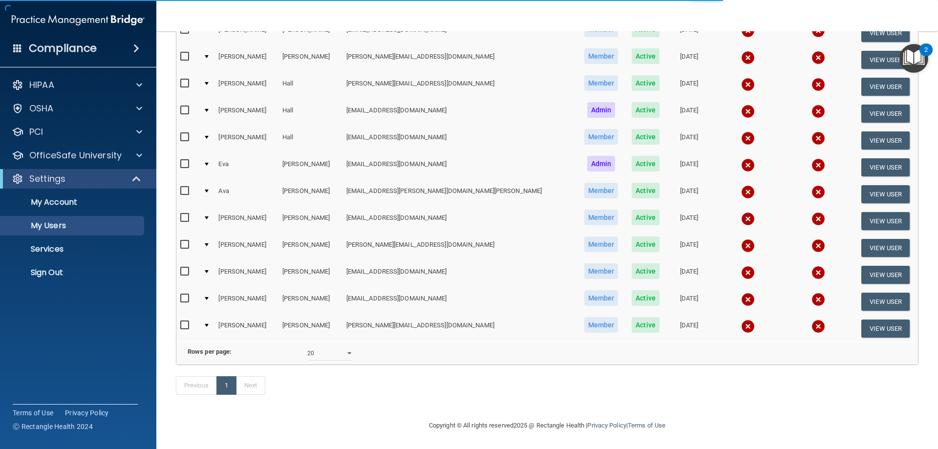
scroll to position [171, 0]
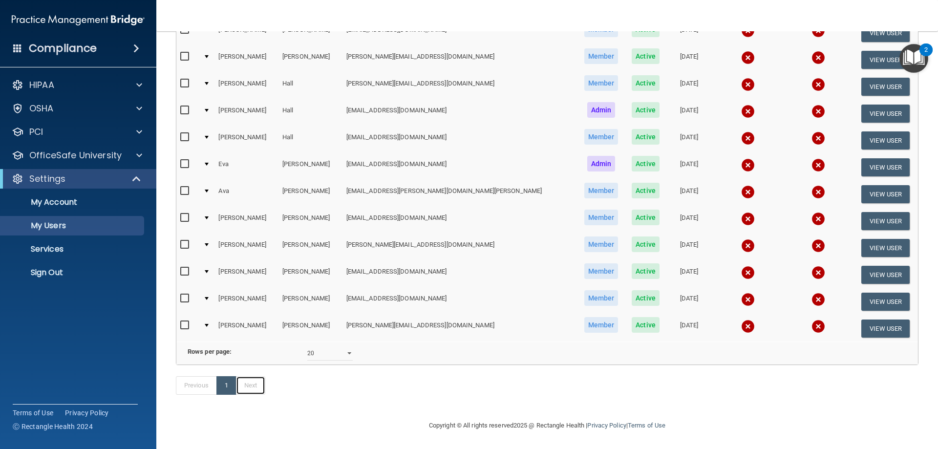
click at [257, 385] on link "Next" at bounding box center [250, 385] width 29 height 19
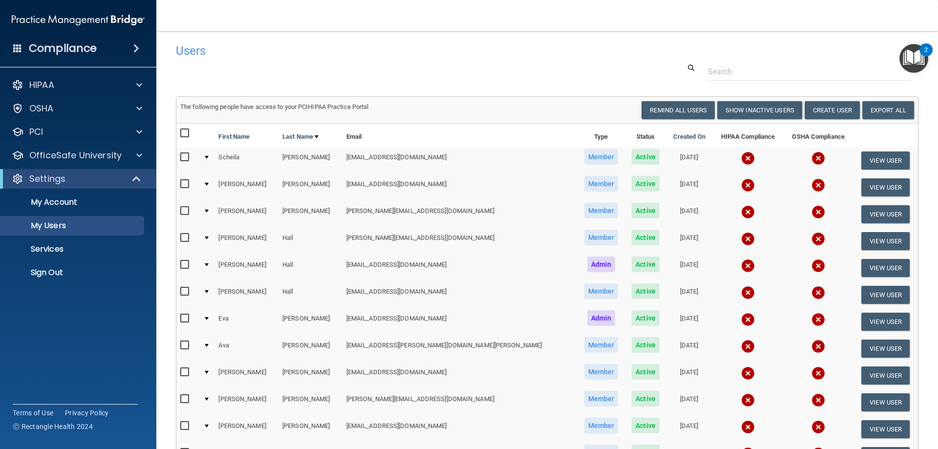
scroll to position [0, 0]
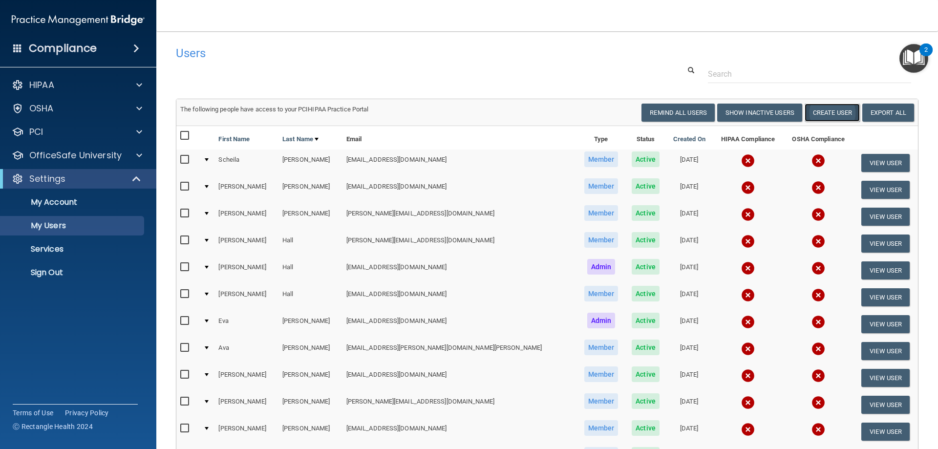
click at [836, 112] on button "Create User" at bounding box center [832, 113] width 55 height 18
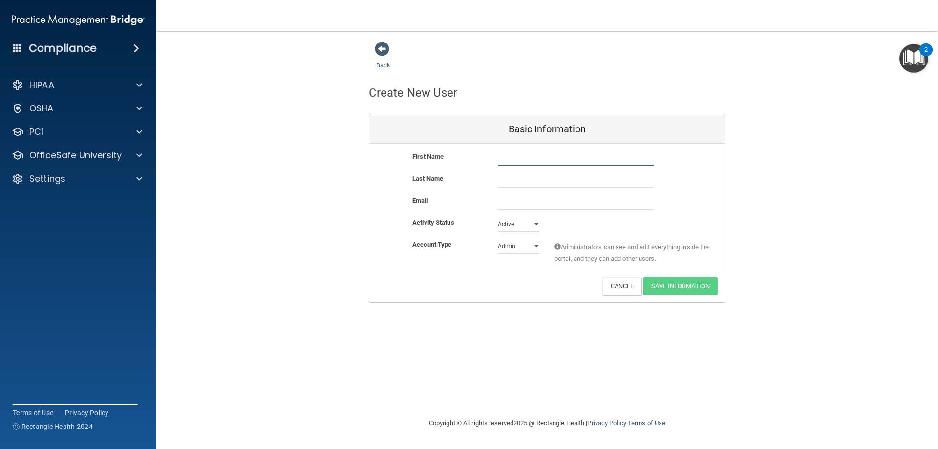
click at [517, 165] on input "text" at bounding box center [576, 158] width 156 height 15
type input "Callie"
type input "McKendree"
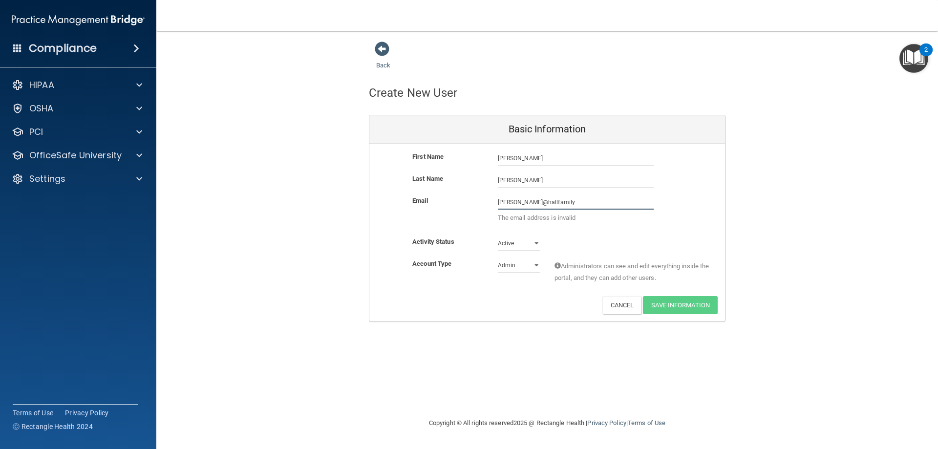
type input "callie@hallfamilydentalky.com"
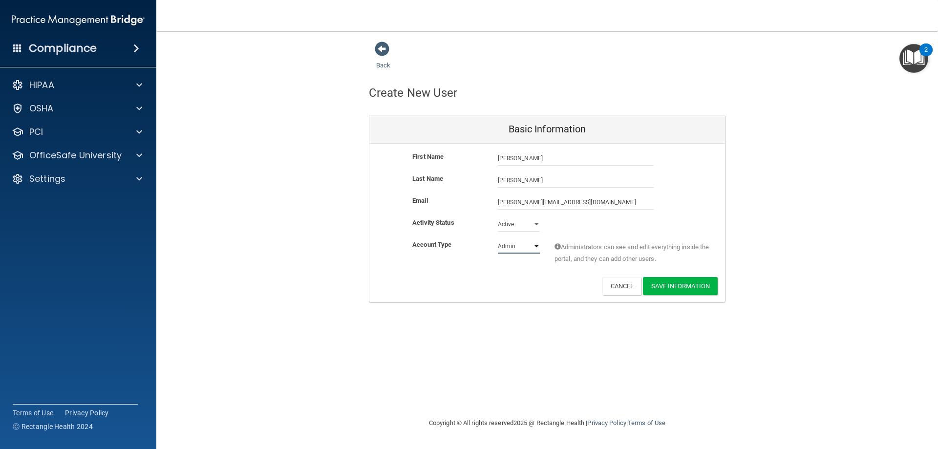
click at [529, 245] on select "Admin Member" at bounding box center [519, 246] width 42 height 15
click at [514, 255] on select "Admin Member" at bounding box center [519, 248] width 42 height 15
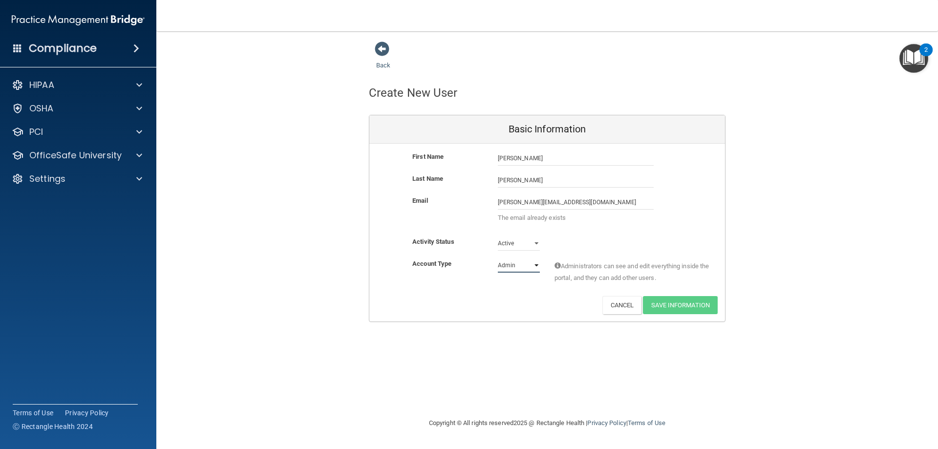
click at [520, 265] on select "Admin Member" at bounding box center [519, 265] width 42 height 15
select select "practice_member"
click at [498, 258] on select "Admin Member" at bounding box center [519, 265] width 42 height 15
click at [379, 51] on span at bounding box center [382, 49] width 15 height 15
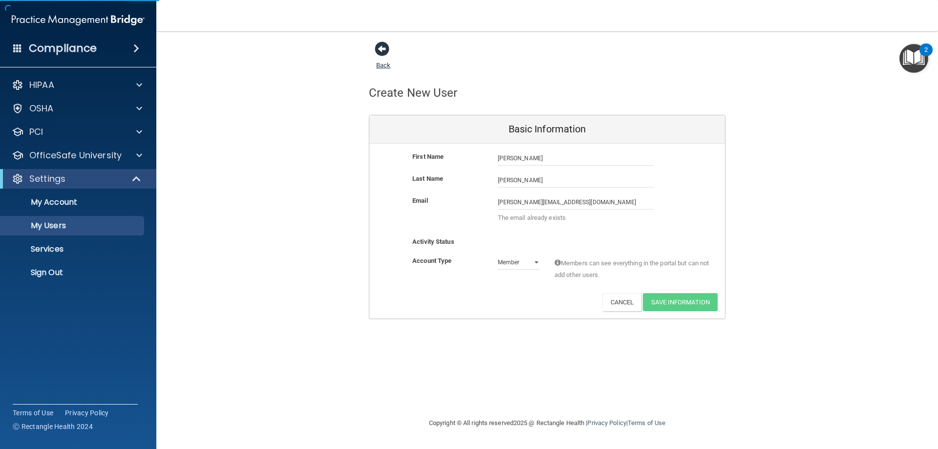
select select "20"
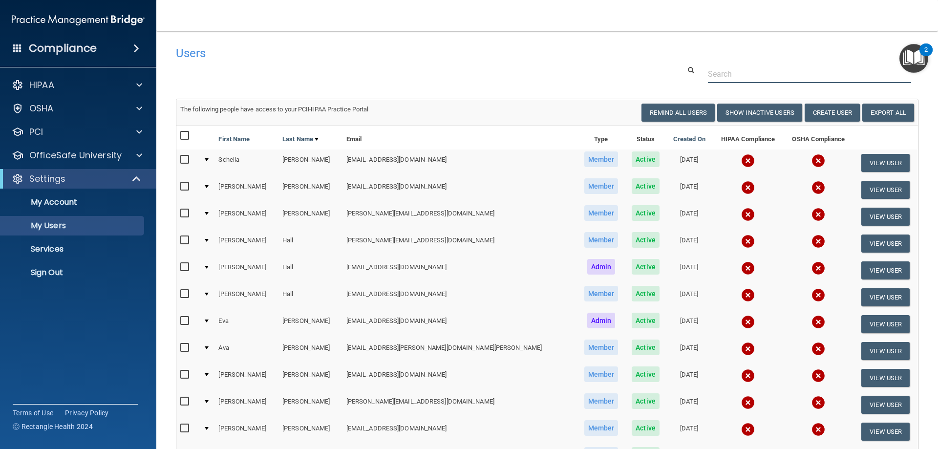
click at [764, 80] on input "text" at bounding box center [809, 74] width 203 height 18
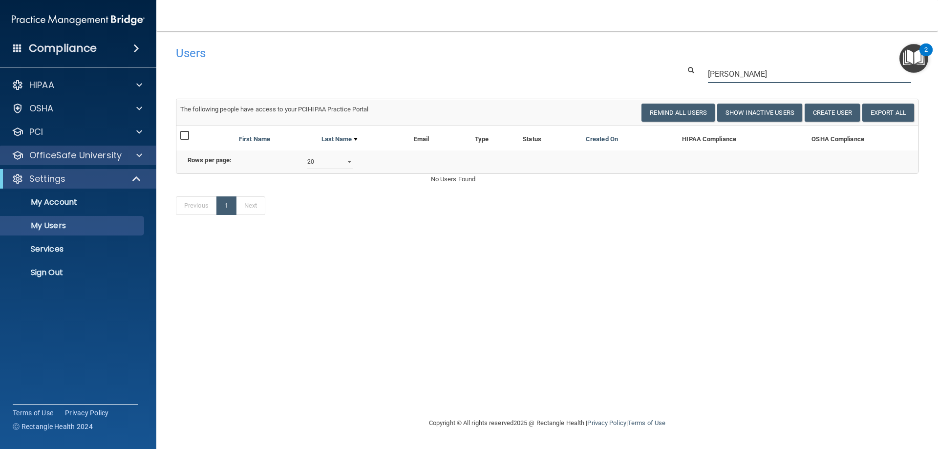
type input "callie"
click at [56, 51] on h4 "Compliance" at bounding box center [63, 49] width 68 height 14
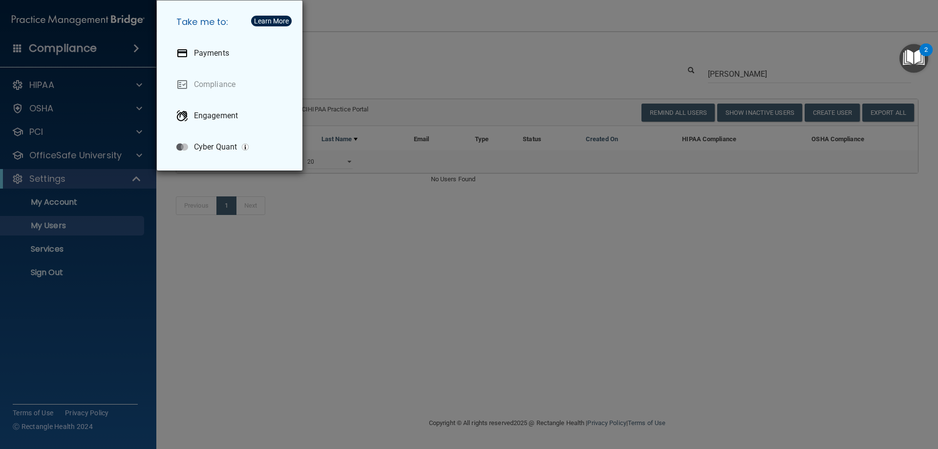
click at [58, 201] on div "Take me to: Payments Compliance Engagement Cyber Quant" at bounding box center [469, 224] width 938 height 449
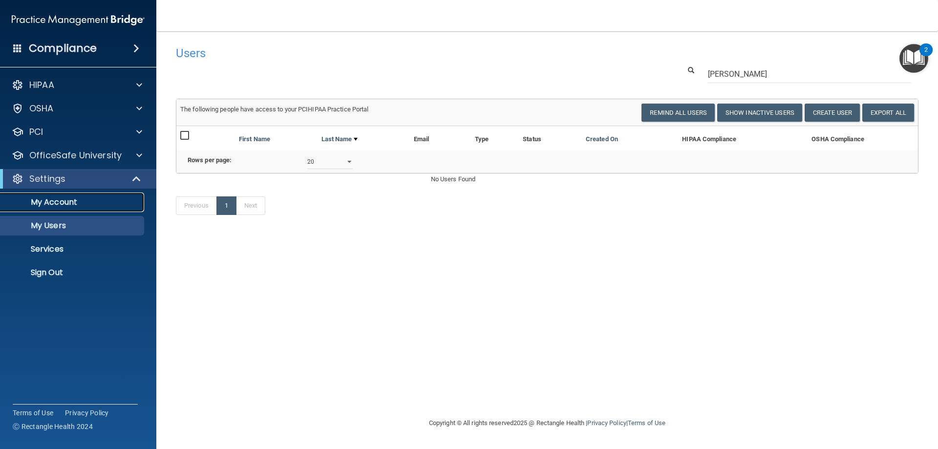
click at [52, 197] on p "My Account" at bounding box center [72, 202] width 133 height 10
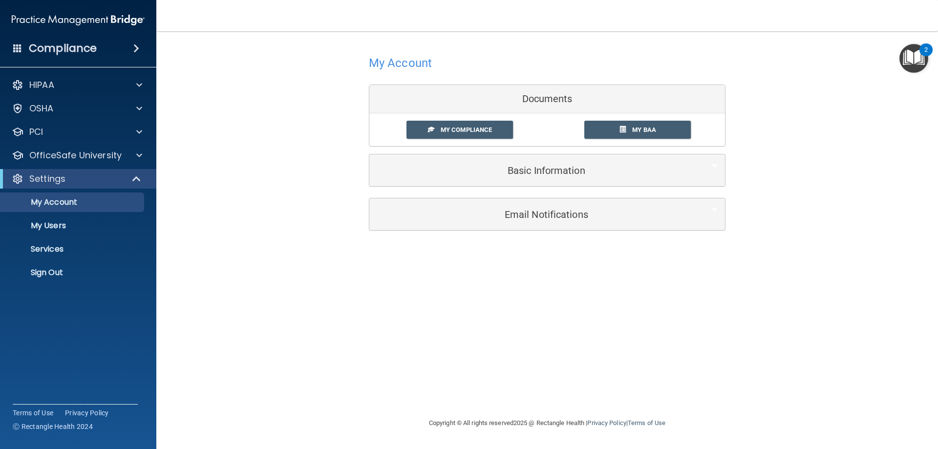
click at [48, 51] on h4 "Compliance" at bounding box center [63, 49] width 68 height 14
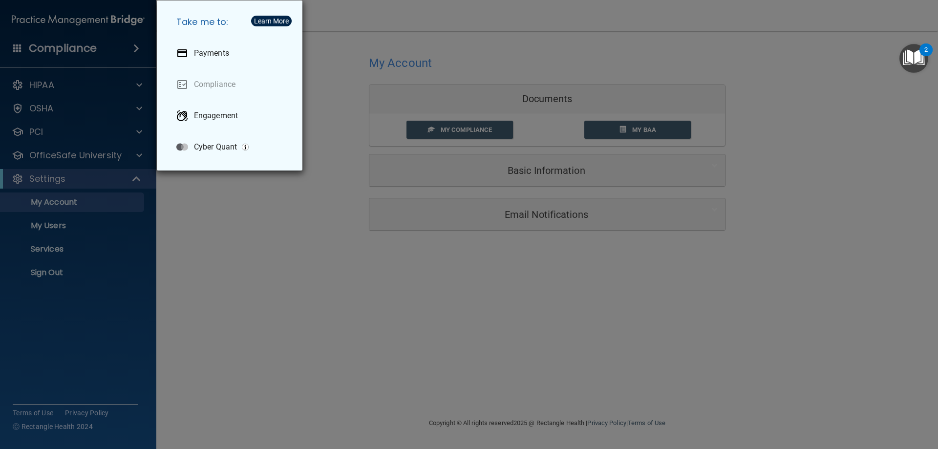
click at [118, 21] on div "Take me to: Payments Compliance Engagement Cyber Quant" at bounding box center [469, 224] width 938 height 449
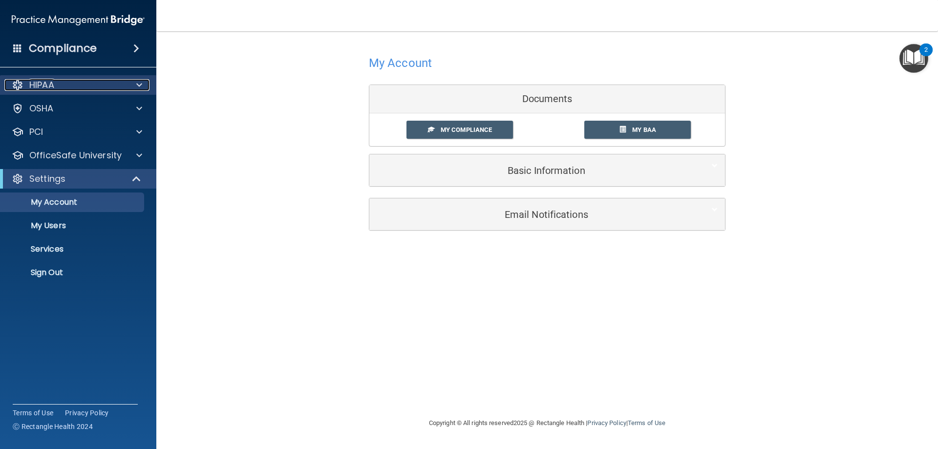
click at [140, 87] on span at bounding box center [139, 85] width 6 height 12
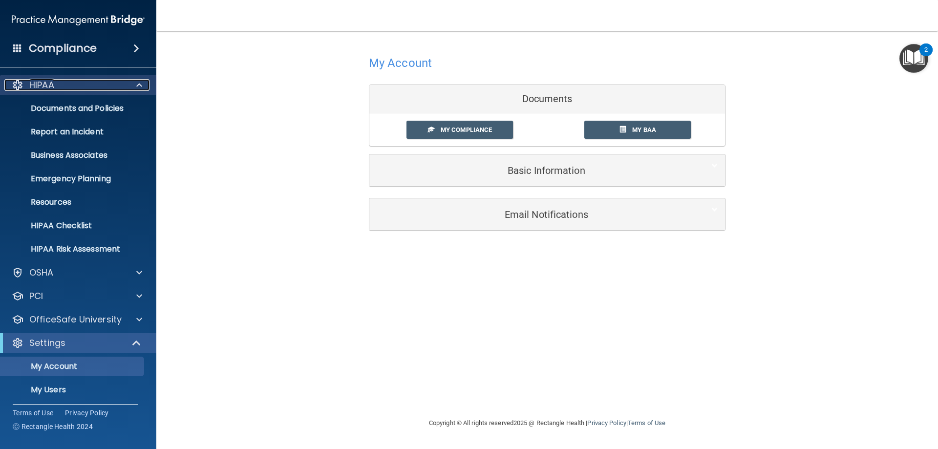
click at [140, 87] on span at bounding box center [139, 85] width 6 height 12
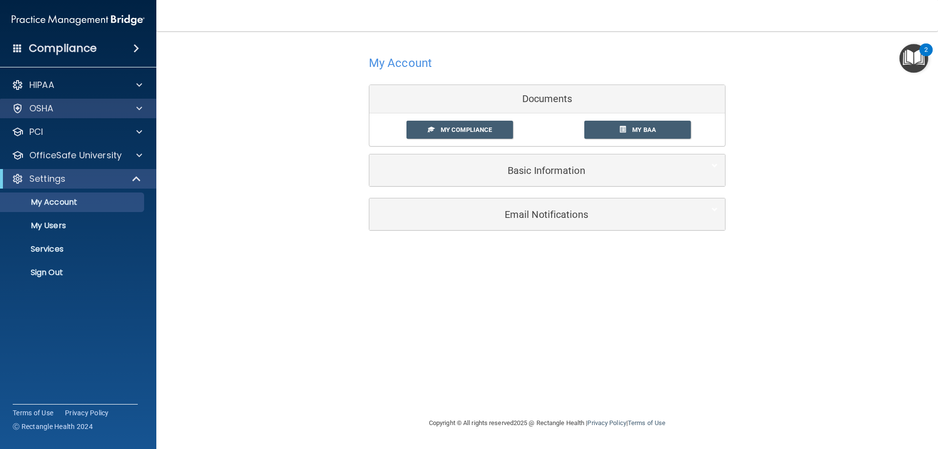
click at [140, 100] on div "OSHA" at bounding box center [78, 109] width 157 height 20
click at [135, 106] on div at bounding box center [138, 109] width 24 height 12
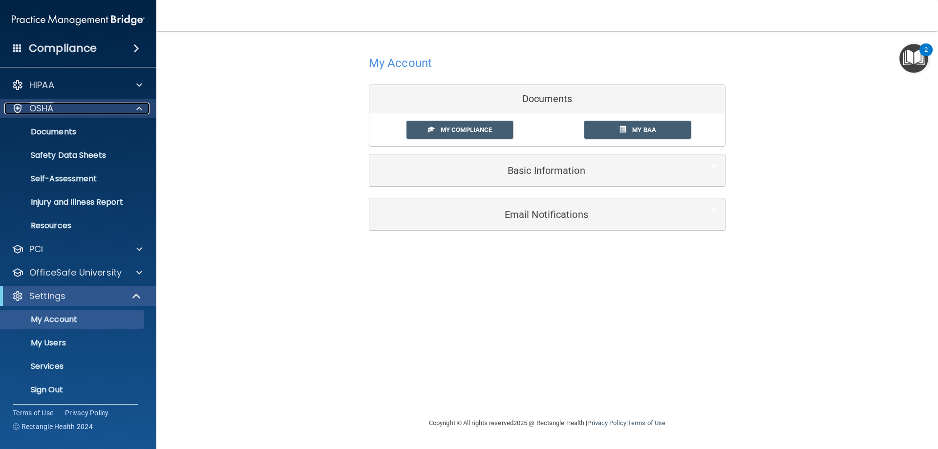
click at [140, 109] on span at bounding box center [139, 109] width 6 height 12
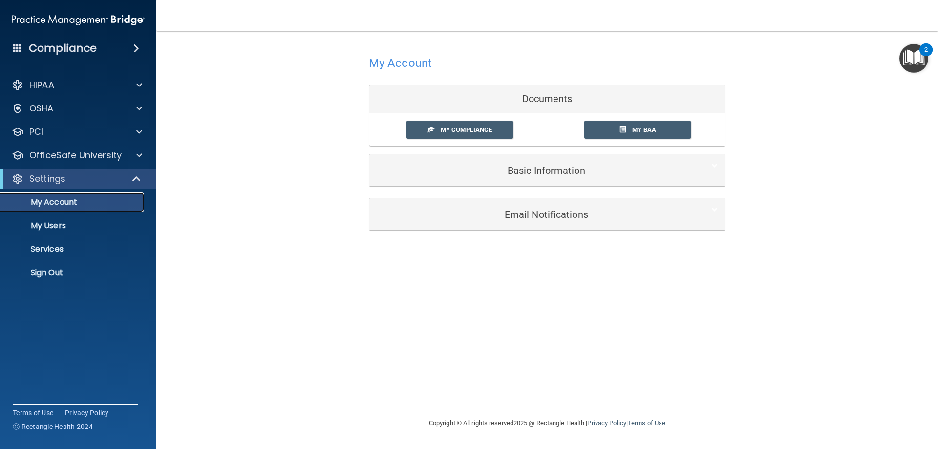
click at [60, 202] on p "My Account" at bounding box center [72, 202] width 133 height 10
click at [51, 222] on p "My Users" at bounding box center [72, 226] width 133 height 10
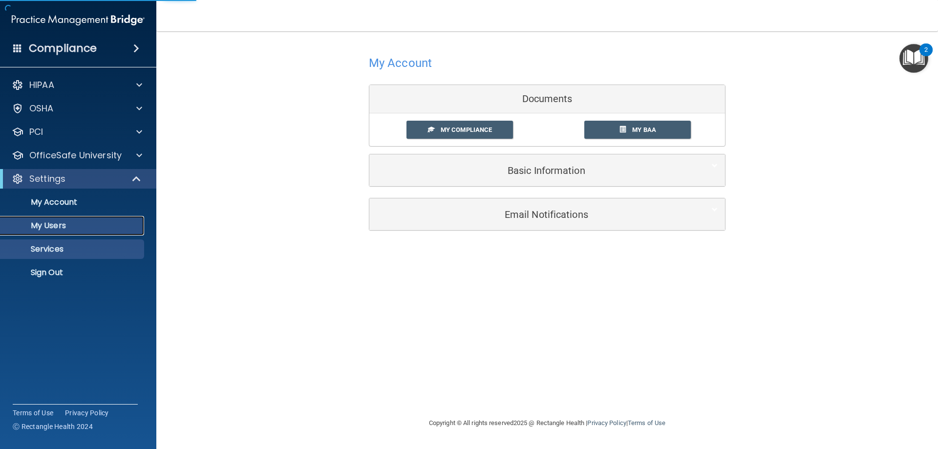
select select "20"
